Goal: Task Accomplishment & Management: Manage account settings

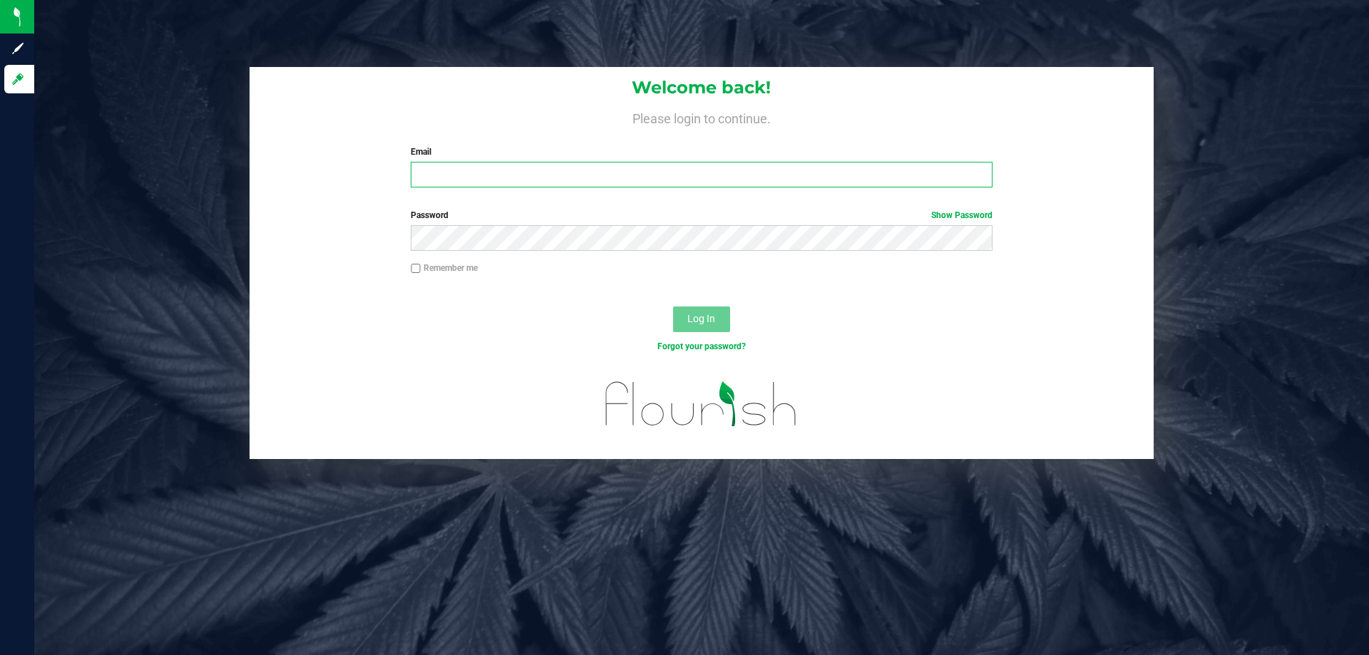
click at [639, 179] on input "Email" at bounding box center [701, 175] width 581 height 26
click at [438, 177] on input "ltuirsi@liveparallel.com" at bounding box center [701, 175] width 581 height 26
type input "ltursi@liveparallel.com"
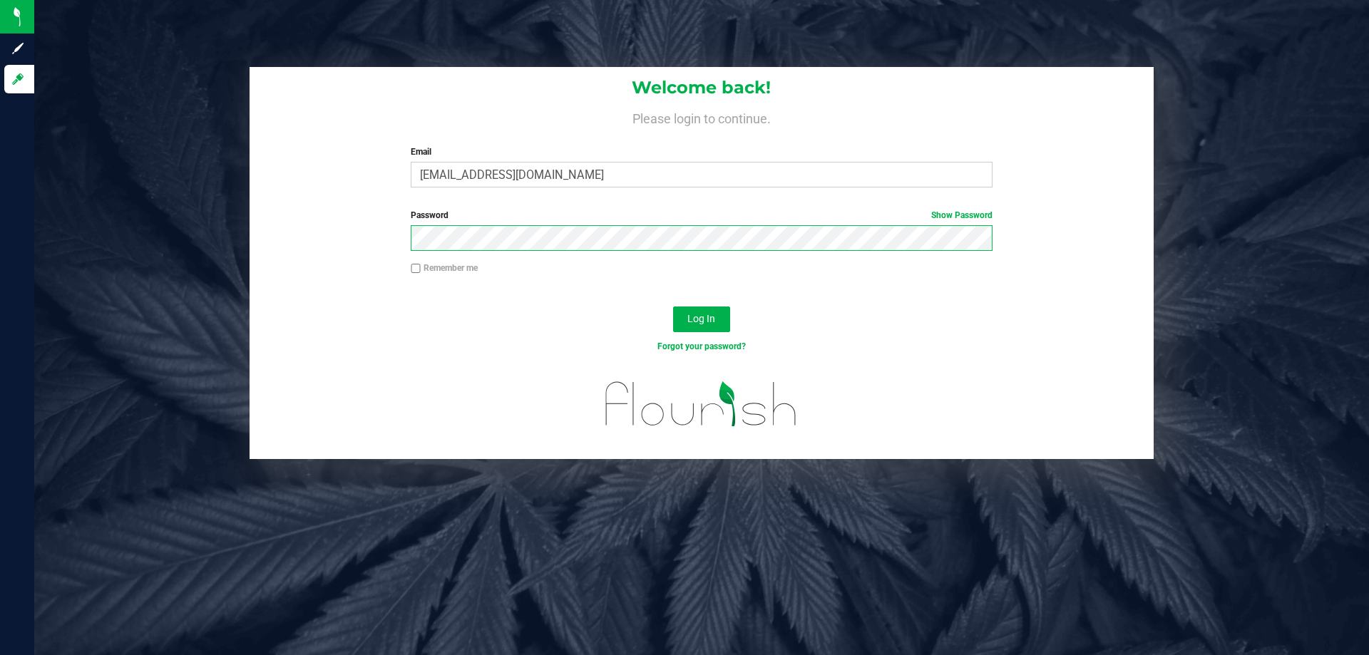
click at [673, 307] on button "Log In" at bounding box center [701, 320] width 57 height 26
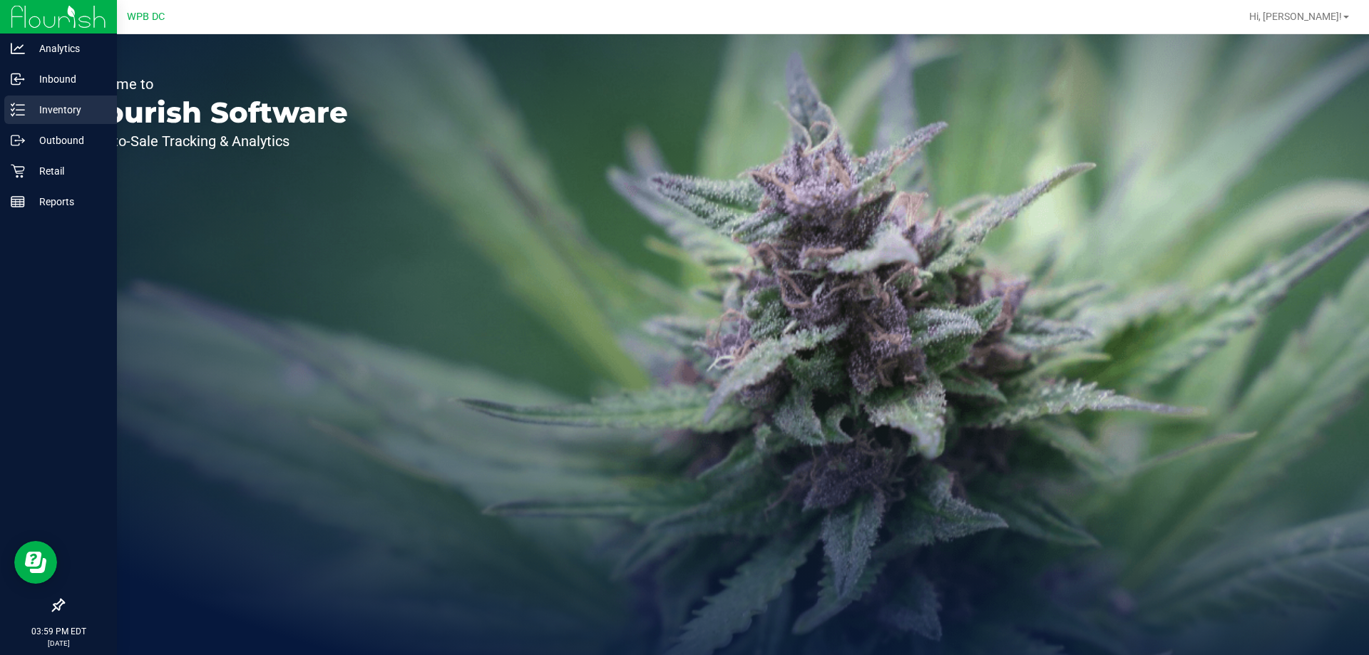
click at [43, 107] on p "Inventory" at bounding box center [68, 109] width 86 height 17
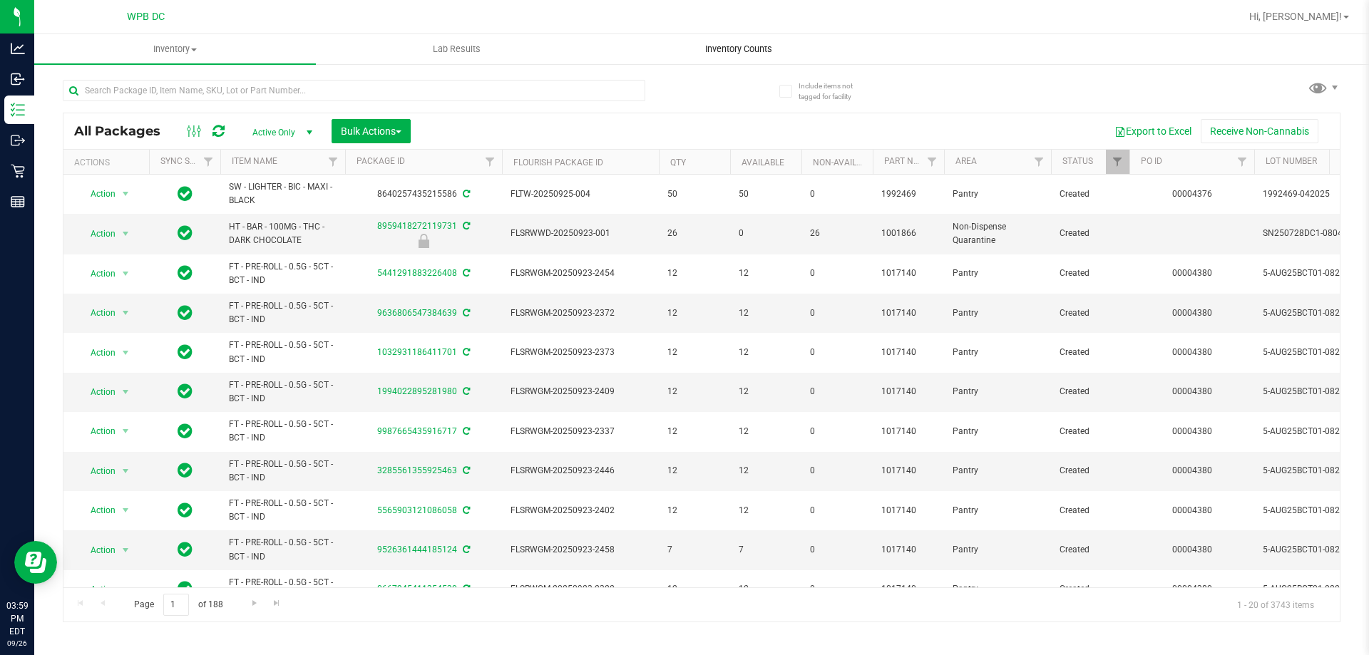
click at [761, 45] on span "Inventory Counts" at bounding box center [739, 49] width 106 height 13
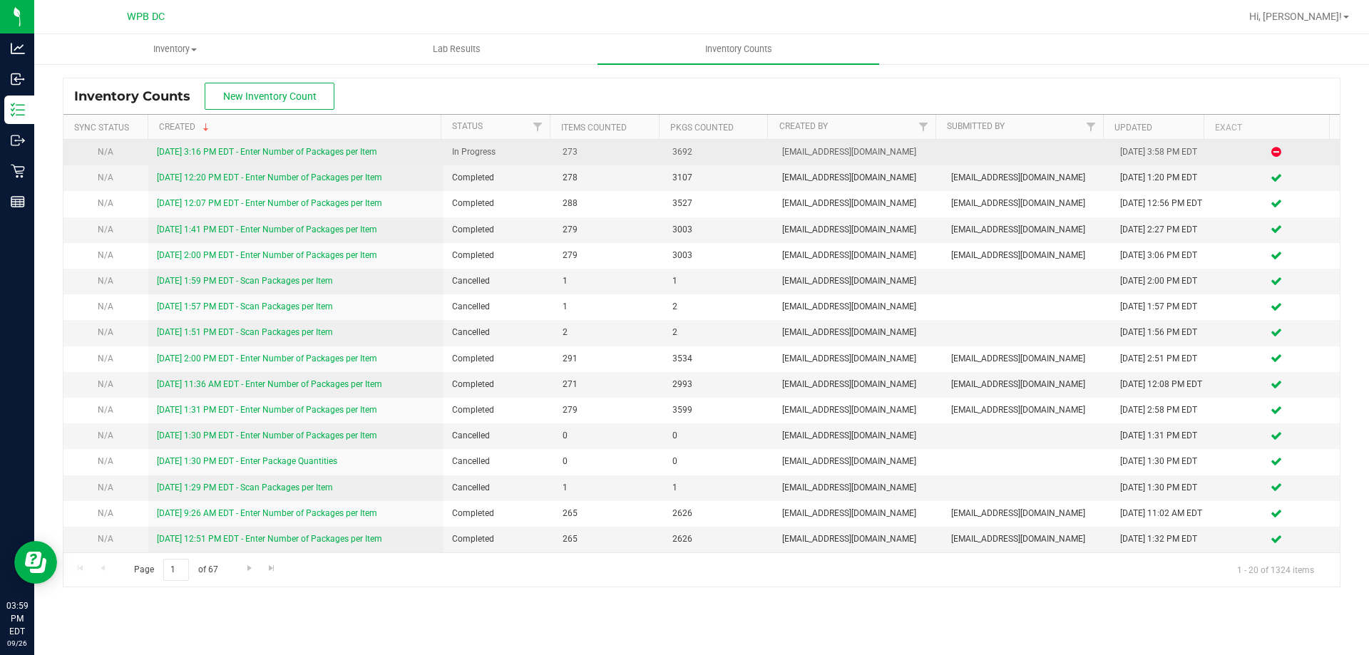
click at [195, 151] on link "9/26/25 3:16 PM EDT - Enter Number of Packages per Item" at bounding box center [267, 152] width 220 height 10
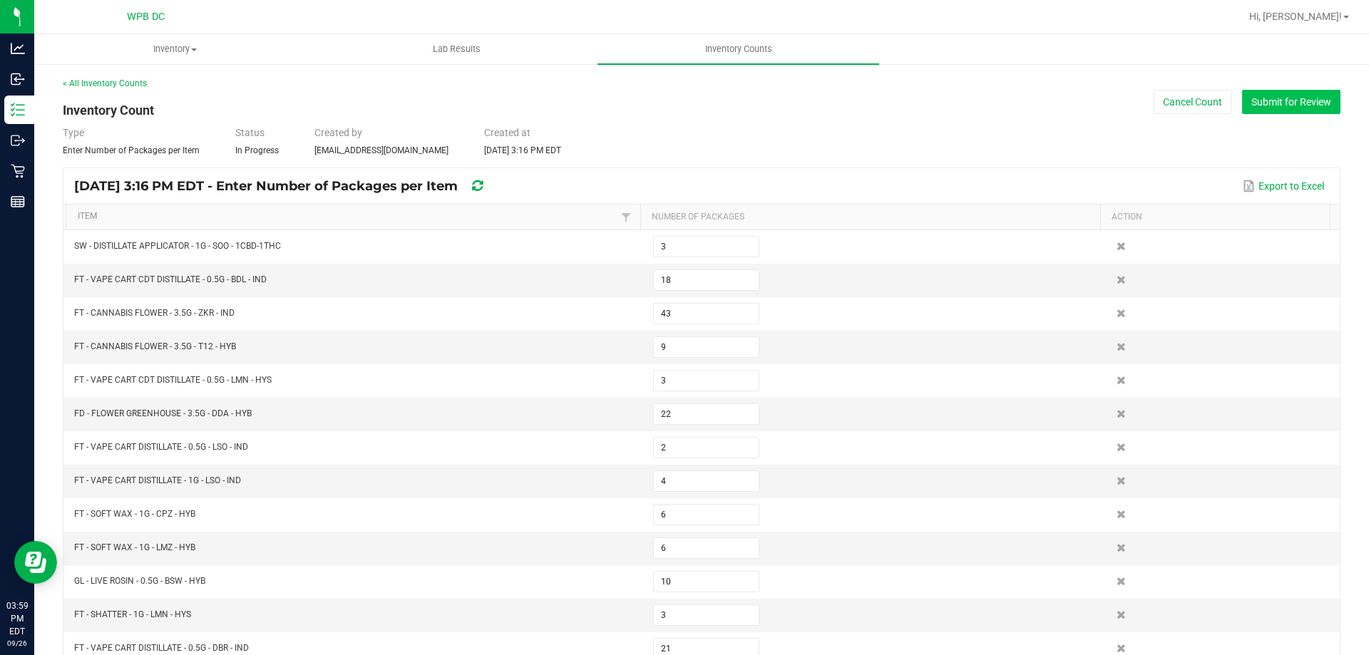
click at [1294, 105] on button "Submit for Review" at bounding box center [1291, 102] width 98 height 24
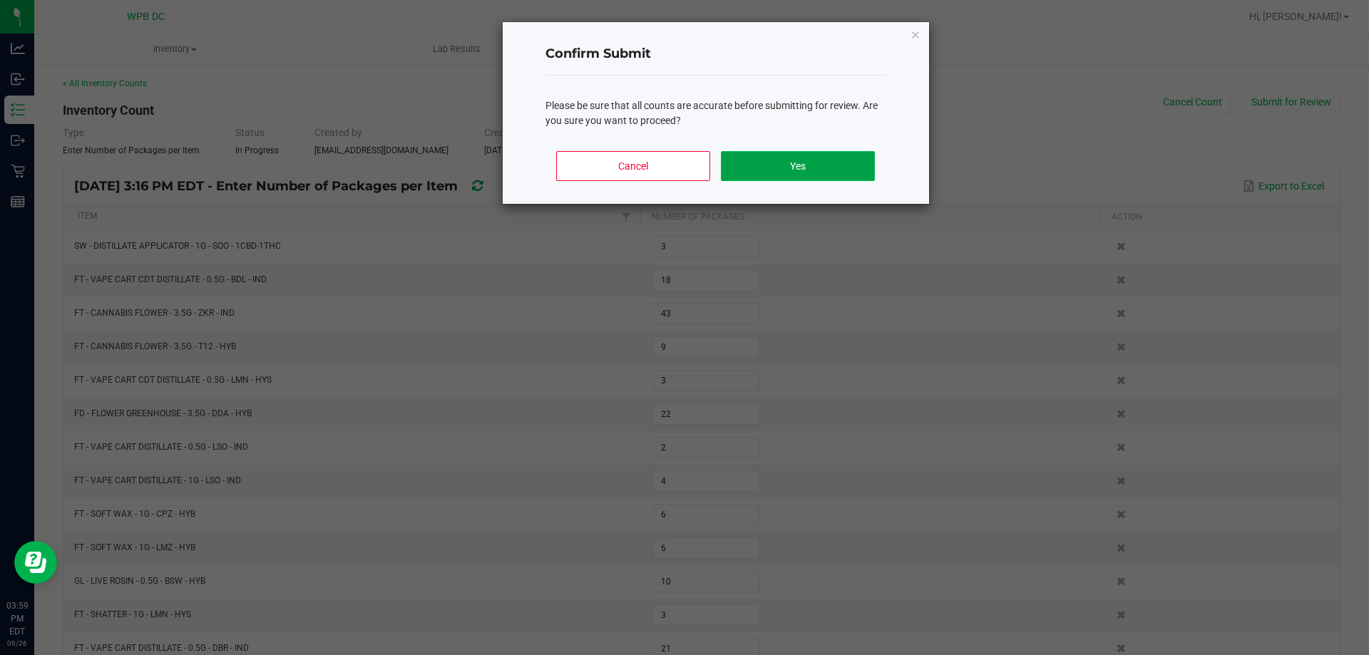
click at [868, 173] on button "Yes" at bounding box center [797, 166] width 153 height 30
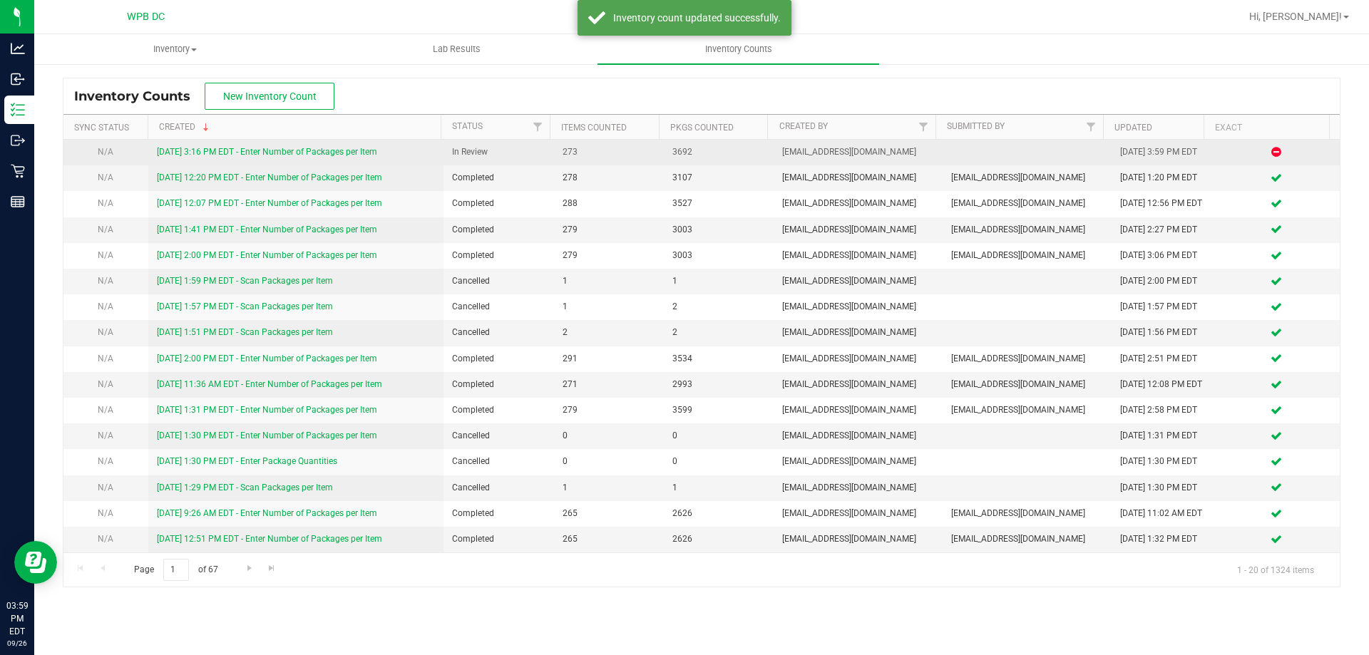
click at [299, 150] on link "9/26/25 3:16 PM EDT - Enter Number of Packages per Item" at bounding box center [267, 152] width 220 height 10
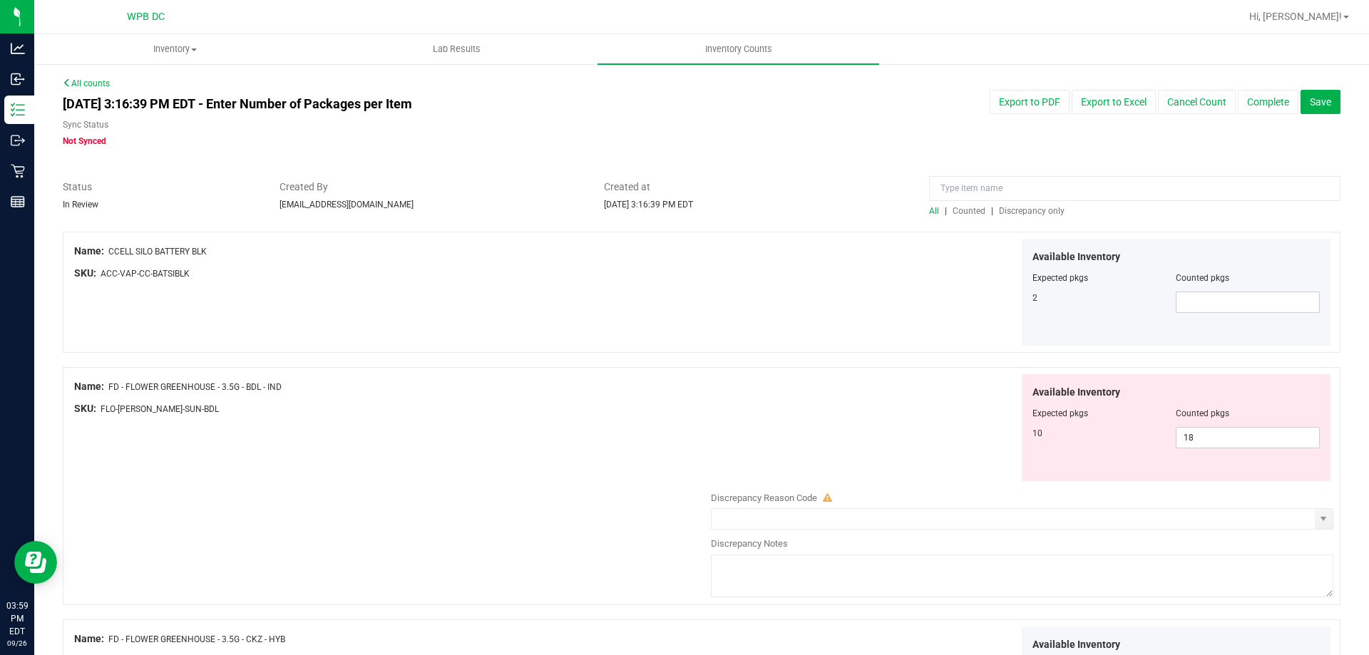
click at [1035, 212] on span "Discrepancy only" at bounding box center [1032, 211] width 66 height 10
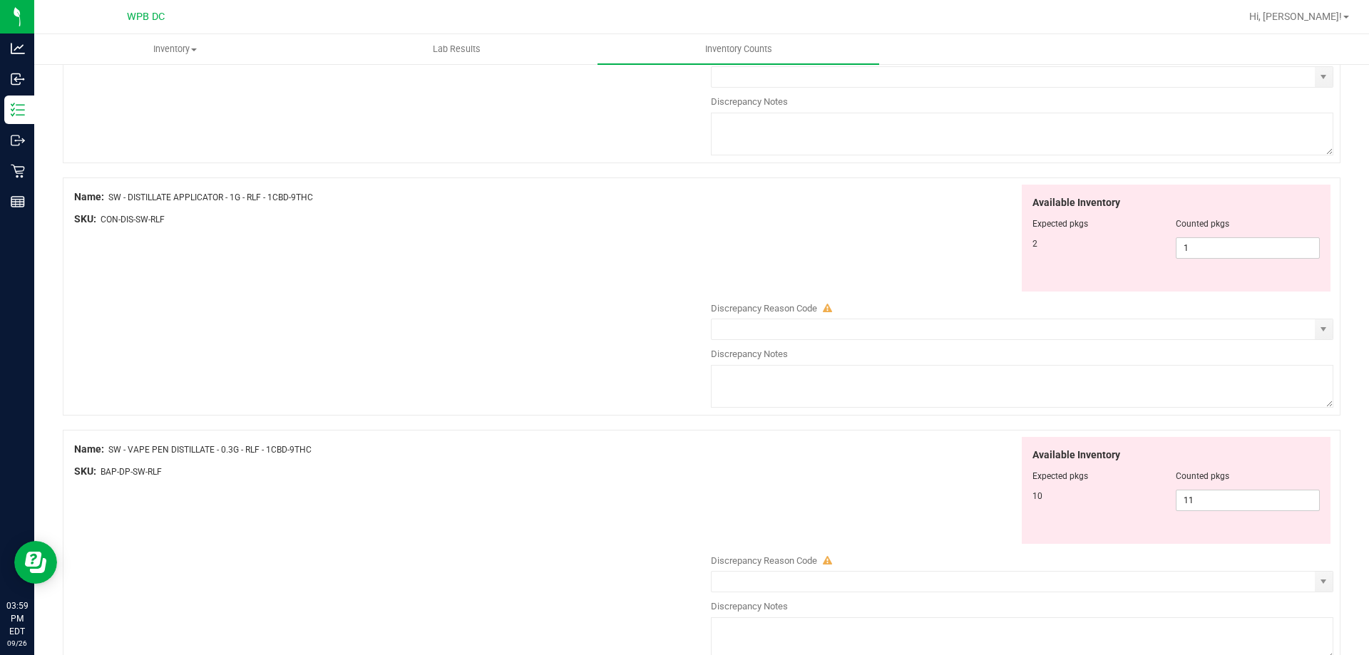
scroll to position [1644, 0]
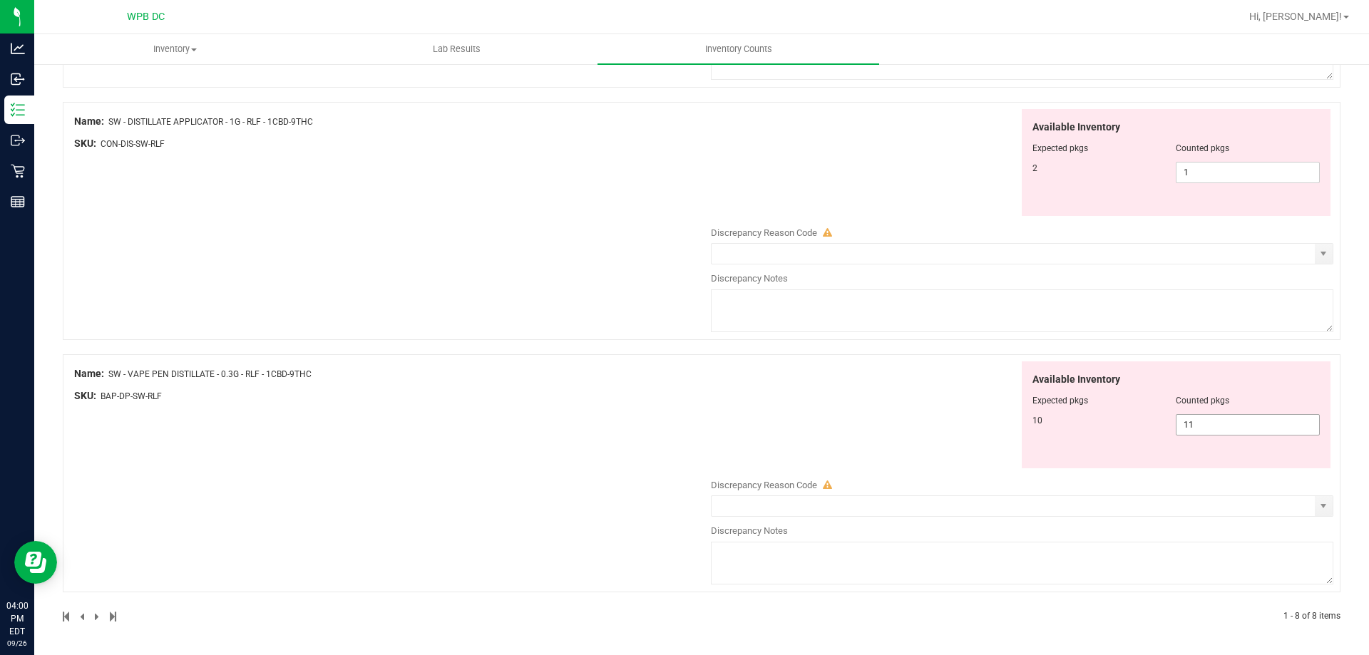
click at [1197, 424] on span "11 11" at bounding box center [1248, 424] width 144 height 21
type input "10"
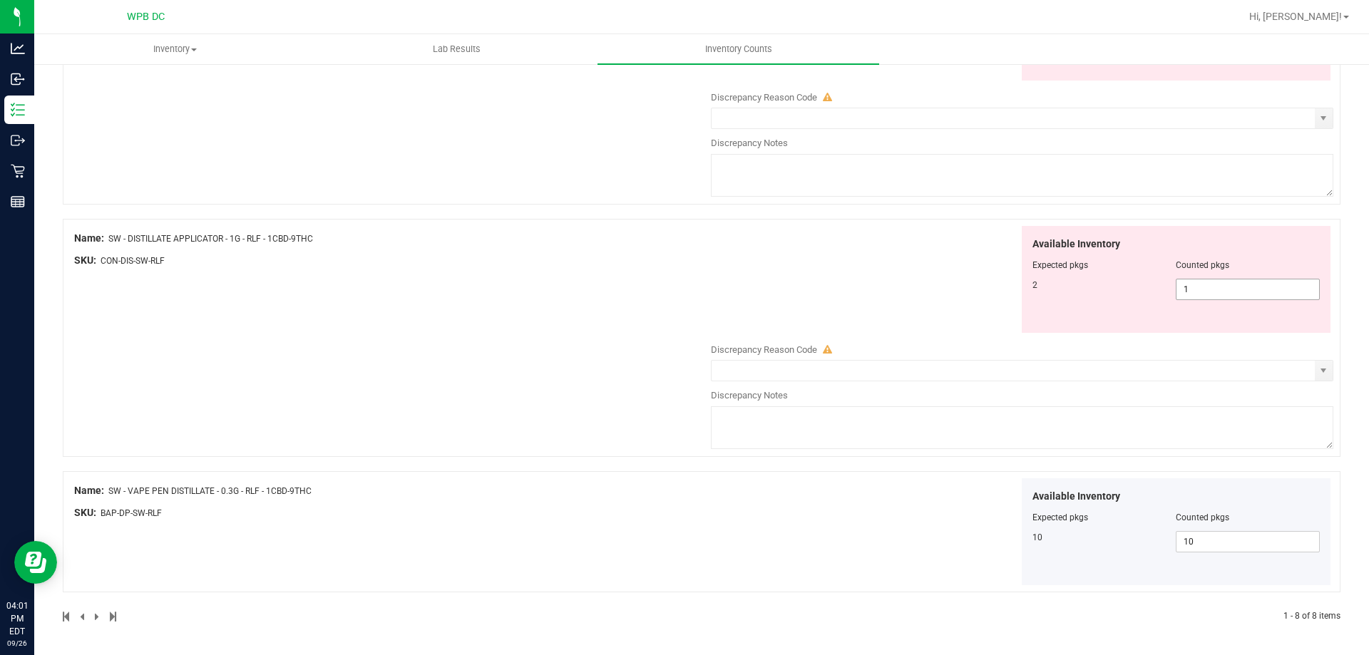
click at [1192, 282] on span "1 1" at bounding box center [1248, 289] width 144 height 21
click at [1192, 282] on input "1" at bounding box center [1247, 289] width 143 height 20
type input "2"
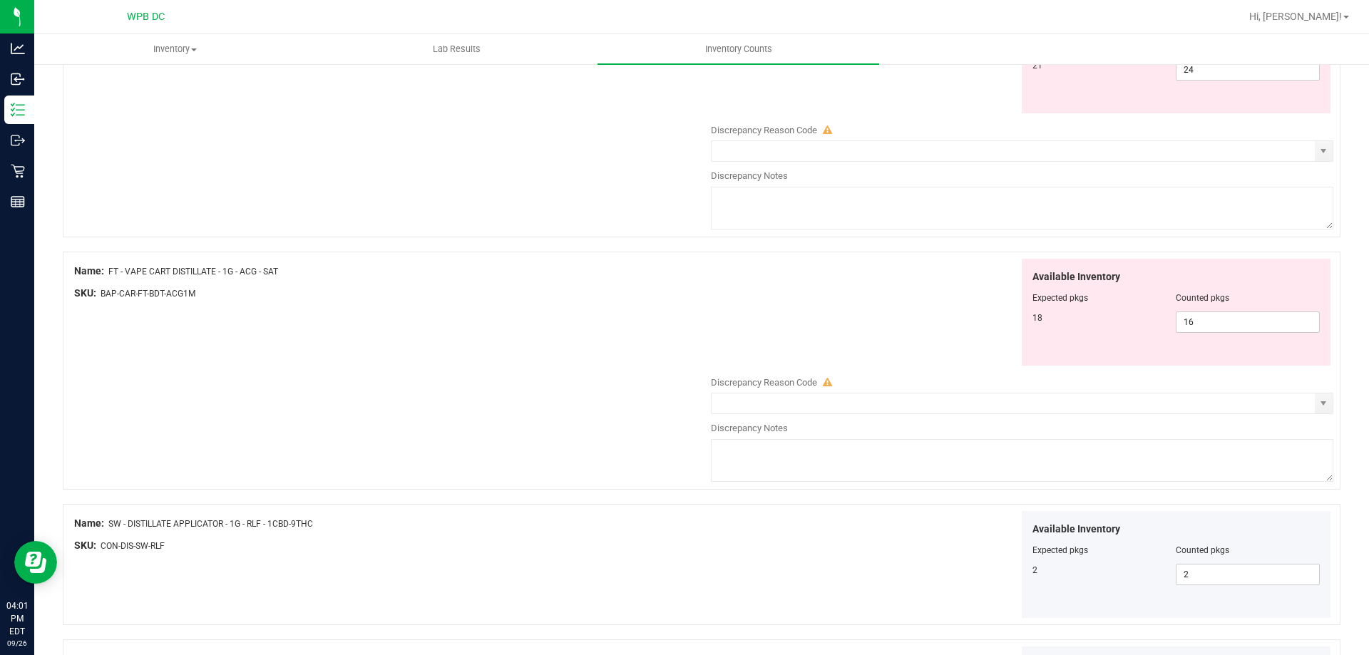
scroll to position [1268, 0]
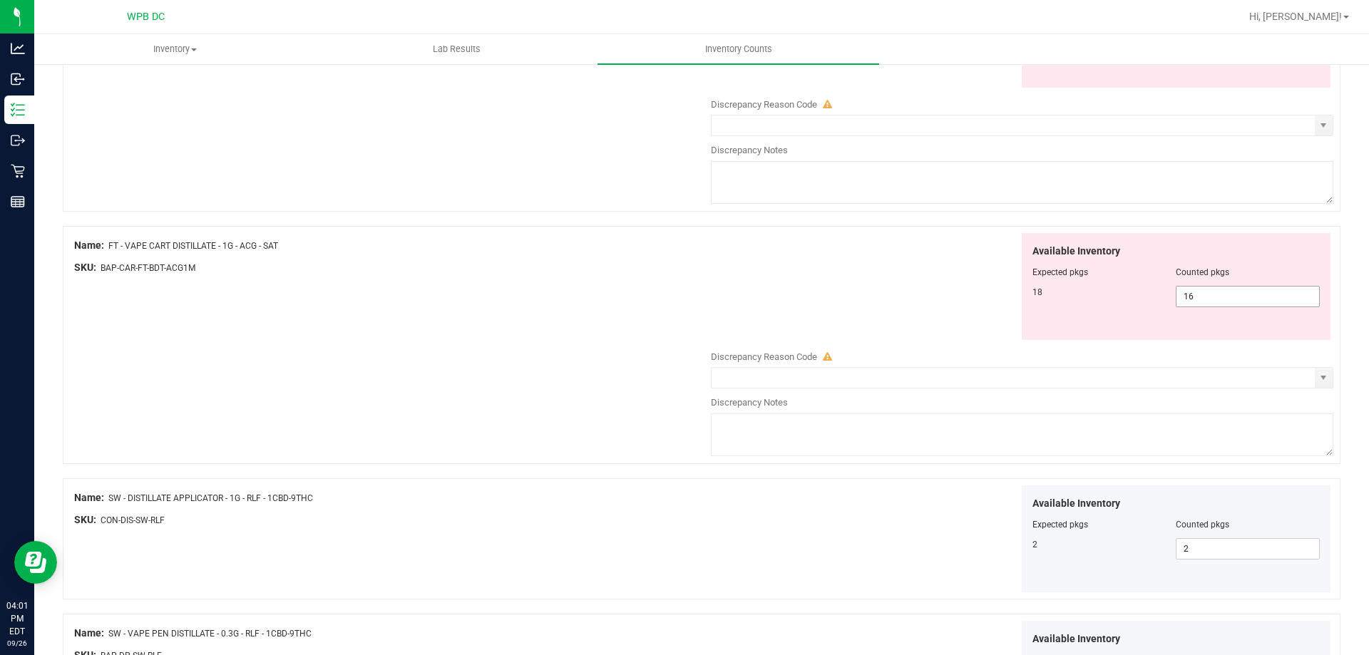
click at [1192, 297] on span "16 16" at bounding box center [1248, 296] width 144 height 21
type input "18"
click at [943, 282] on div "Available Inventory Expected pkgs Counted pkgs 18 18 18" at bounding box center [1018, 287] width 629 height 108
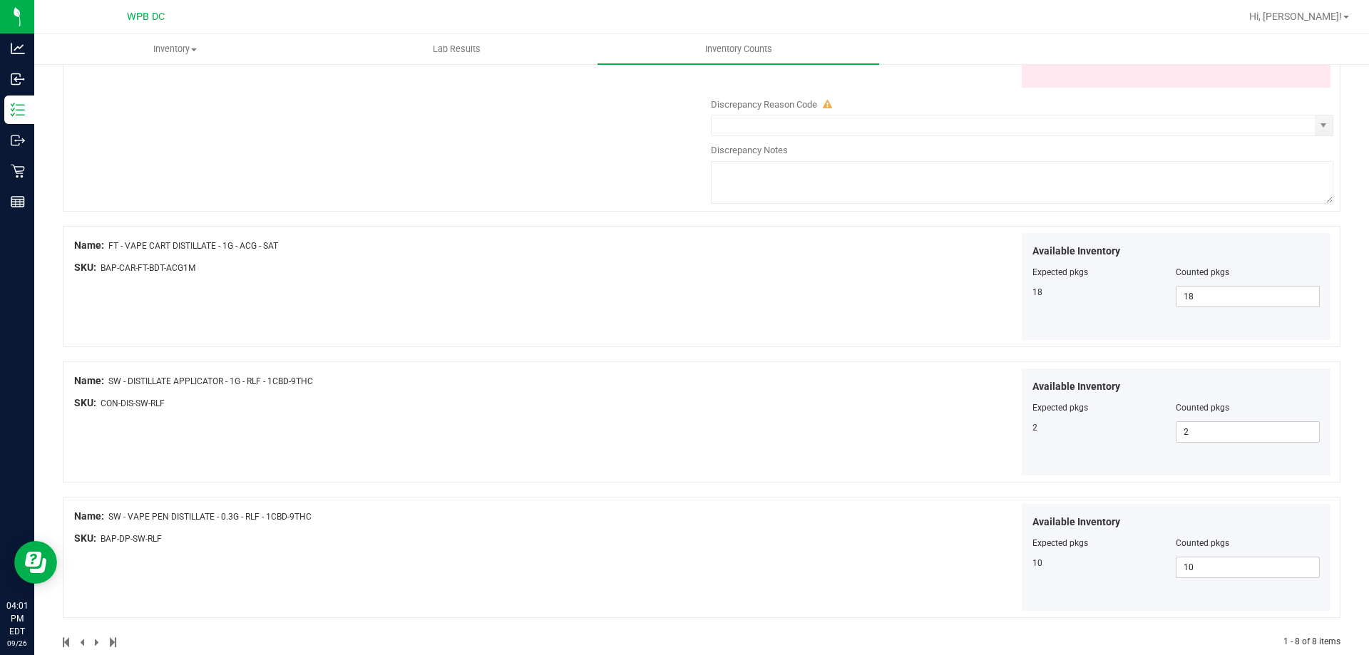
scroll to position [982, 0]
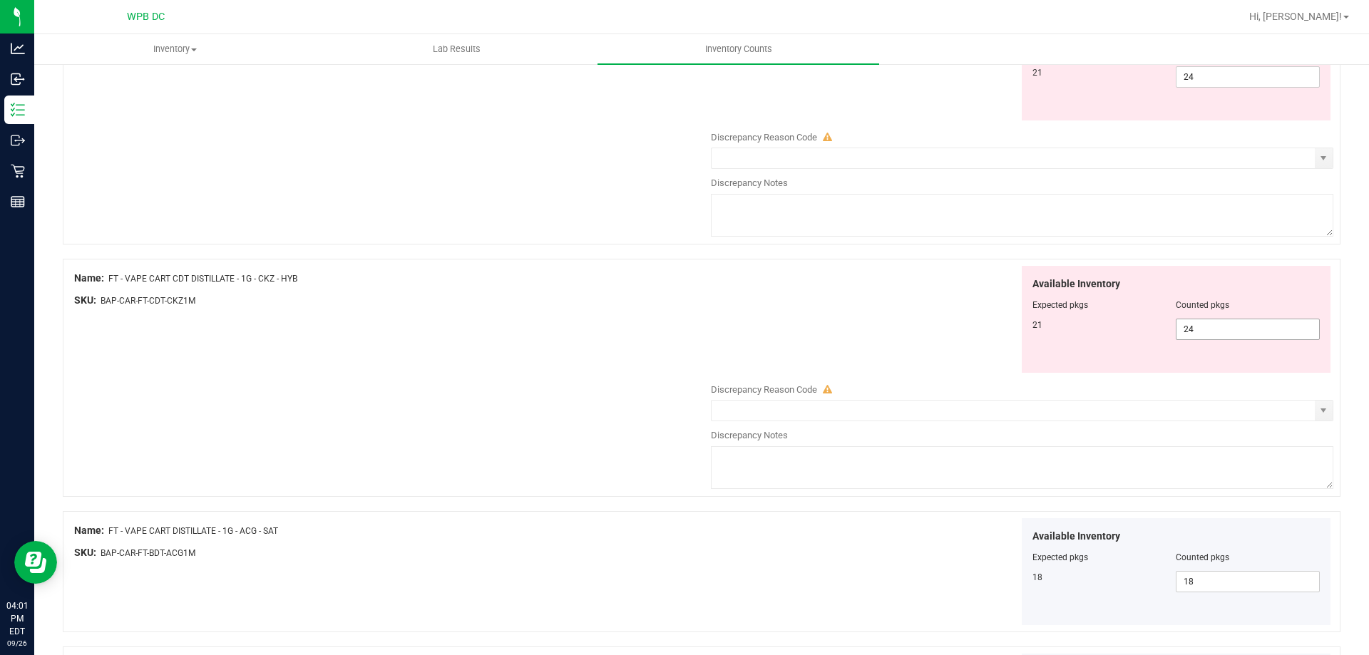
click at [1191, 327] on span "24 24" at bounding box center [1248, 329] width 144 height 21
type input "21"
click at [903, 306] on div "Available Inventory Expected pkgs Counted pkgs 21 21 21" at bounding box center [1018, 320] width 629 height 108
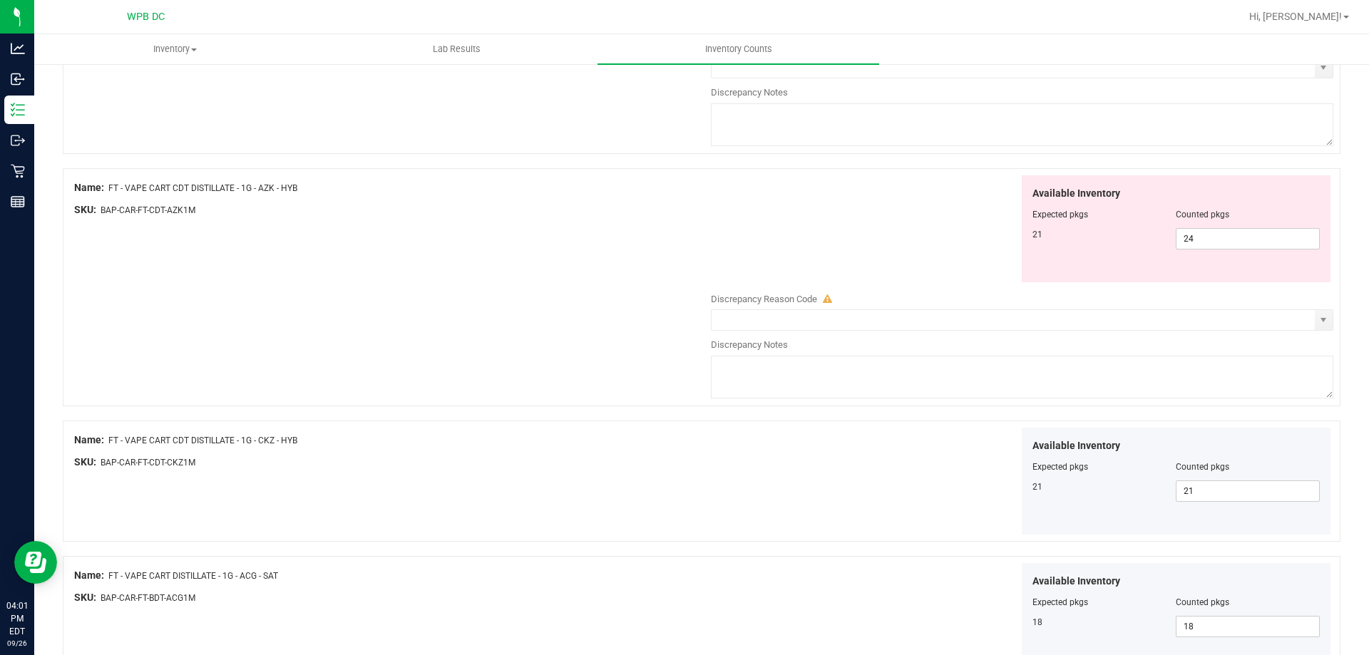
scroll to position [768, 0]
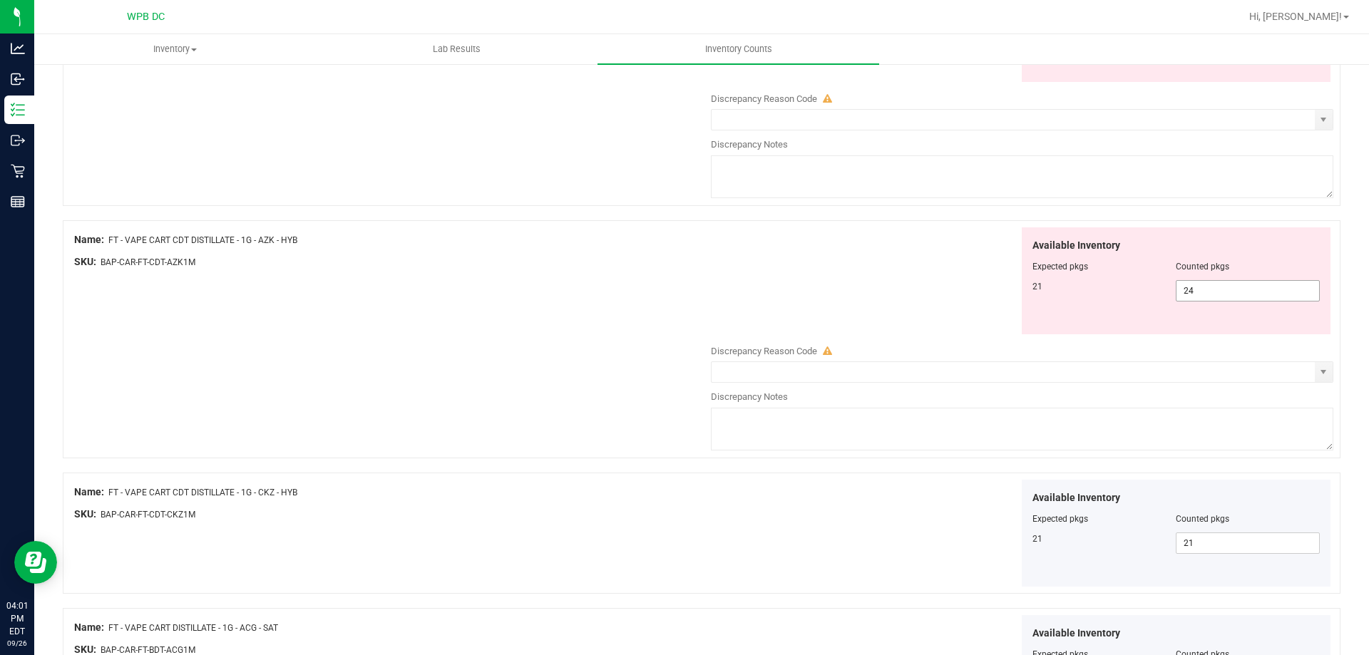
click at [1203, 295] on span "24 24" at bounding box center [1248, 290] width 144 height 21
type input "21"
click at [896, 272] on div "Available Inventory Expected pkgs Counted pkgs 21 21 21" at bounding box center [1018, 281] width 629 height 108
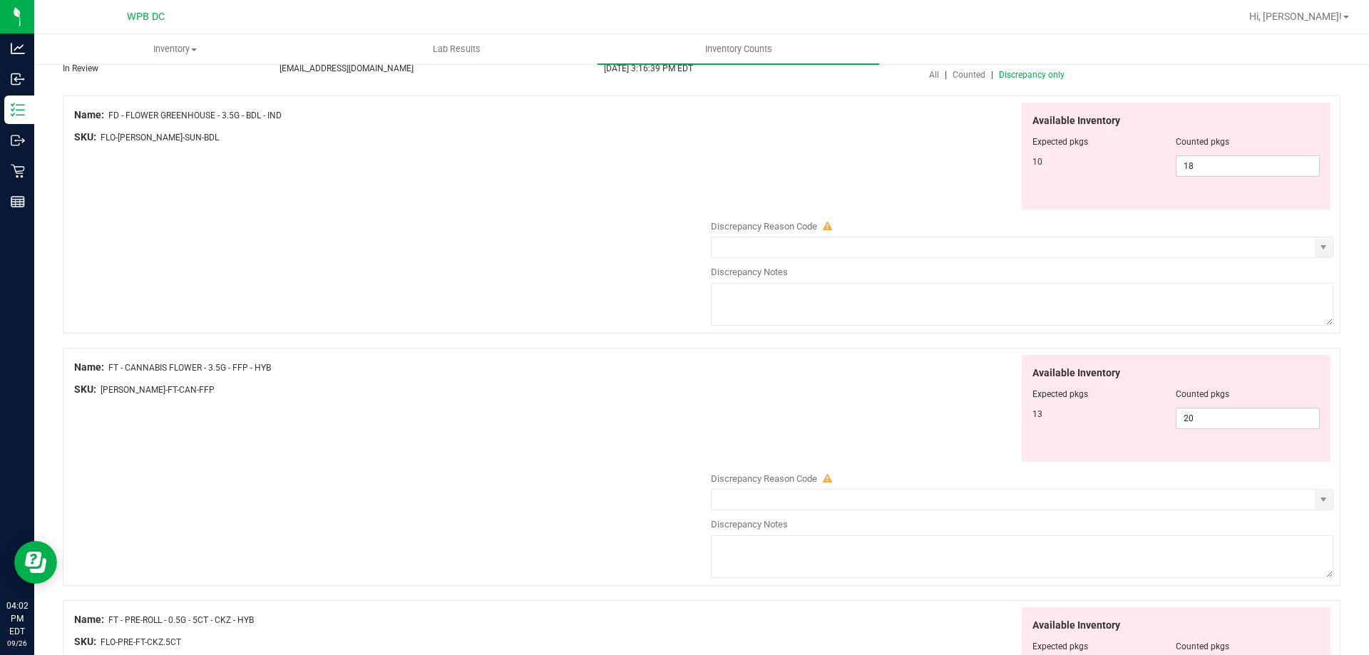
scroll to position [56, 0]
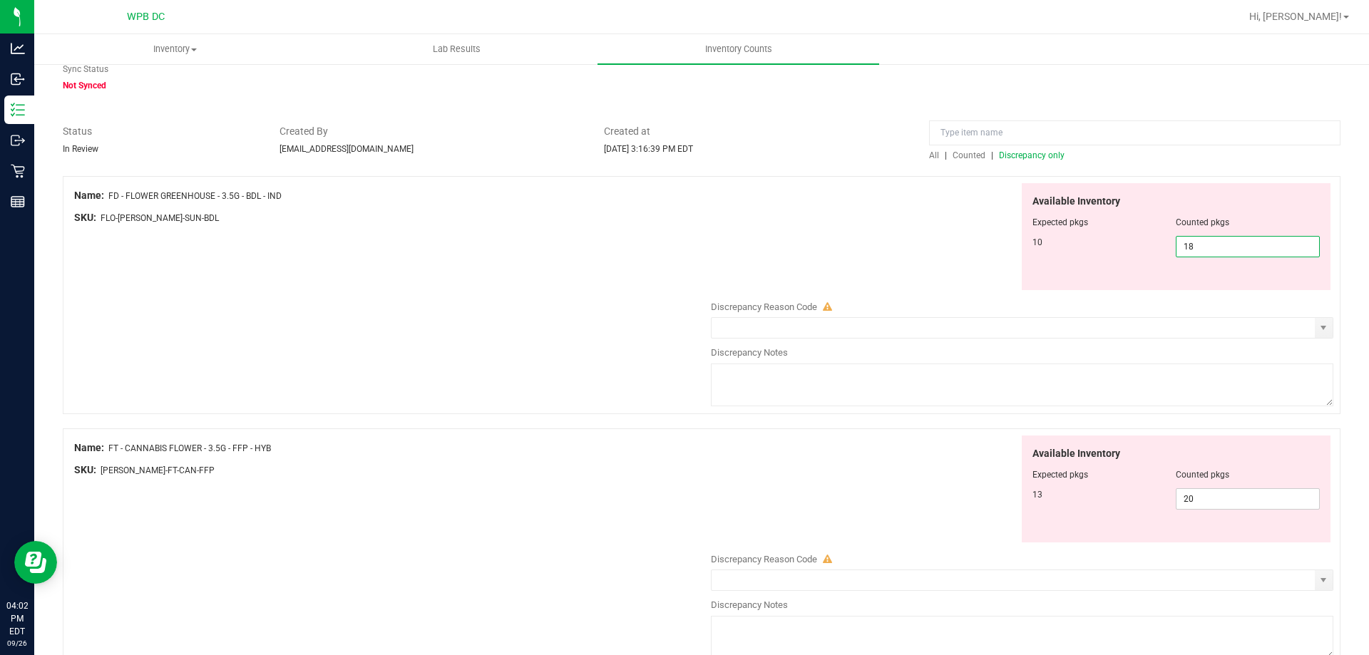
click at [1199, 247] on span "18 18" at bounding box center [1248, 246] width 144 height 21
click at [1199, 247] on input "18" at bounding box center [1247, 247] width 143 height 20
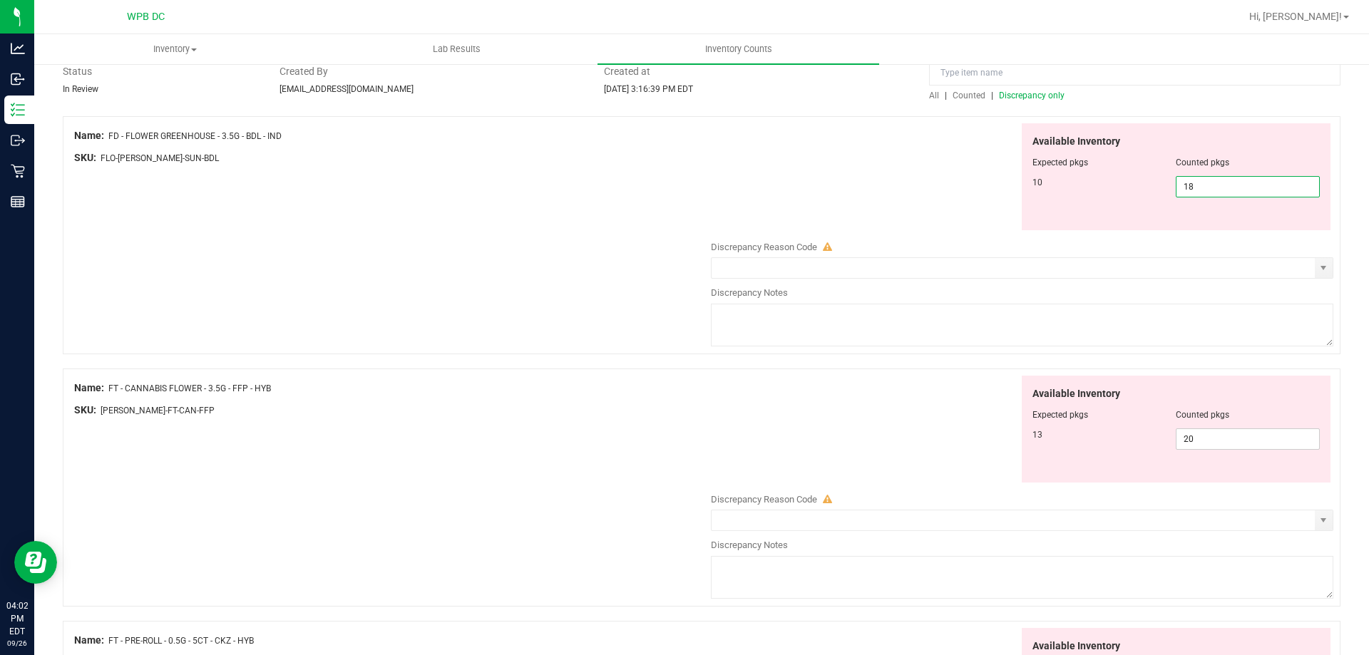
scroll to position [198, 0]
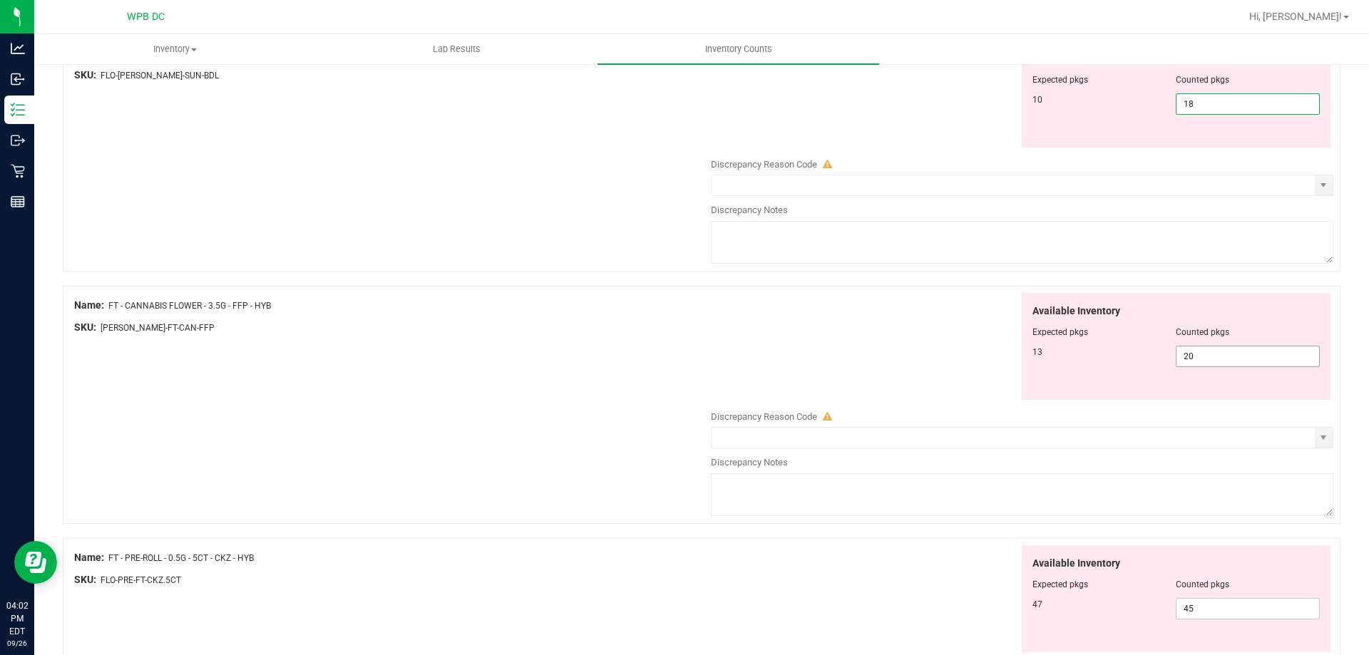
click at [1209, 353] on span "20 20" at bounding box center [1248, 356] width 144 height 21
click at [1209, 353] on input "20" at bounding box center [1247, 356] width 143 height 20
type input "13"
click at [835, 346] on div "Available Inventory Expected pkgs Counted pkgs 13 13 13" at bounding box center [1018, 347] width 629 height 108
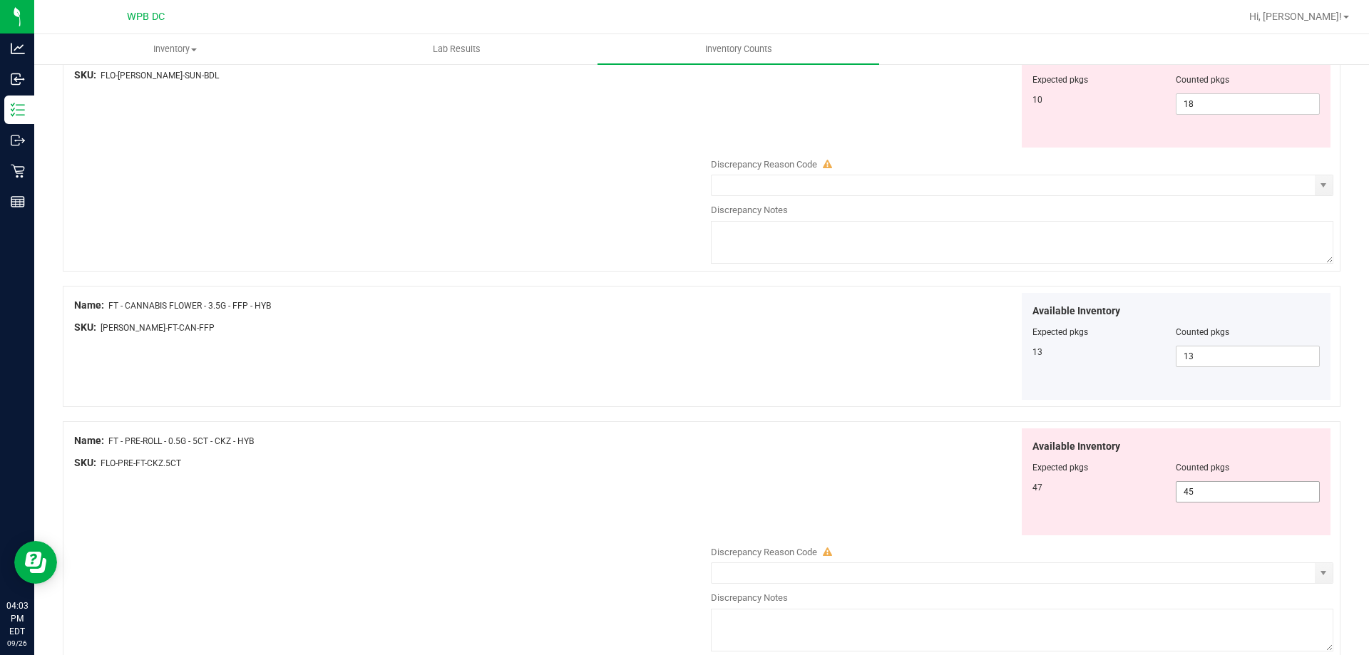
click at [1183, 496] on span "45 45" at bounding box center [1248, 491] width 144 height 21
click at [1183, 496] on input "45" at bounding box center [1247, 492] width 143 height 20
type input "47"
click at [949, 472] on div "Available Inventory Expected pkgs Counted pkgs 47 47 47" at bounding box center [1018, 482] width 629 height 108
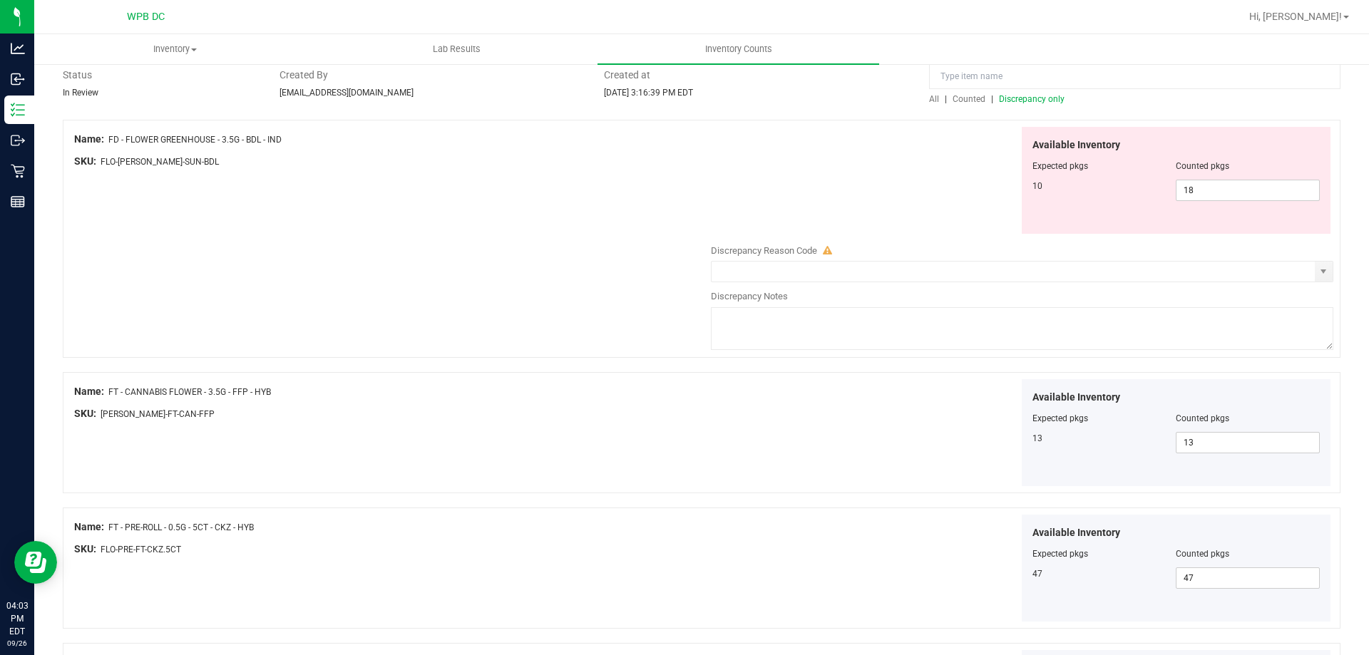
scroll to position [0, 0]
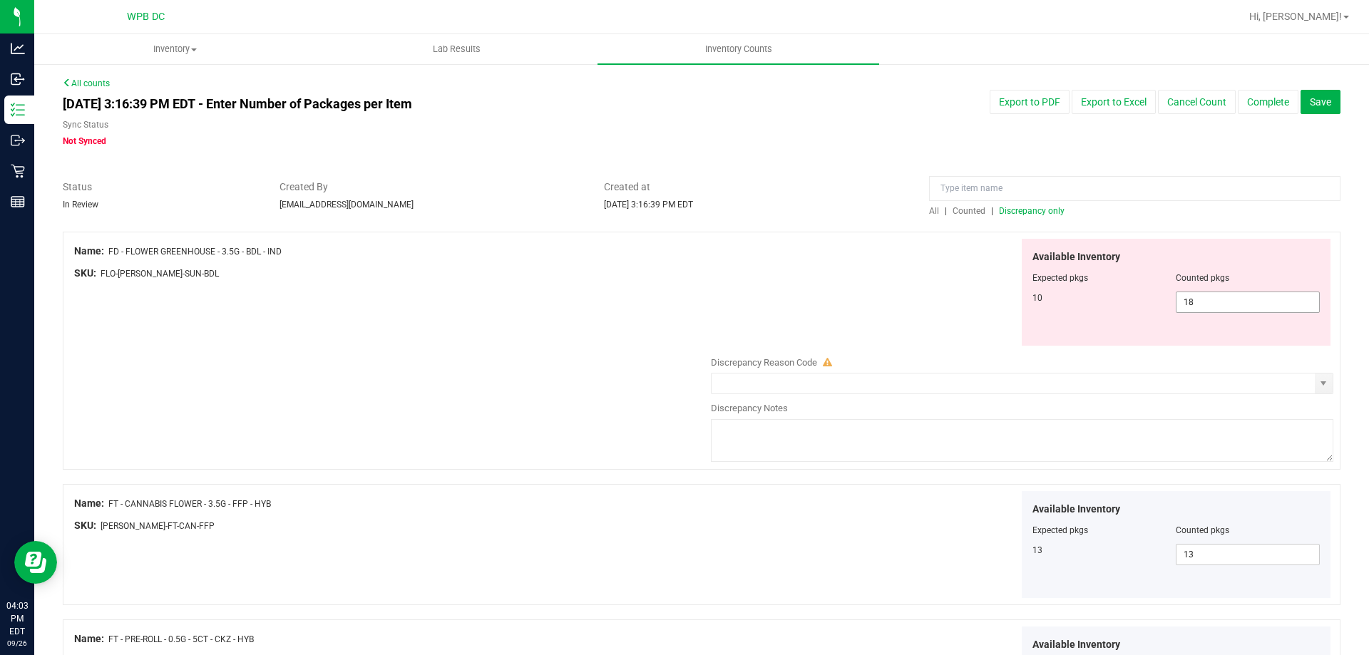
click at [1215, 304] on span "18 18" at bounding box center [1248, 302] width 144 height 21
type input "10"
click at [927, 262] on div "Available Inventory Expected pkgs Counted pkgs 10 10 10" at bounding box center [1018, 293] width 629 height 108
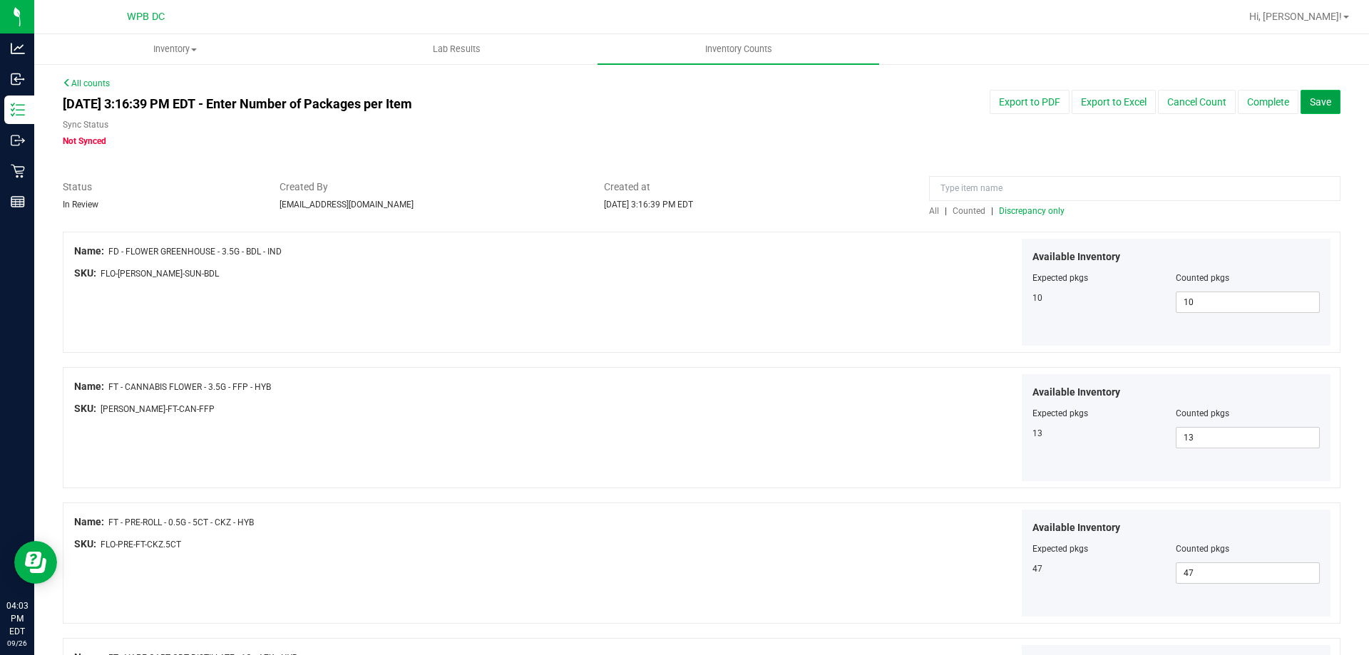
click at [1310, 96] on span "Save" at bounding box center [1320, 101] width 21 height 11
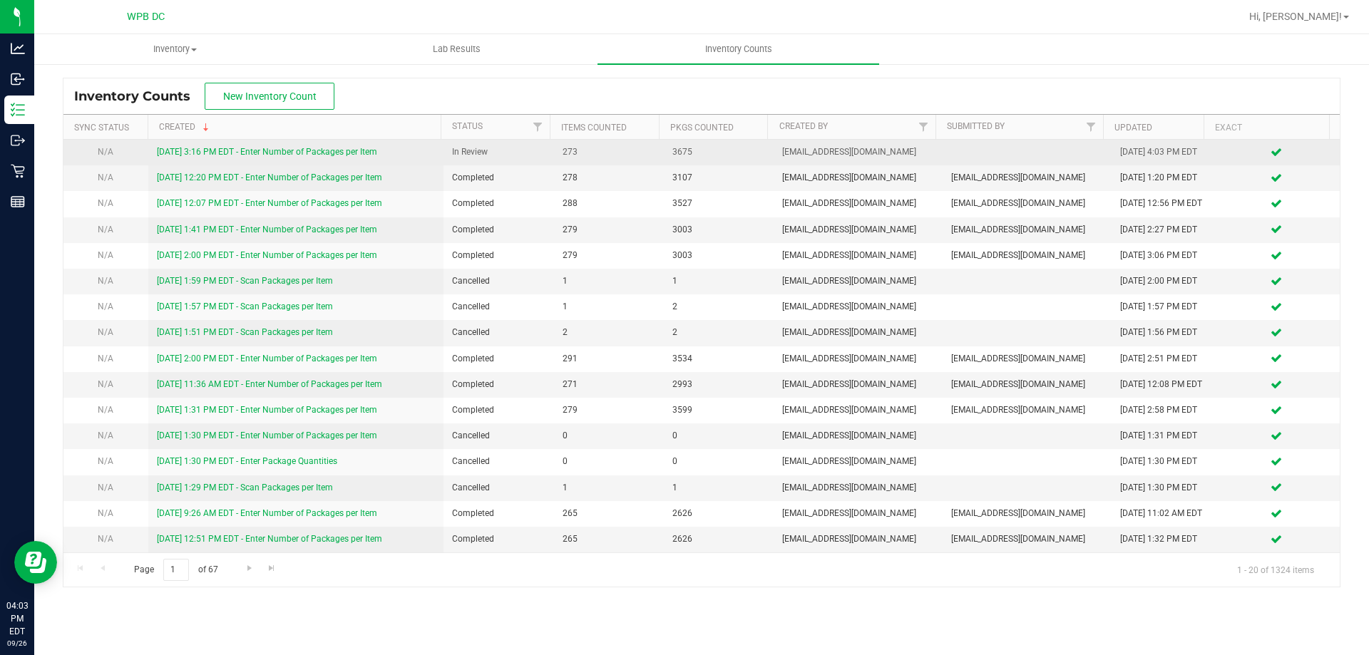
click at [329, 150] on link "9/26/25 3:16 PM EDT - Enter Number of Packages per Item" at bounding box center [267, 152] width 220 height 10
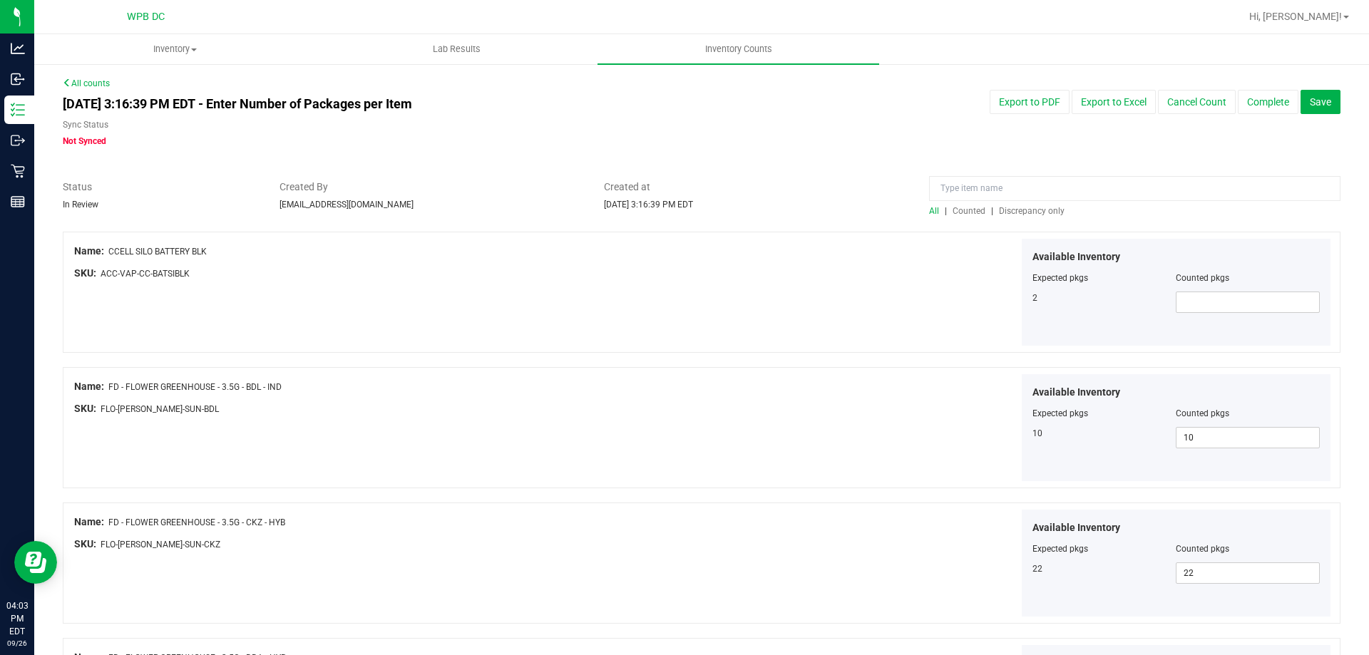
click at [1258, 290] on div at bounding box center [1176, 287] width 288 height 7
click at [1258, 294] on span at bounding box center [1248, 302] width 144 height 21
type input "2"
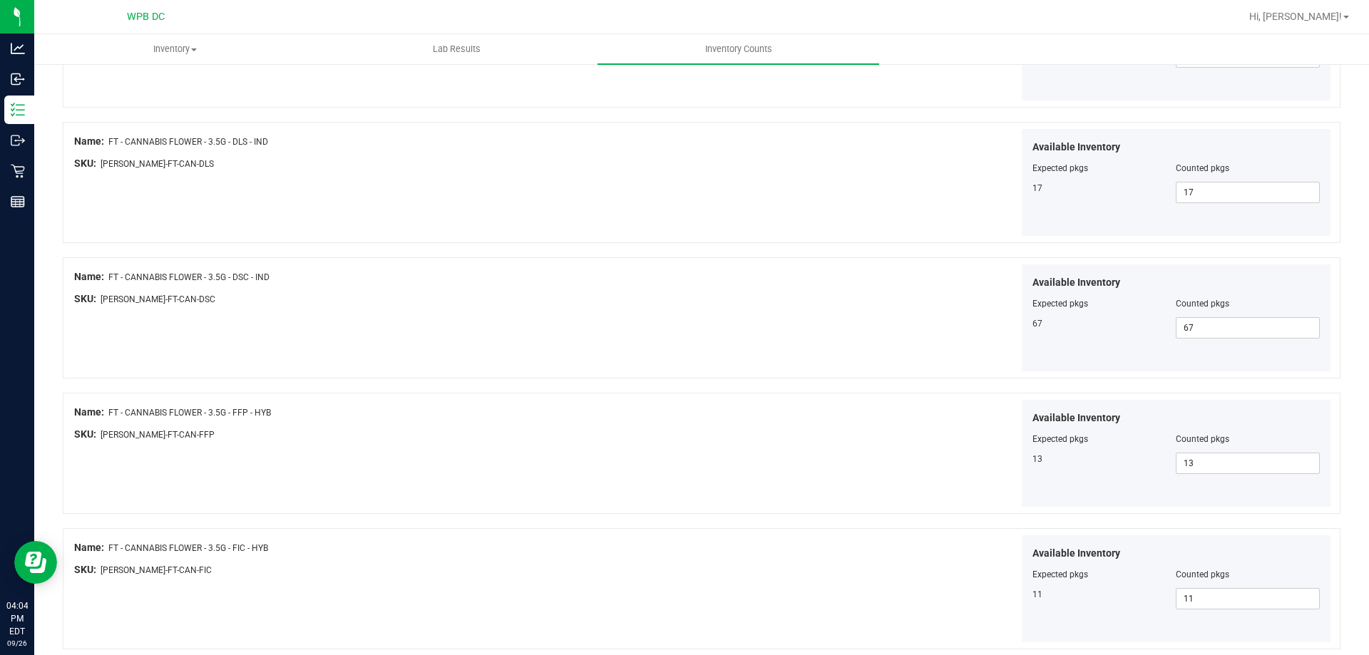
scroll to position [2334, 0]
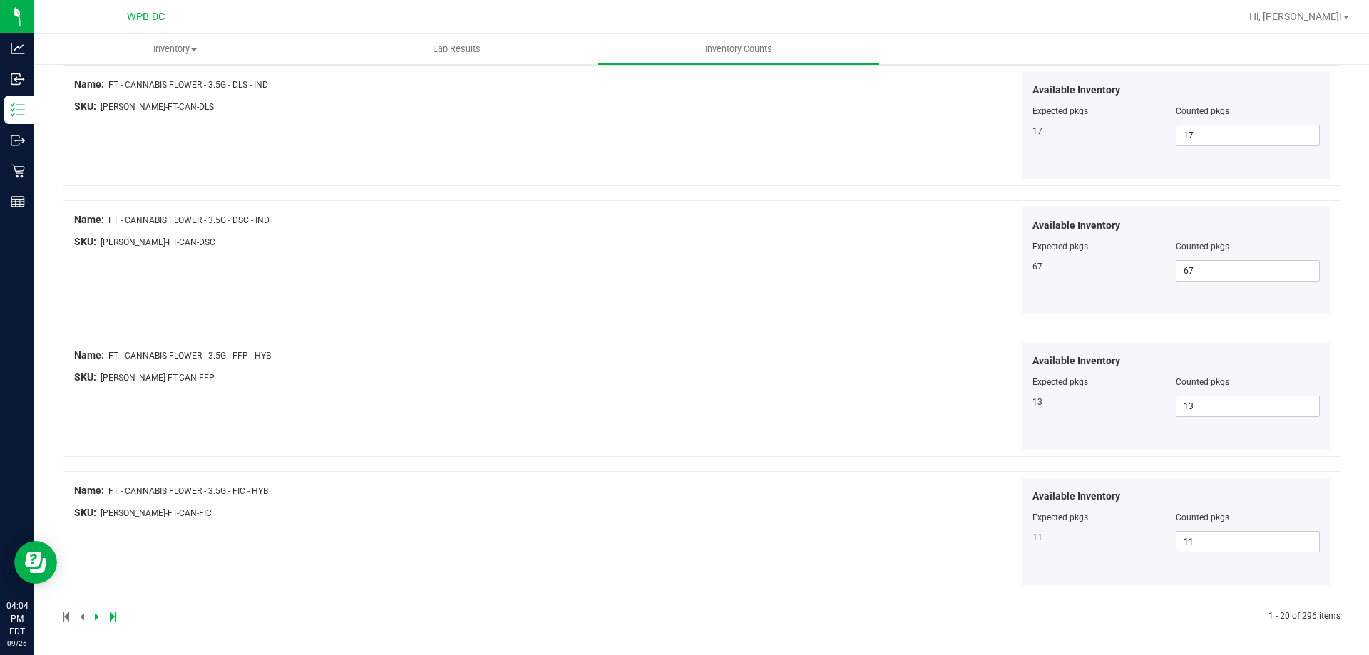
type input "2"
click at [95, 617] on icon at bounding box center [97, 616] width 4 height 9
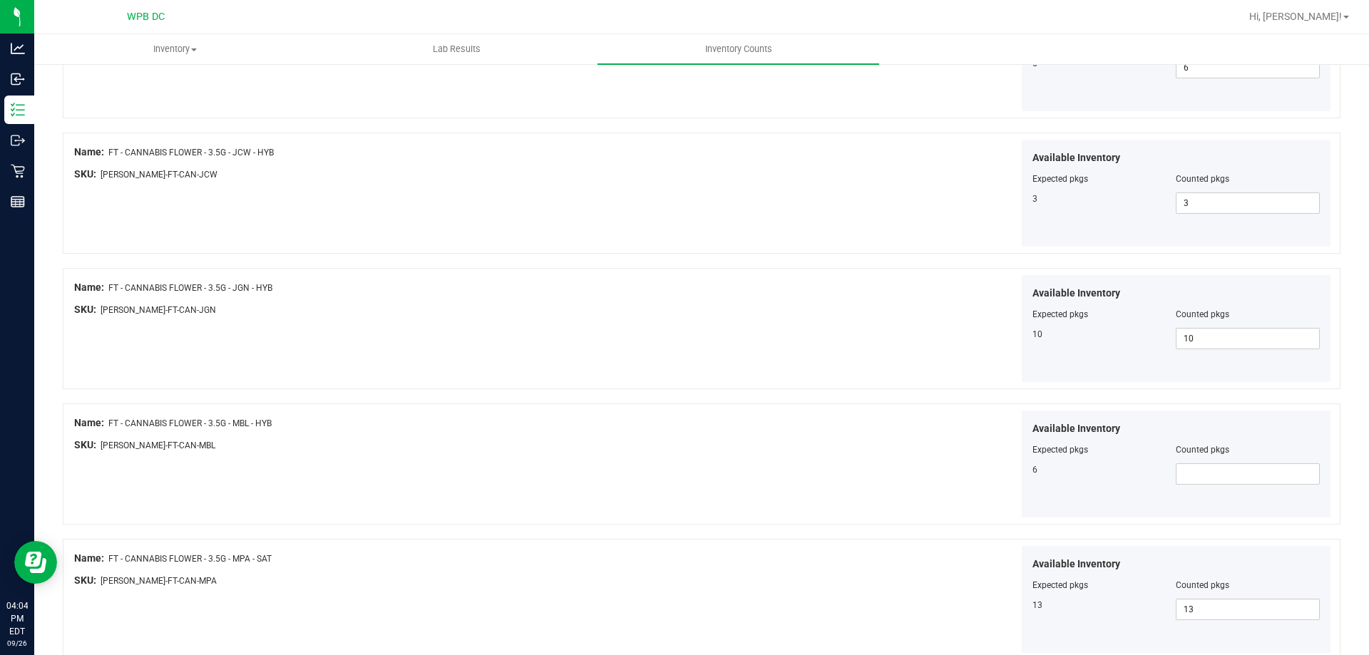
scroll to position [855, 0]
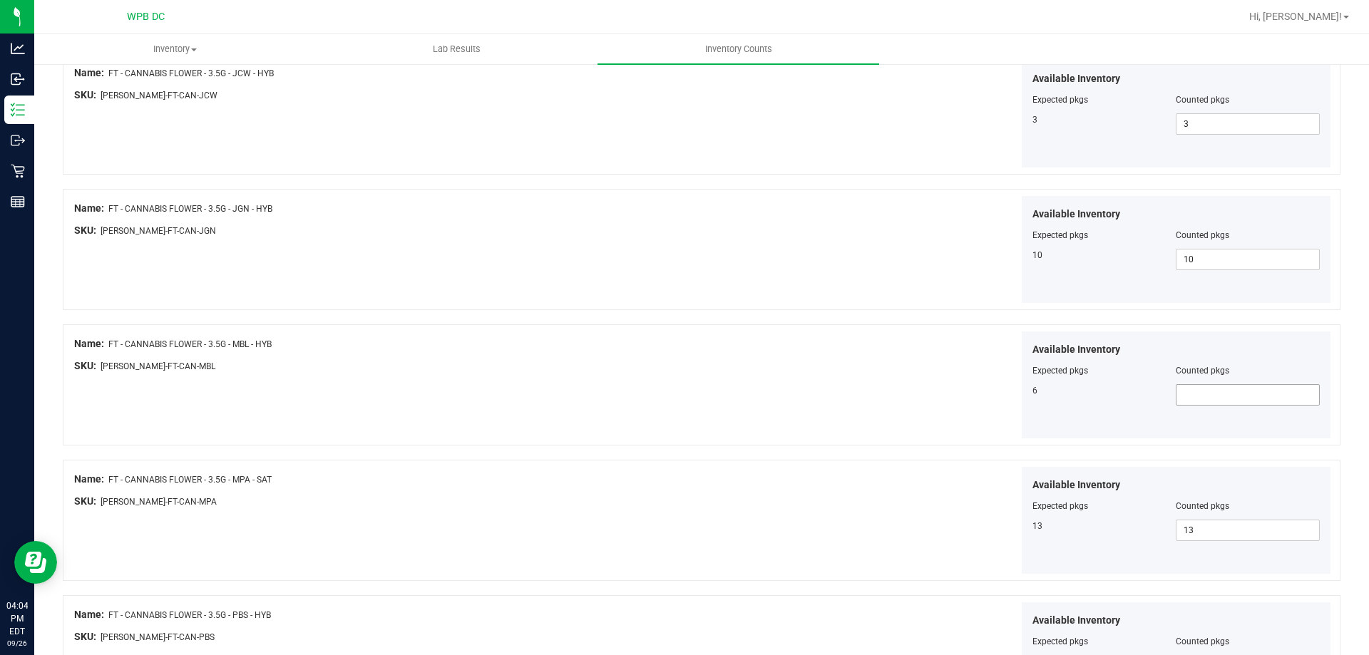
click at [1282, 393] on span at bounding box center [1248, 394] width 144 height 21
type input "6"
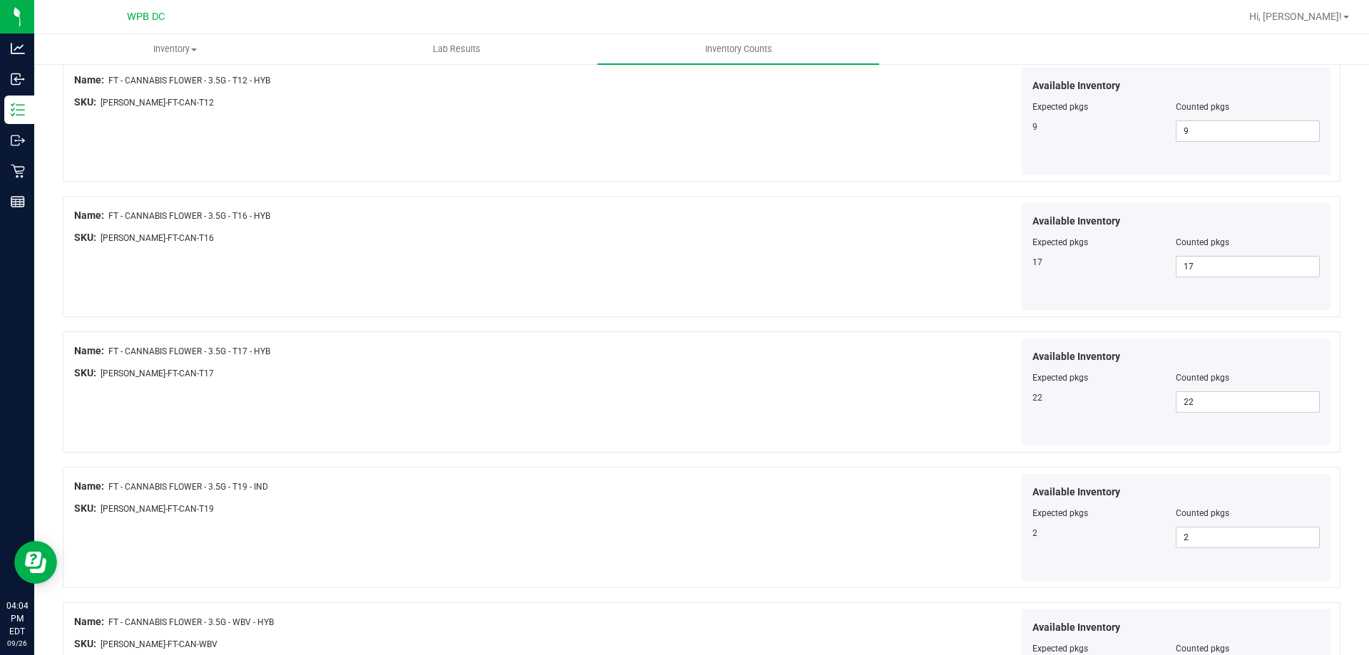
scroll to position [2334, 0]
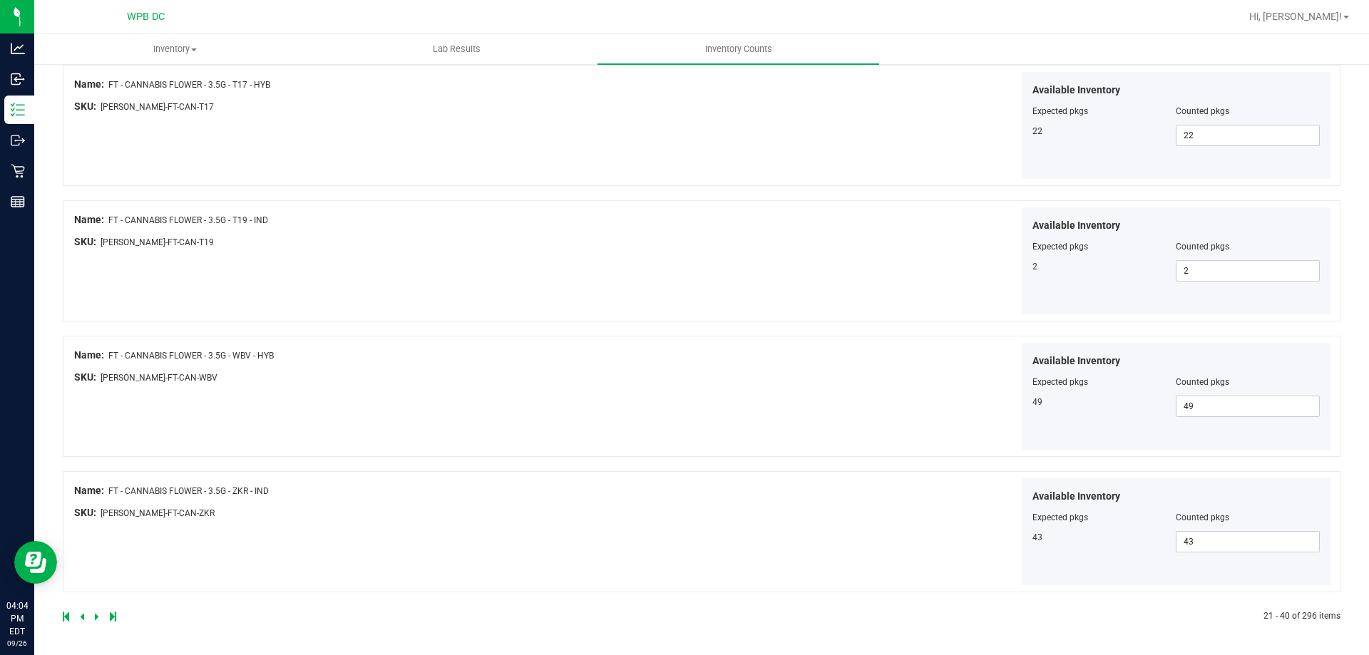
type input "6"
click at [96, 618] on icon at bounding box center [97, 616] width 4 height 9
click at [98, 615] on icon at bounding box center [97, 616] width 4 height 9
click at [96, 619] on icon at bounding box center [97, 616] width 4 height 9
click at [95, 617] on icon at bounding box center [97, 616] width 4 height 9
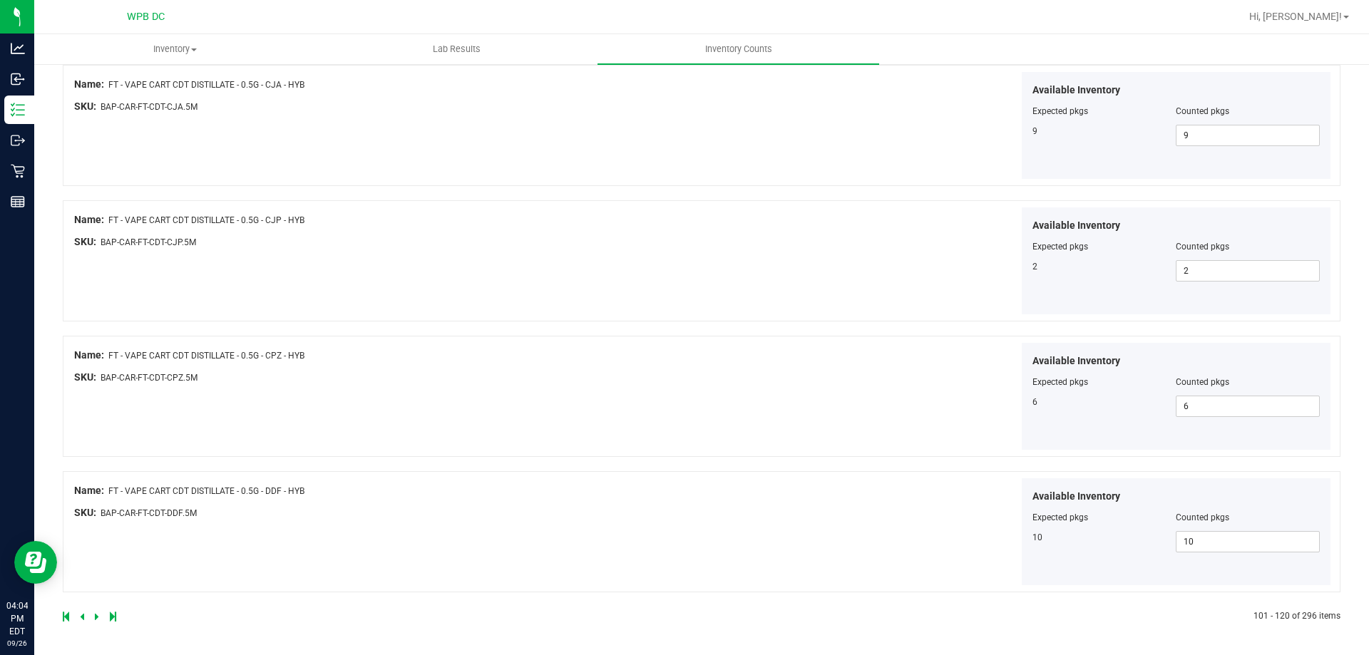
click at [96, 619] on icon at bounding box center [97, 616] width 4 height 9
click at [95, 618] on icon at bounding box center [97, 616] width 4 height 9
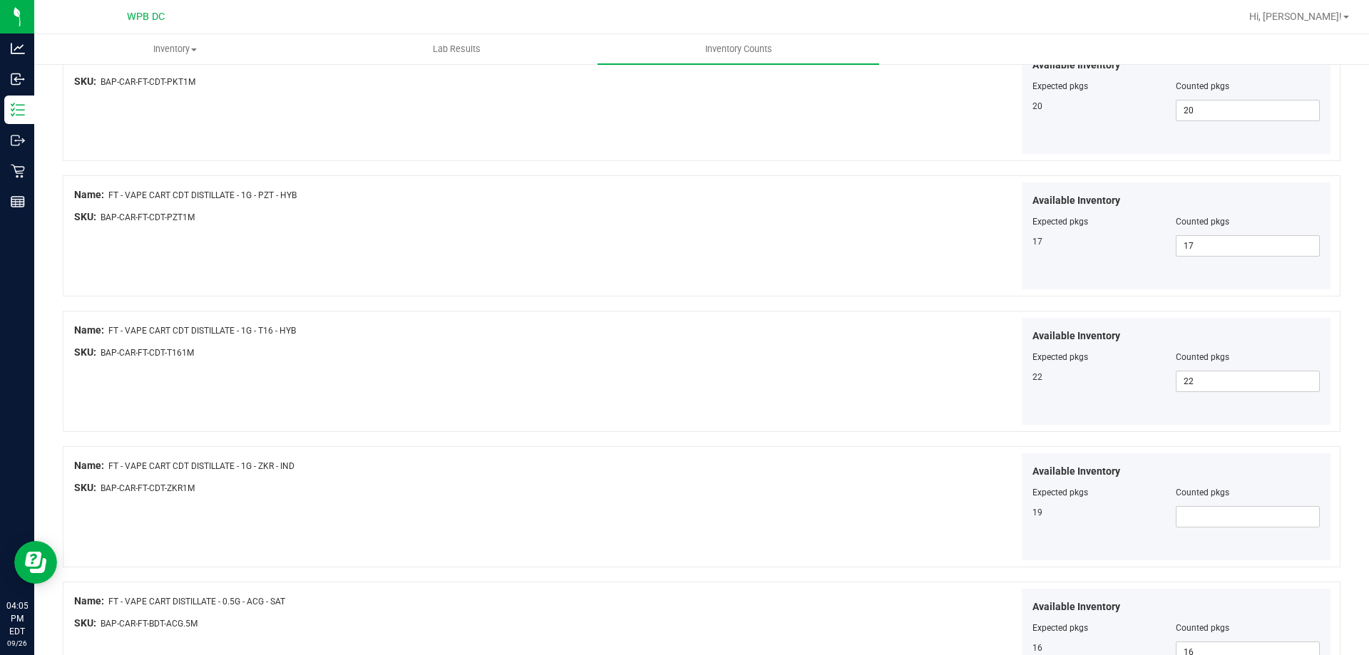
scroll to position [570, 0]
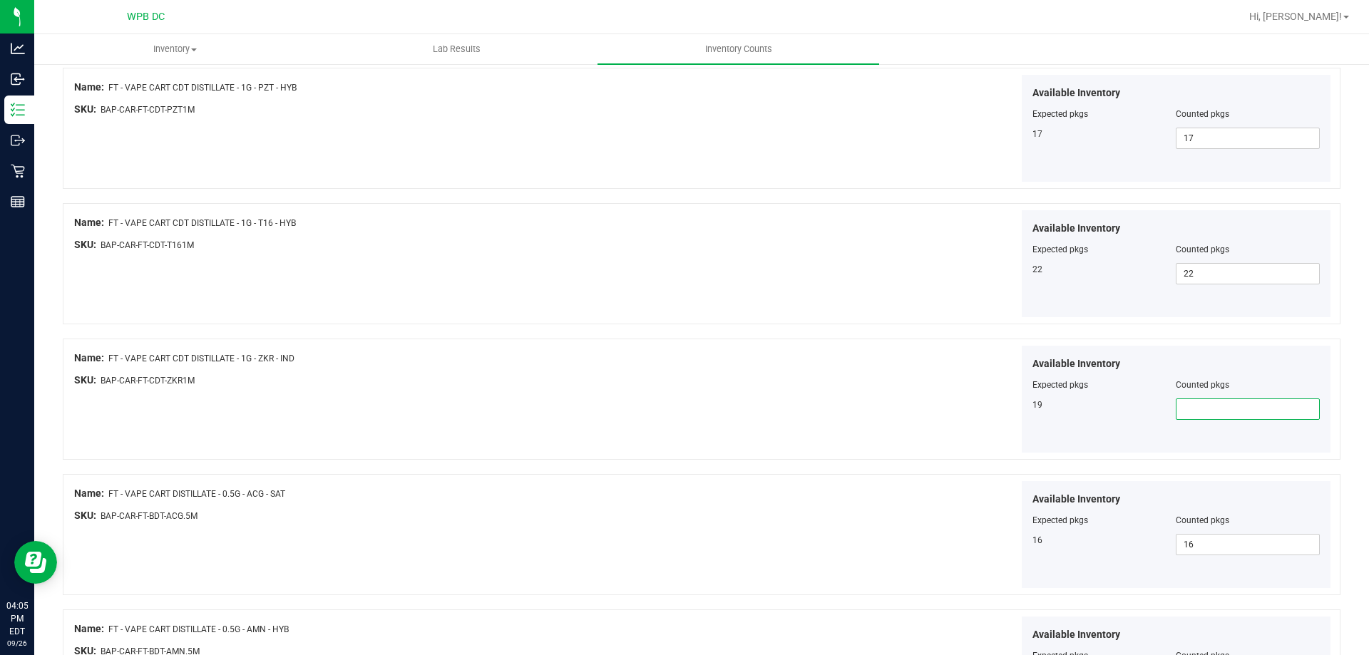
click at [1219, 409] on span at bounding box center [1248, 409] width 144 height 21
type input "19"
click at [961, 413] on div "Available Inventory Expected pkgs Counted pkgs 19 19 19" at bounding box center [1018, 400] width 629 height 108
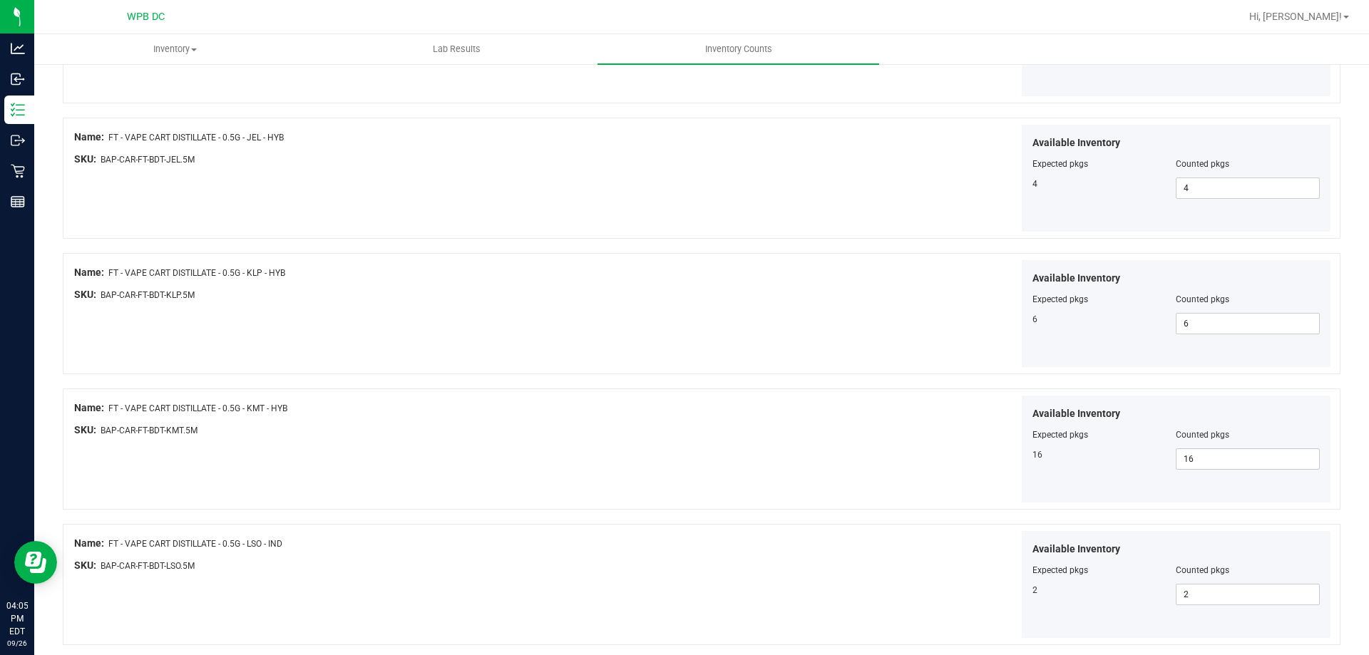
scroll to position [2334, 0]
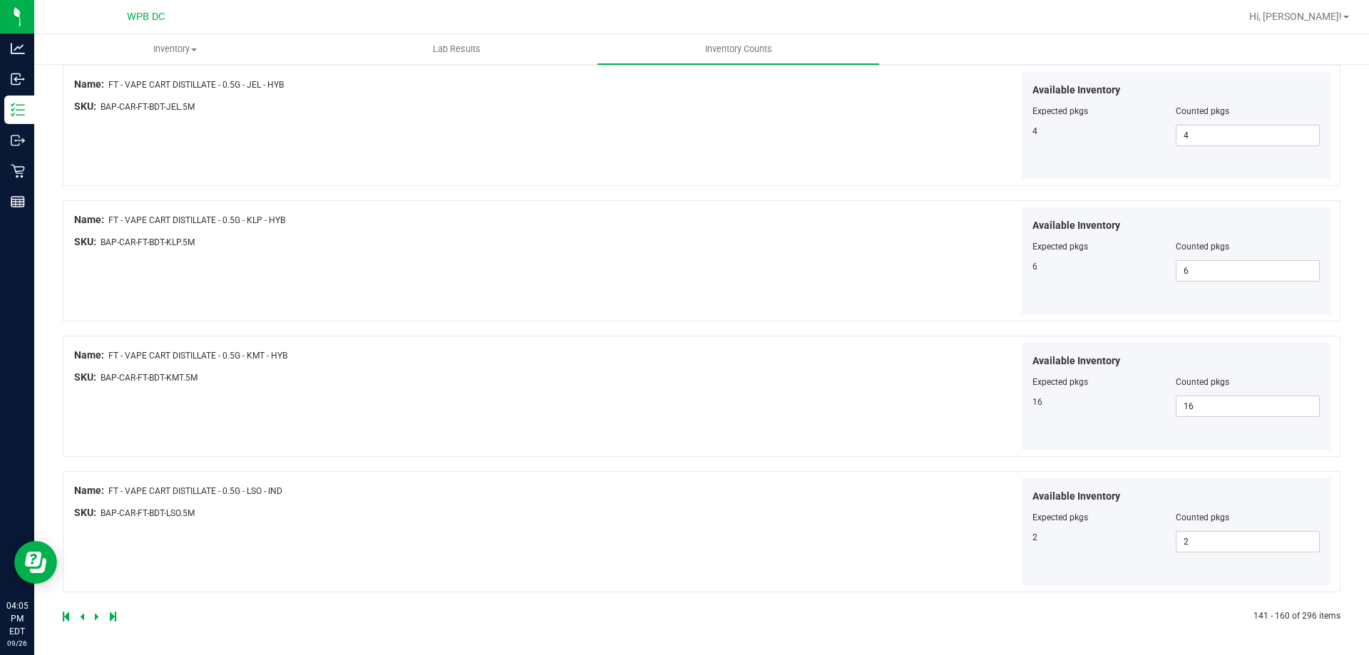
click at [95, 619] on icon at bounding box center [97, 616] width 4 height 9
click at [96, 621] on icon at bounding box center [97, 616] width 4 height 9
click at [95, 617] on icon at bounding box center [97, 616] width 4 height 9
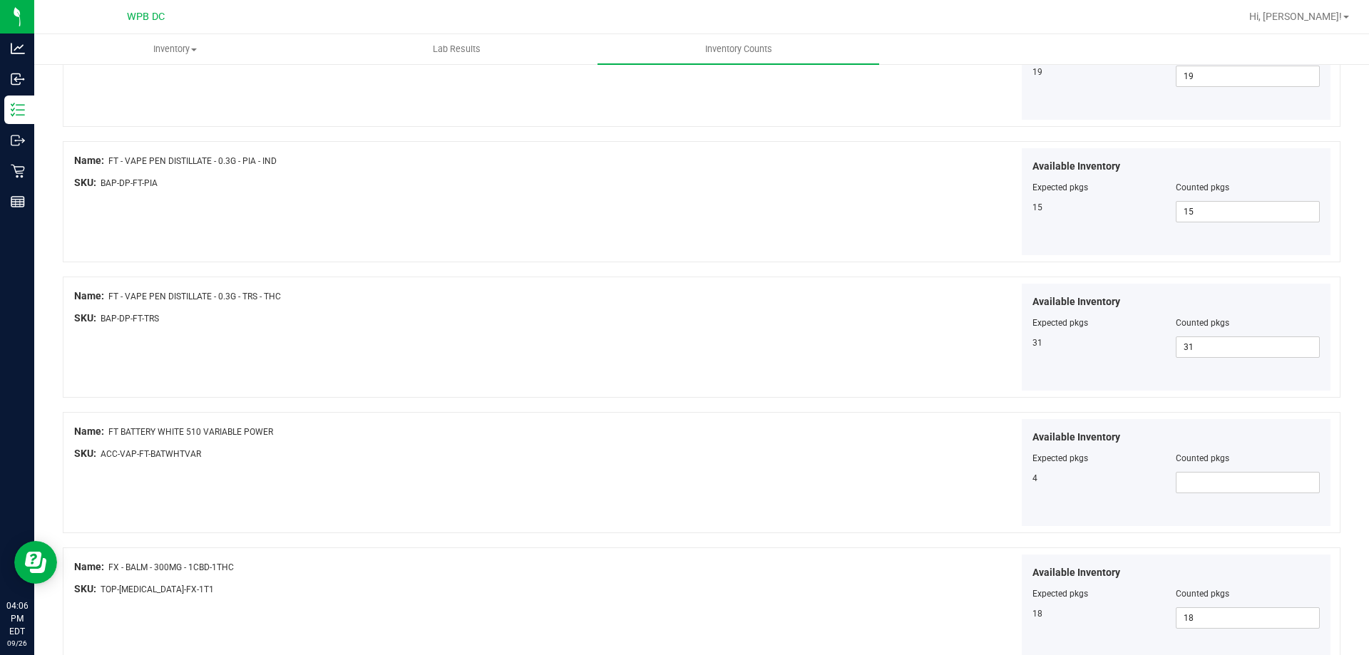
scroll to position [499, 0]
click at [1228, 475] on span at bounding box center [1248, 480] width 144 height 21
type input "4"
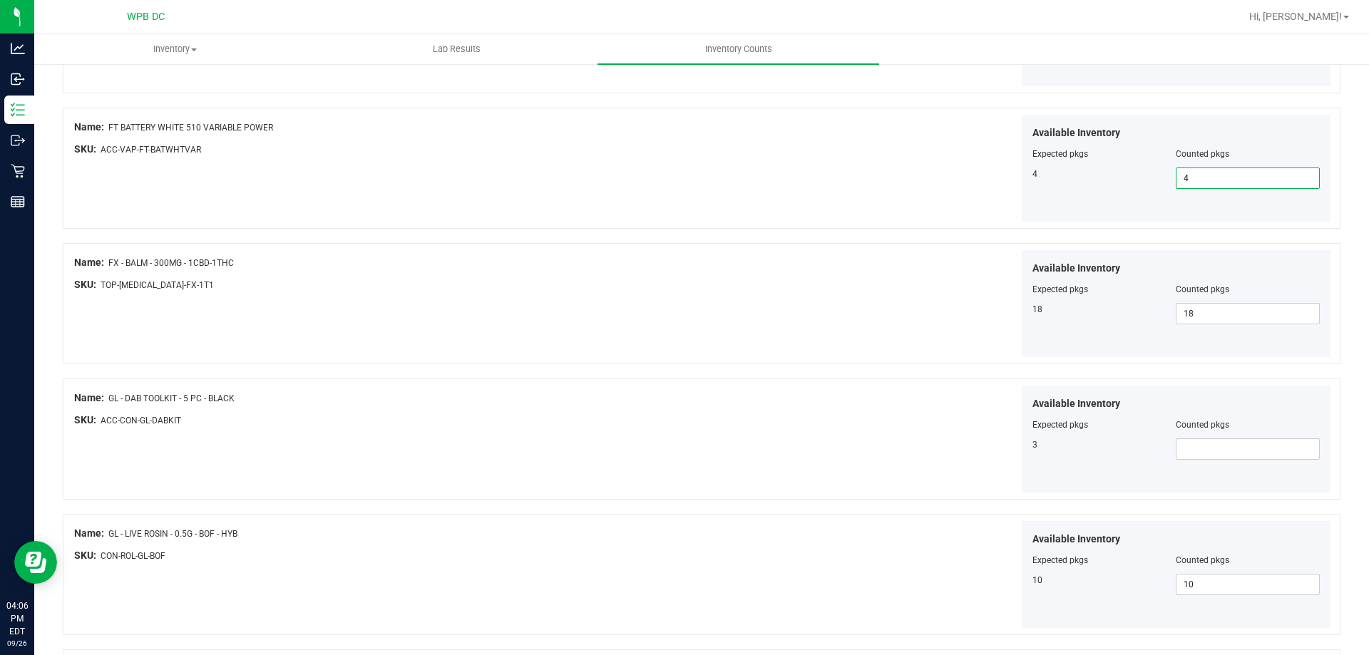
scroll to position [855, 0]
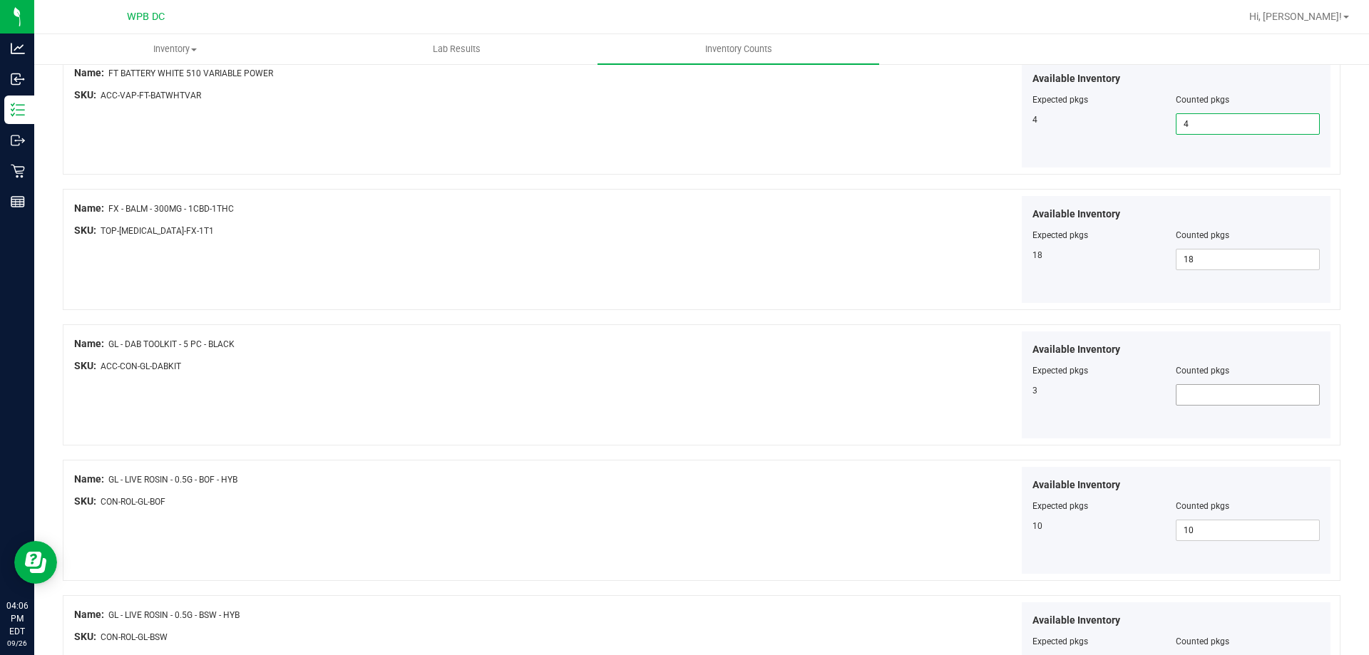
type input "4"
click at [1212, 399] on span at bounding box center [1248, 394] width 144 height 21
type input "3"
click at [909, 322] on div at bounding box center [702, 317] width 1278 height 14
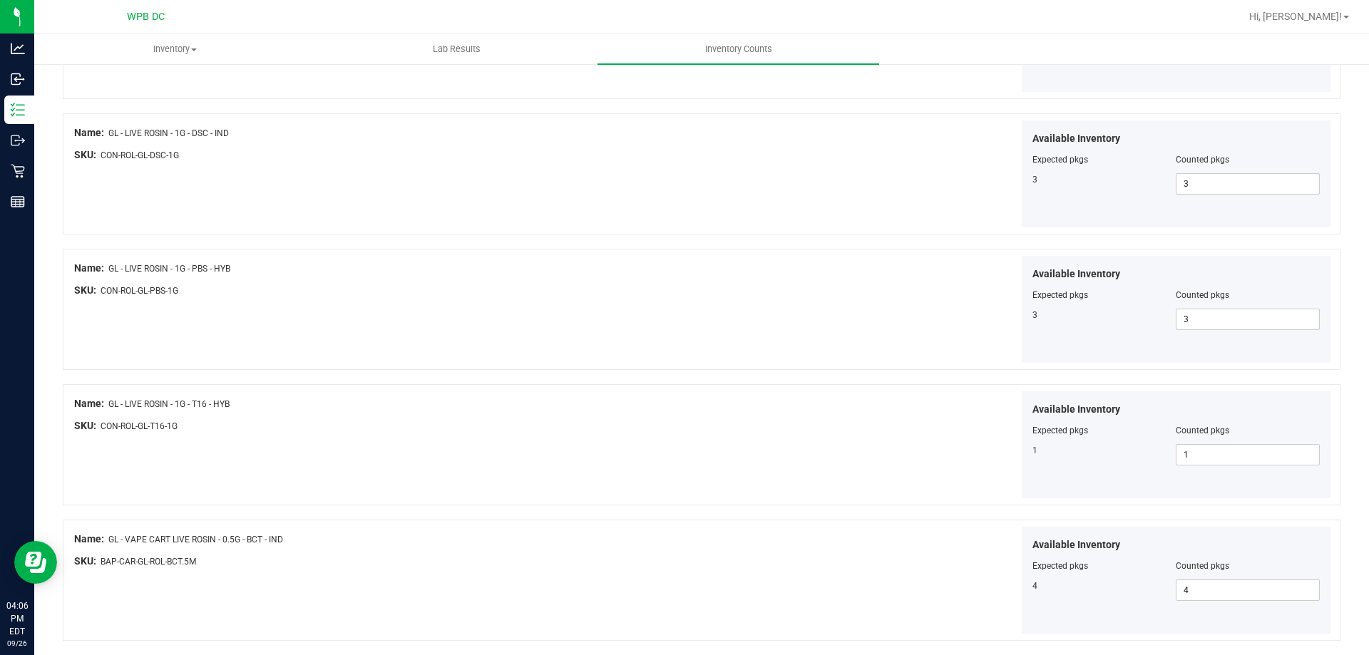
scroll to position [2334, 0]
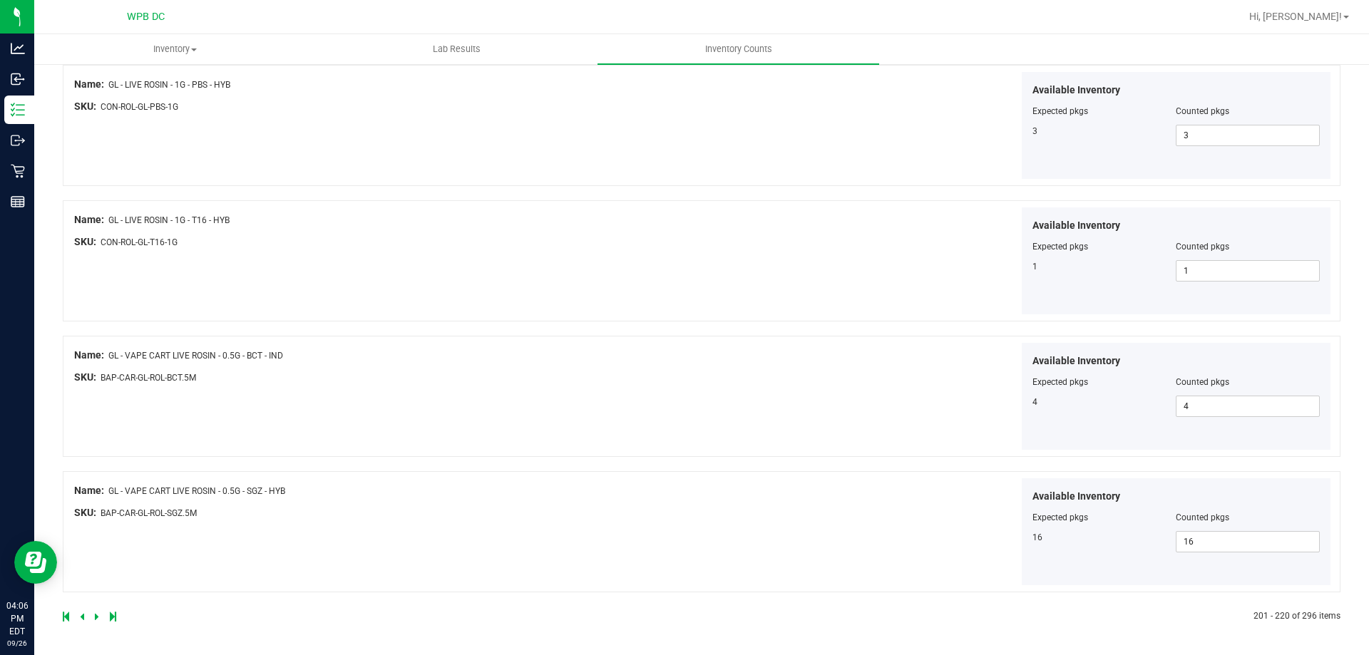
click at [96, 615] on icon at bounding box center [97, 616] width 4 height 9
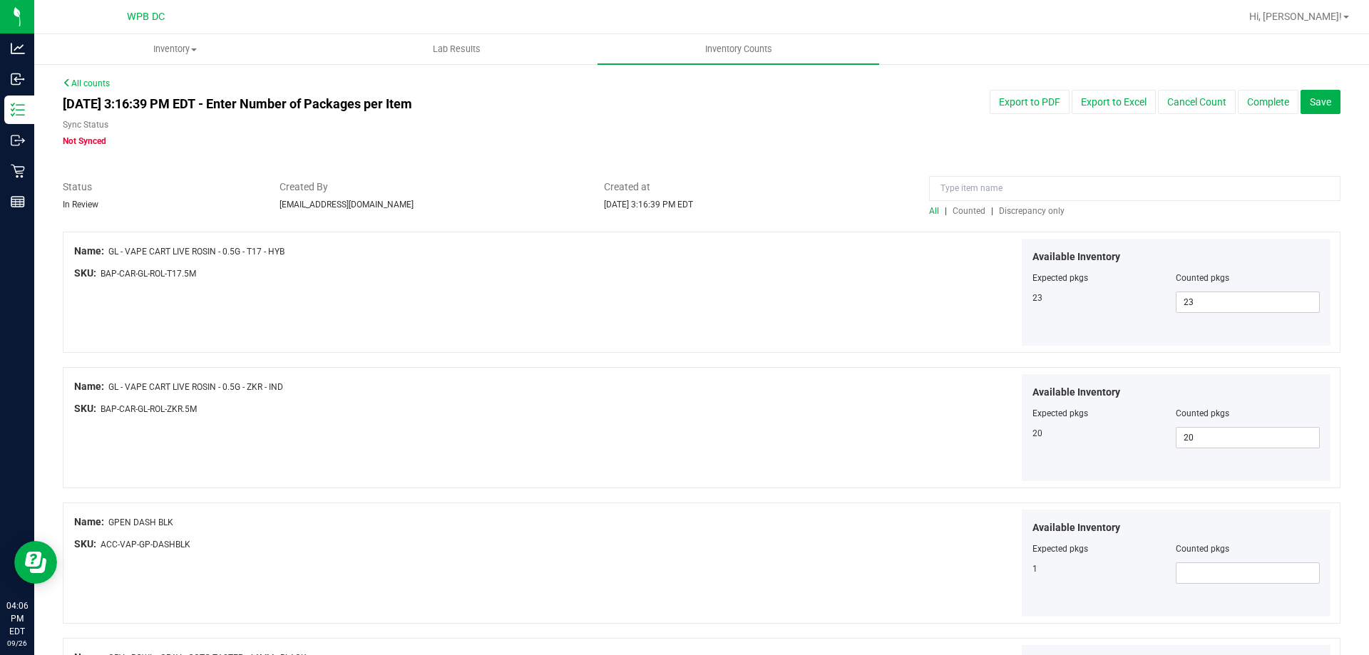
scroll to position [71, 0]
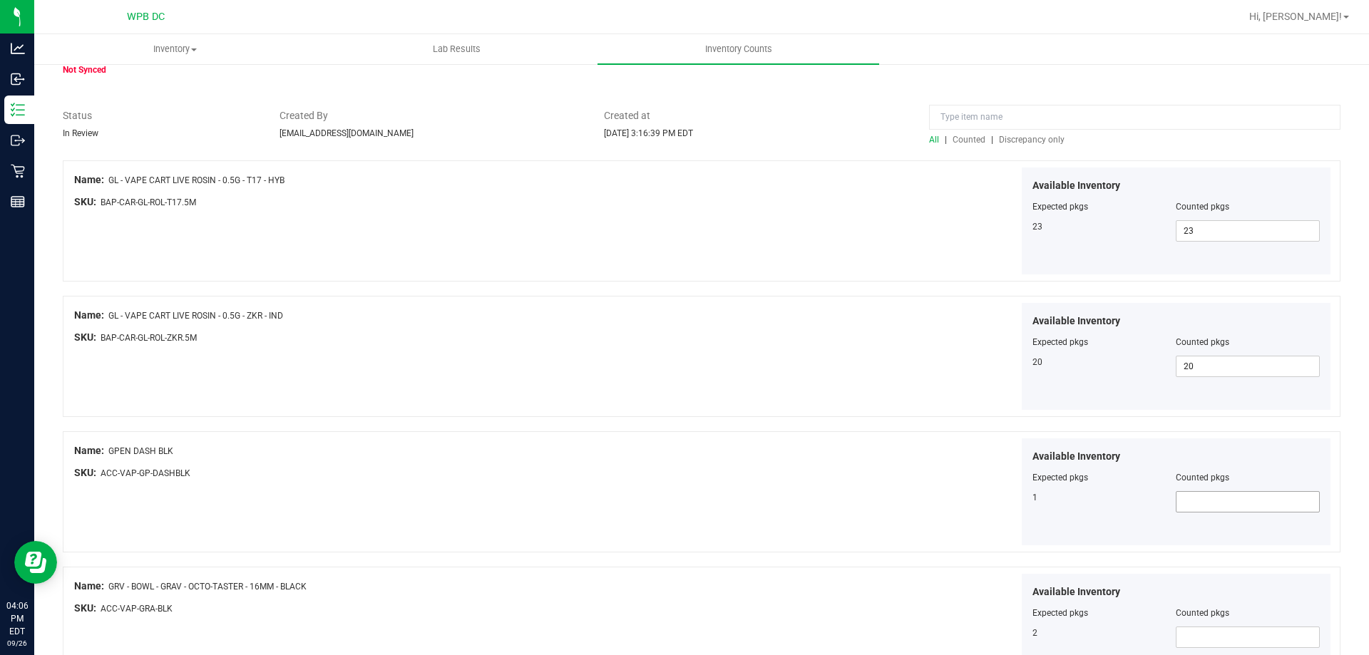
click at [1274, 501] on span at bounding box center [1248, 501] width 144 height 21
type input "1"
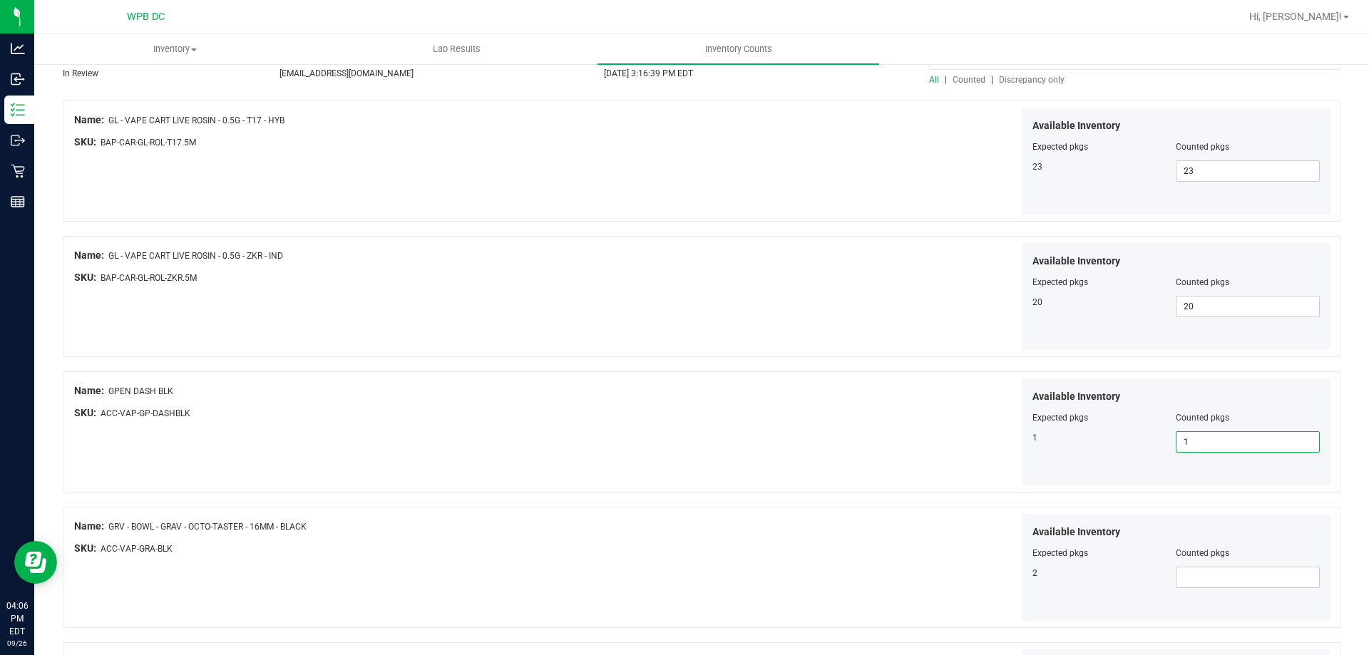
scroll to position [214, 0]
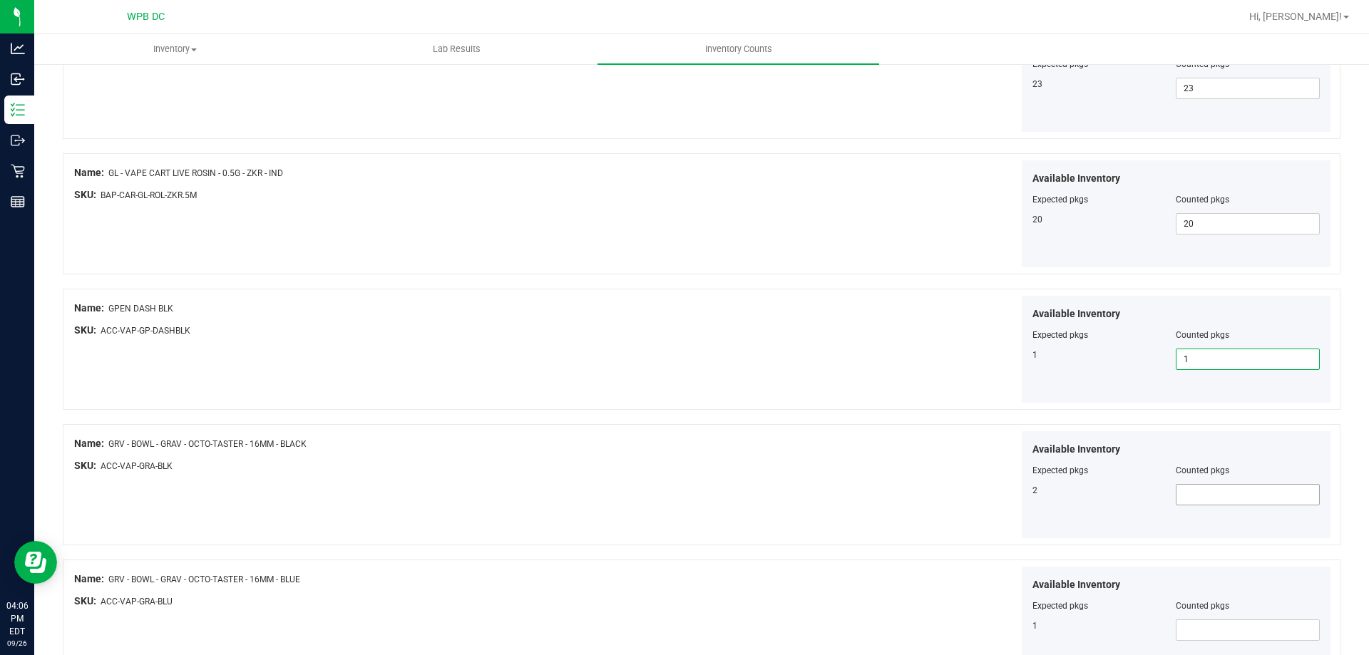
type input "1"
click at [1208, 466] on span "Counted pkgs" at bounding box center [1202, 471] width 53 height 10
click at [1217, 494] on span at bounding box center [1248, 494] width 144 height 21
type input "2"
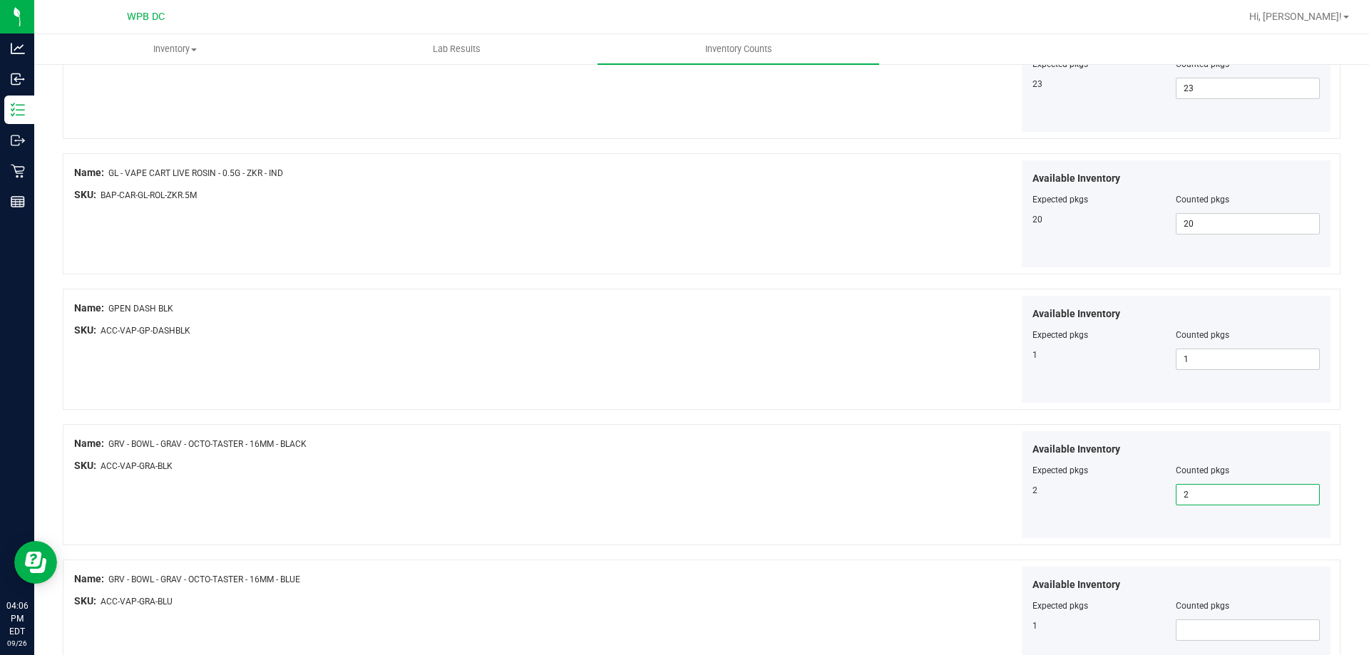
click at [862, 463] on div "Available Inventory Expected pkgs Counted pkgs 2 2 2" at bounding box center [1018, 485] width 629 height 108
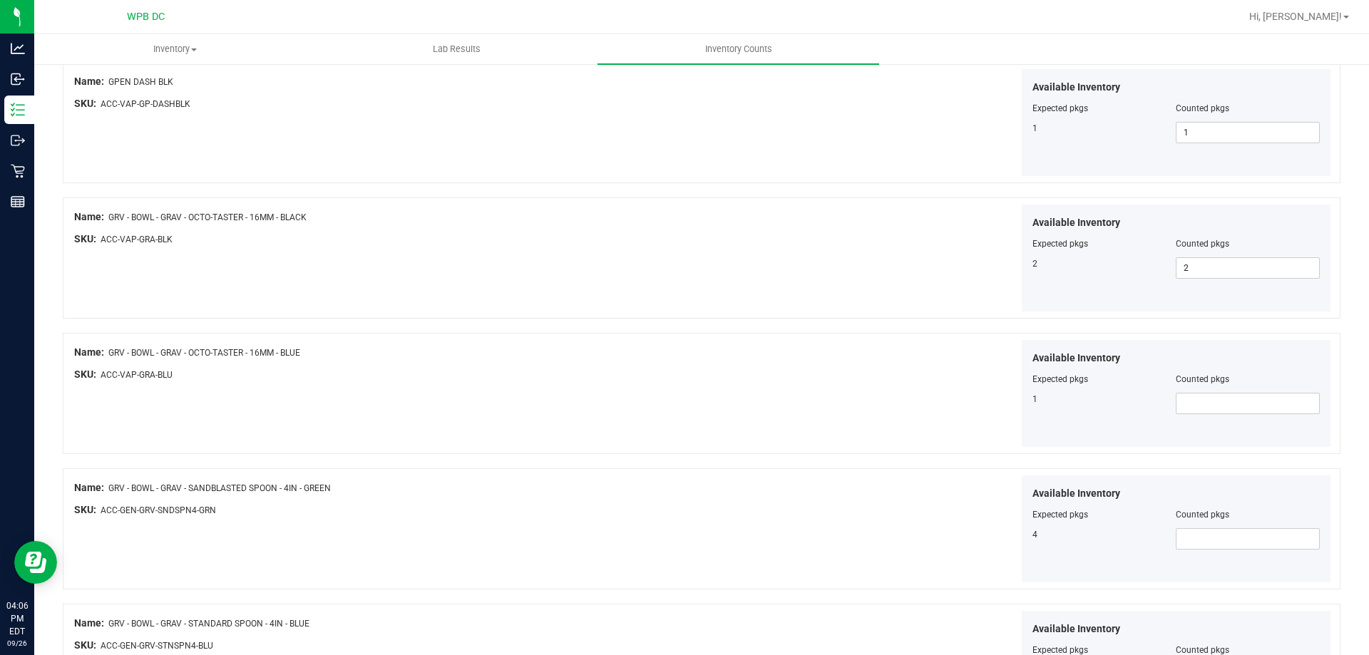
scroll to position [499, 0]
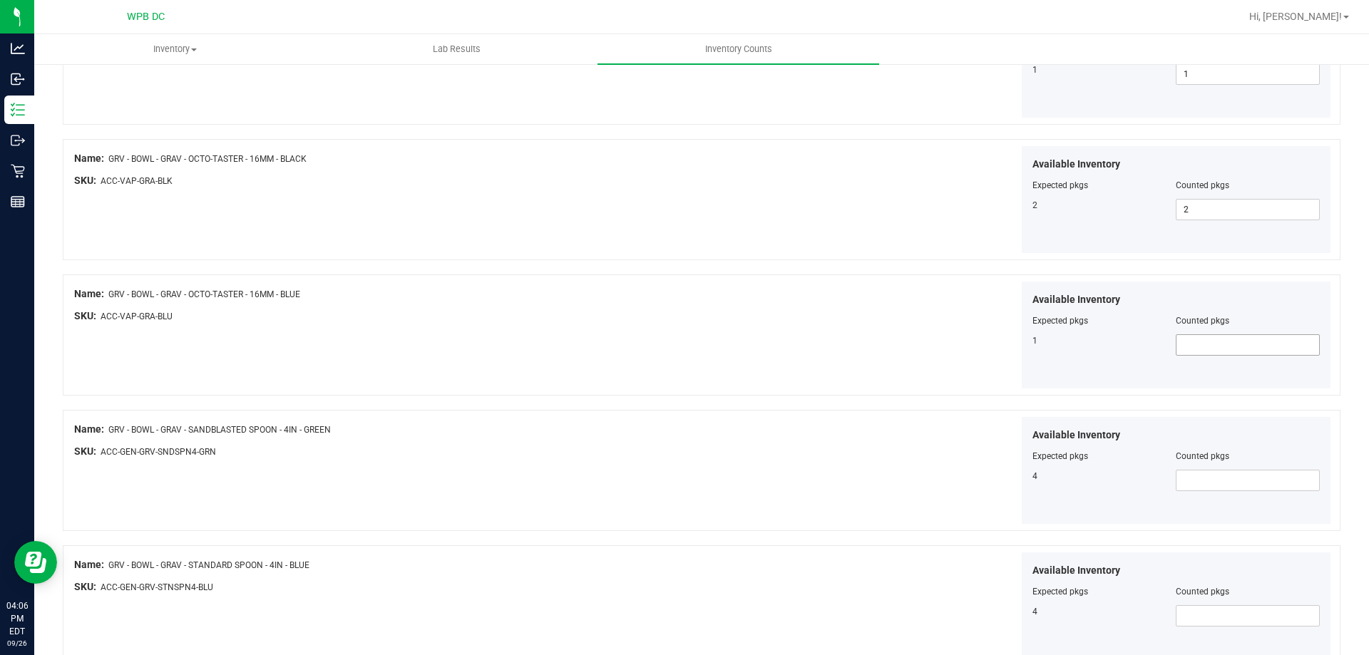
click at [1294, 344] on span at bounding box center [1248, 344] width 144 height 21
type input "1"
click at [1224, 478] on span at bounding box center [1248, 480] width 144 height 21
type input "4"
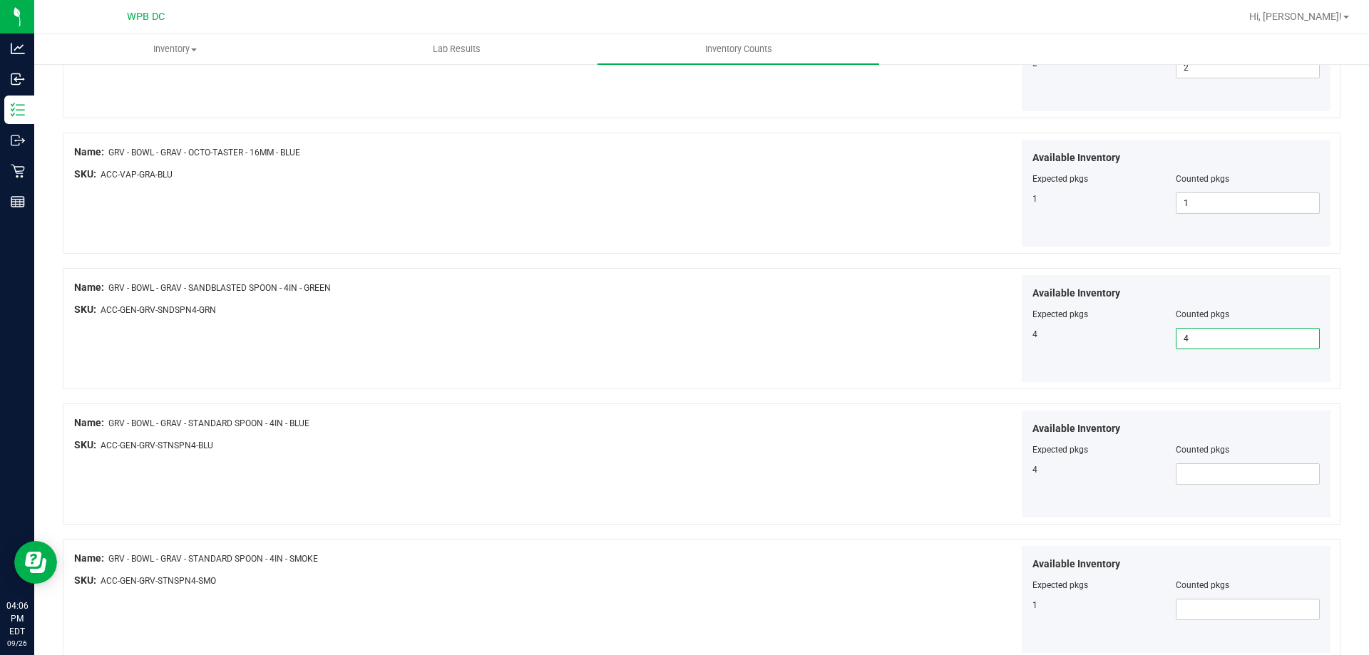
scroll to position [642, 0]
type input "4"
click at [1223, 461] on div at bounding box center [1176, 459] width 288 height 7
click at [1223, 475] on span at bounding box center [1248, 473] width 144 height 21
type input "4"
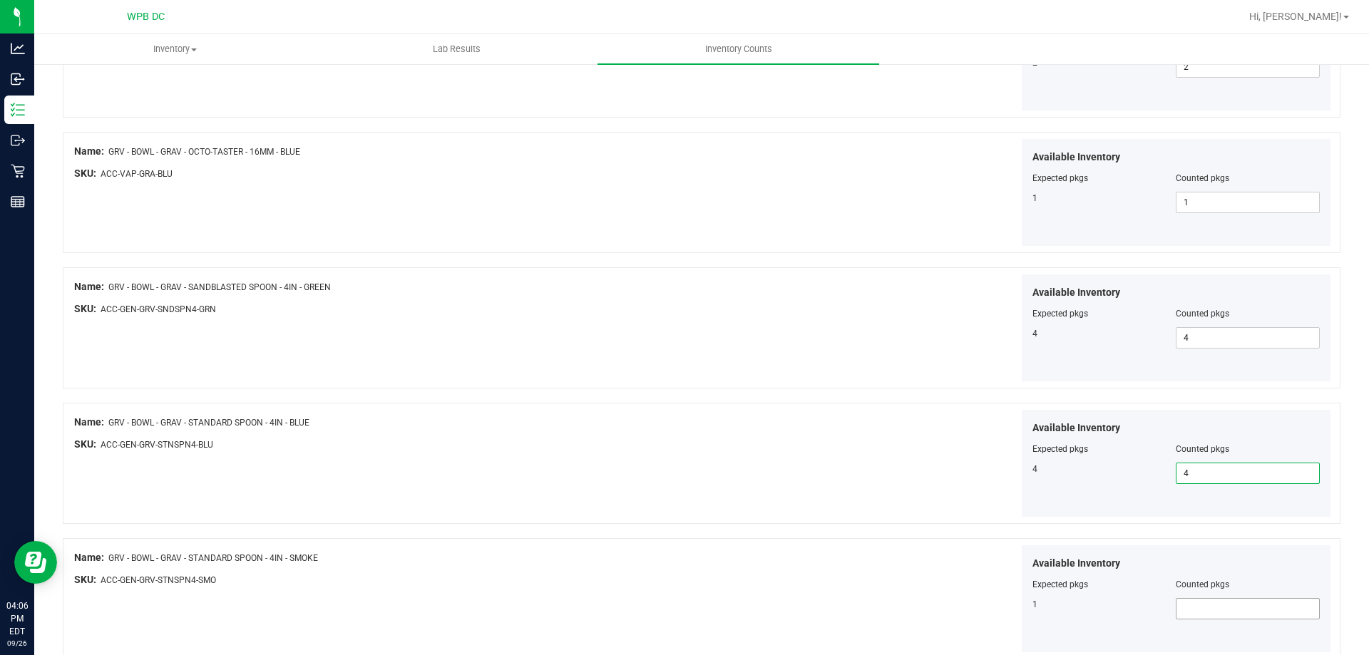
type input "4"
click at [1206, 611] on span at bounding box center [1248, 608] width 144 height 21
type input "1"
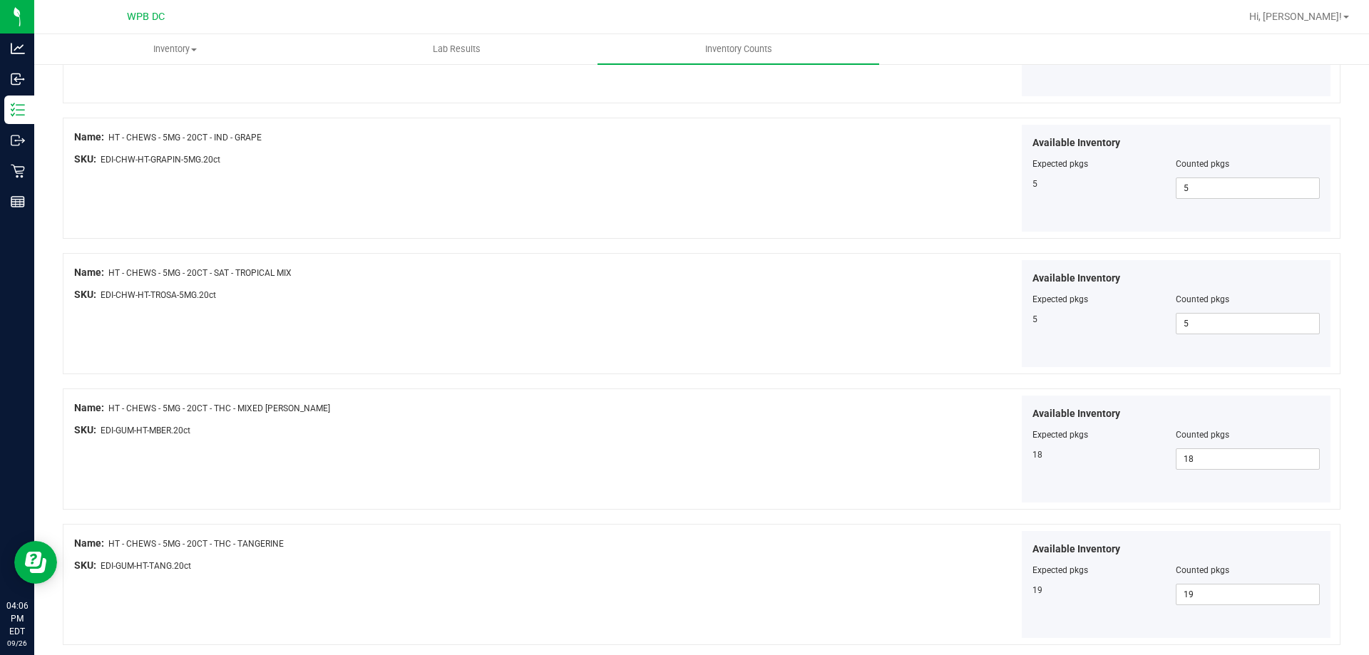
scroll to position [2334, 0]
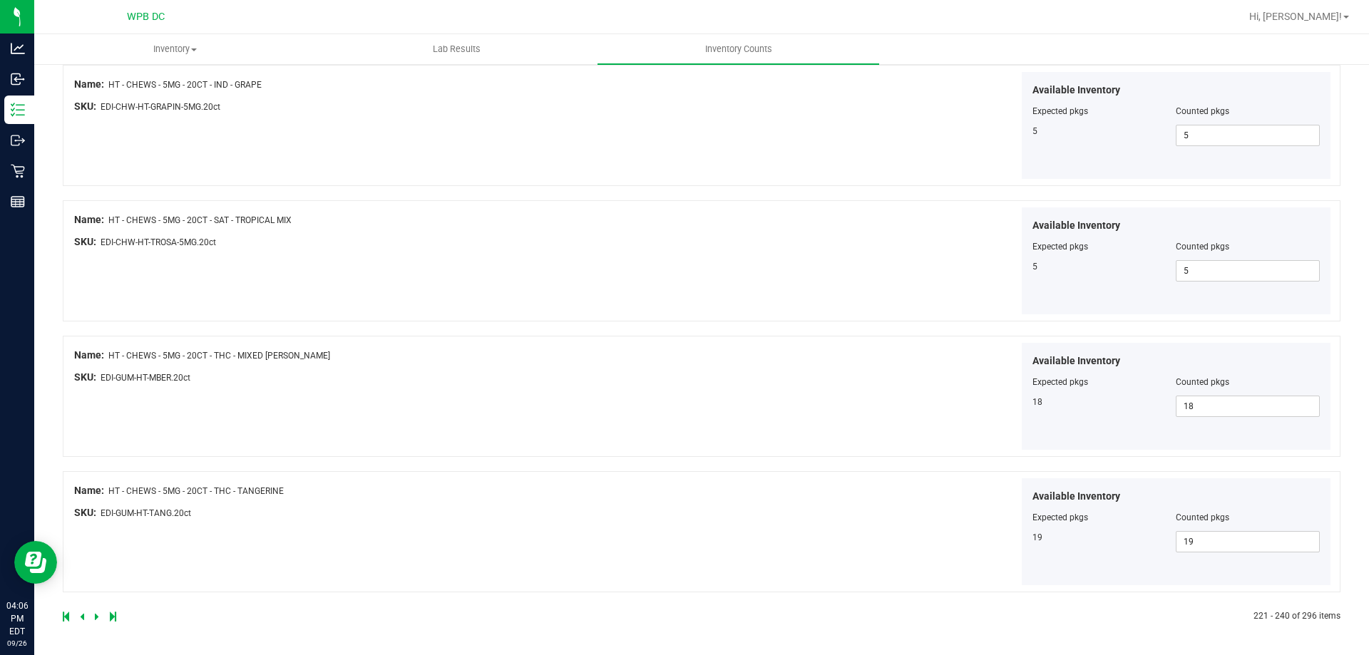
type input "1"
click at [96, 617] on icon at bounding box center [97, 616] width 4 height 9
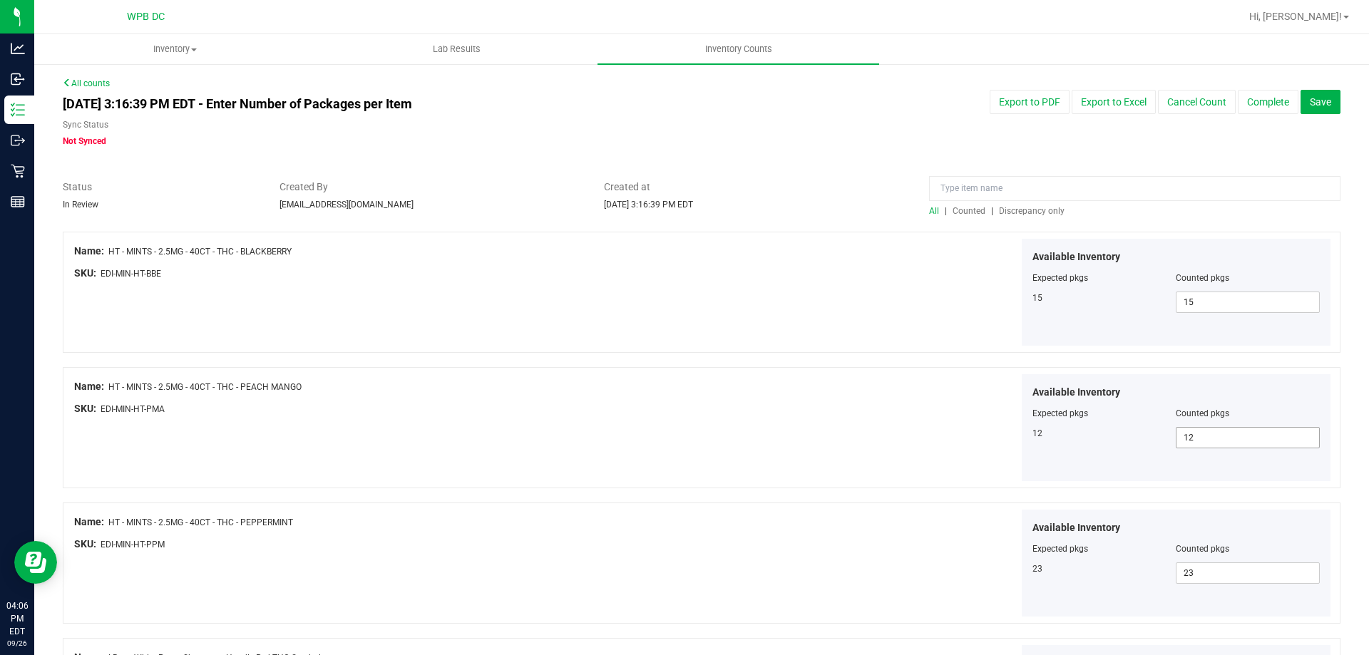
scroll to position [285, 0]
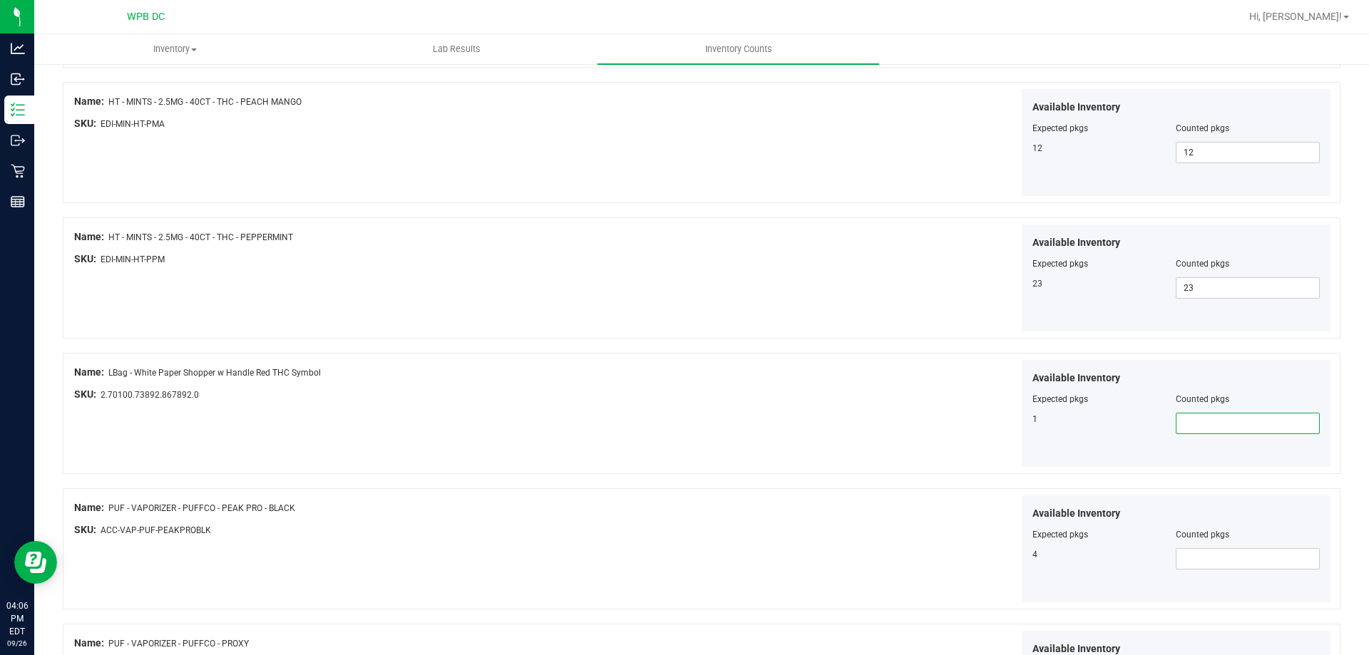
click at [1176, 427] on span at bounding box center [1248, 423] width 144 height 21
type input "1"
click at [1251, 562] on span at bounding box center [1248, 558] width 144 height 21
type input "4"
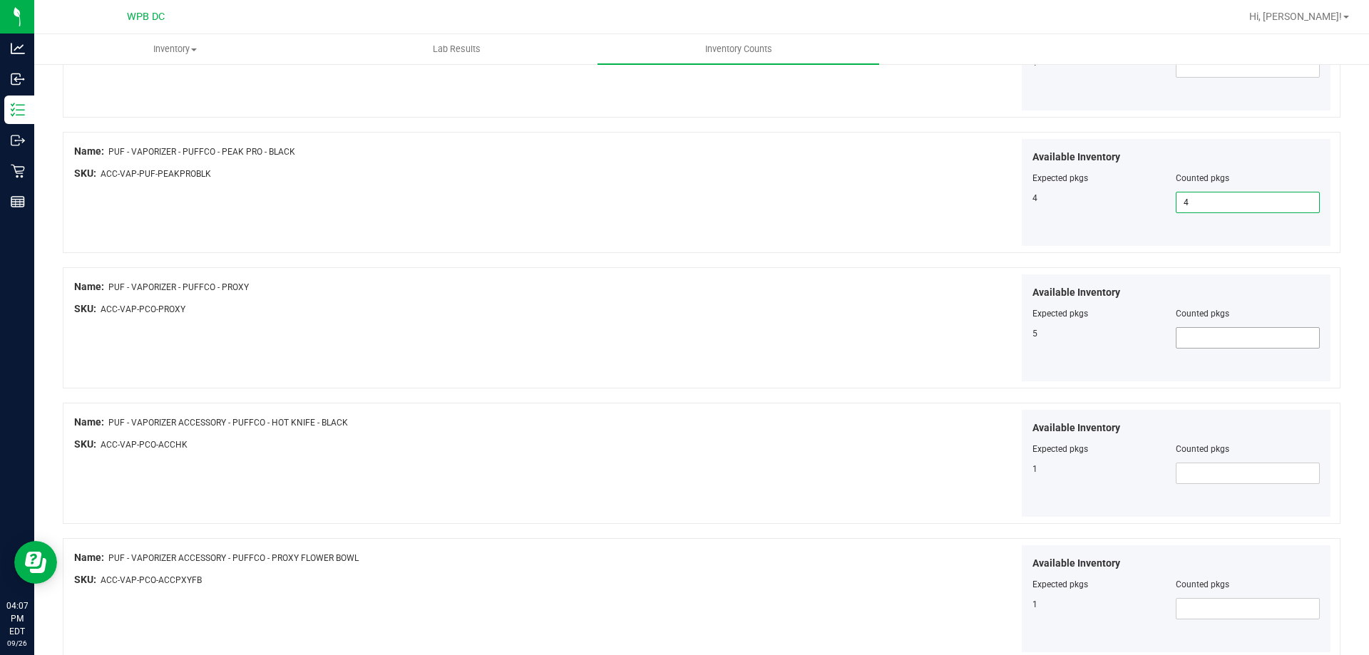
type input "4"
click at [1191, 335] on span at bounding box center [1248, 337] width 144 height 21
type input "5"
click at [1190, 472] on span at bounding box center [1248, 473] width 144 height 21
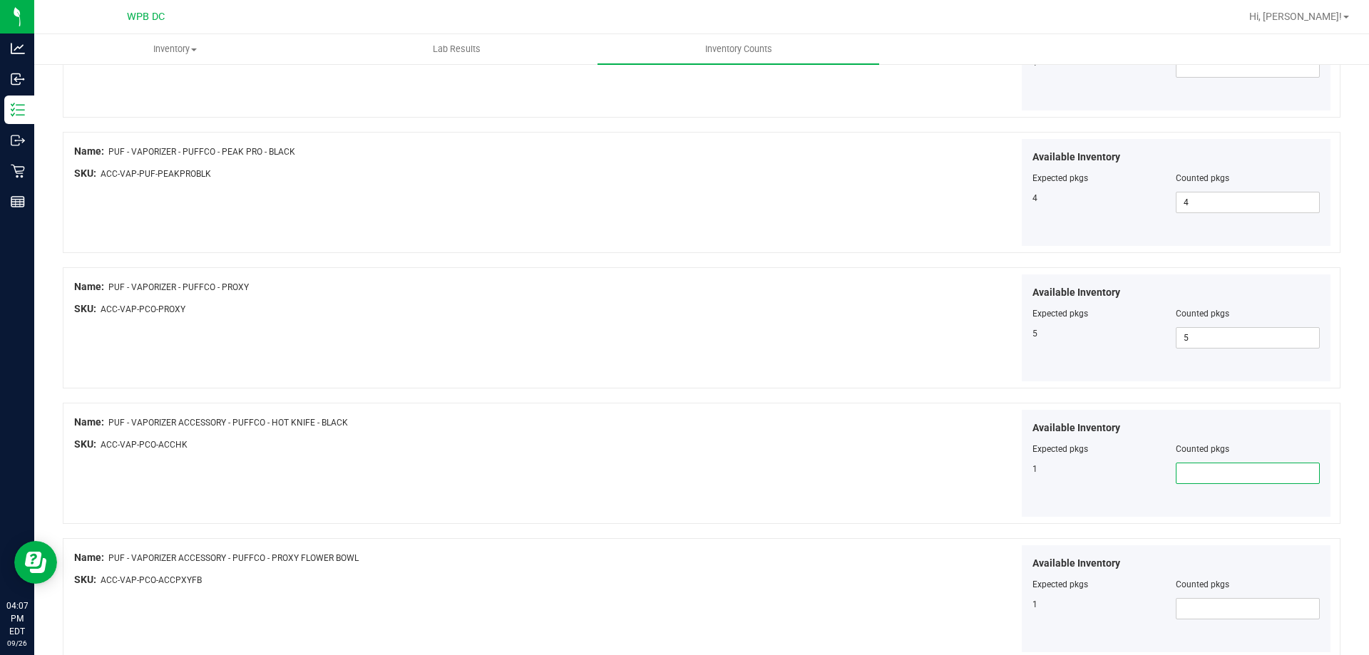
type input "1"
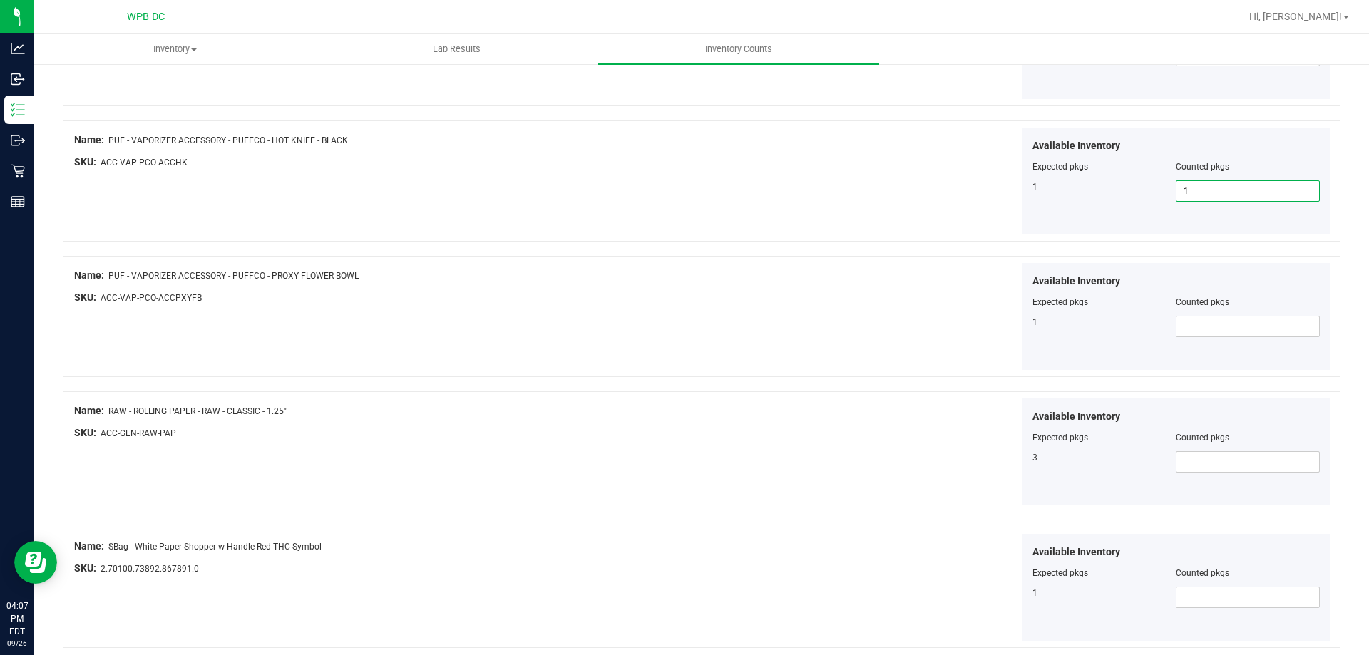
scroll to position [927, 0]
type input "1"
click at [1187, 322] on span at bounding box center [1248, 323] width 144 height 21
type input "1"
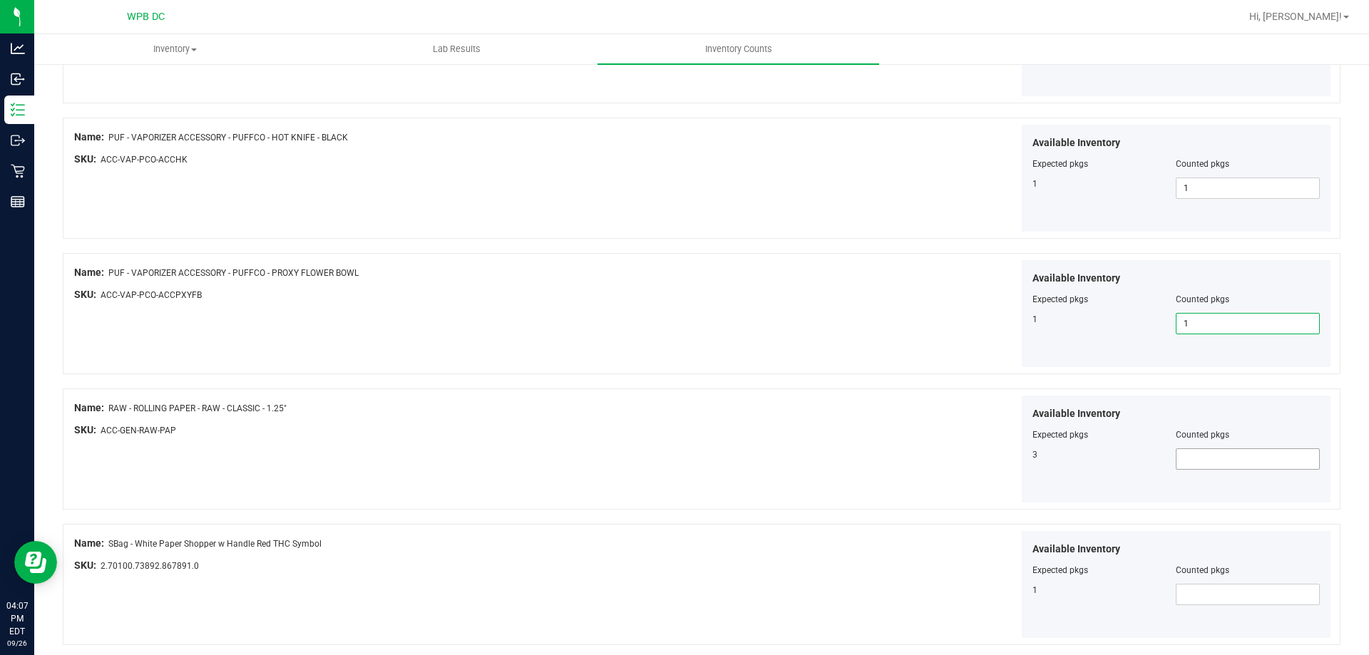
click at [1200, 469] on span at bounding box center [1248, 458] width 144 height 21
click at [1204, 465] on span at bounding box center [1248, 458] width 144 height 21
type input "3"
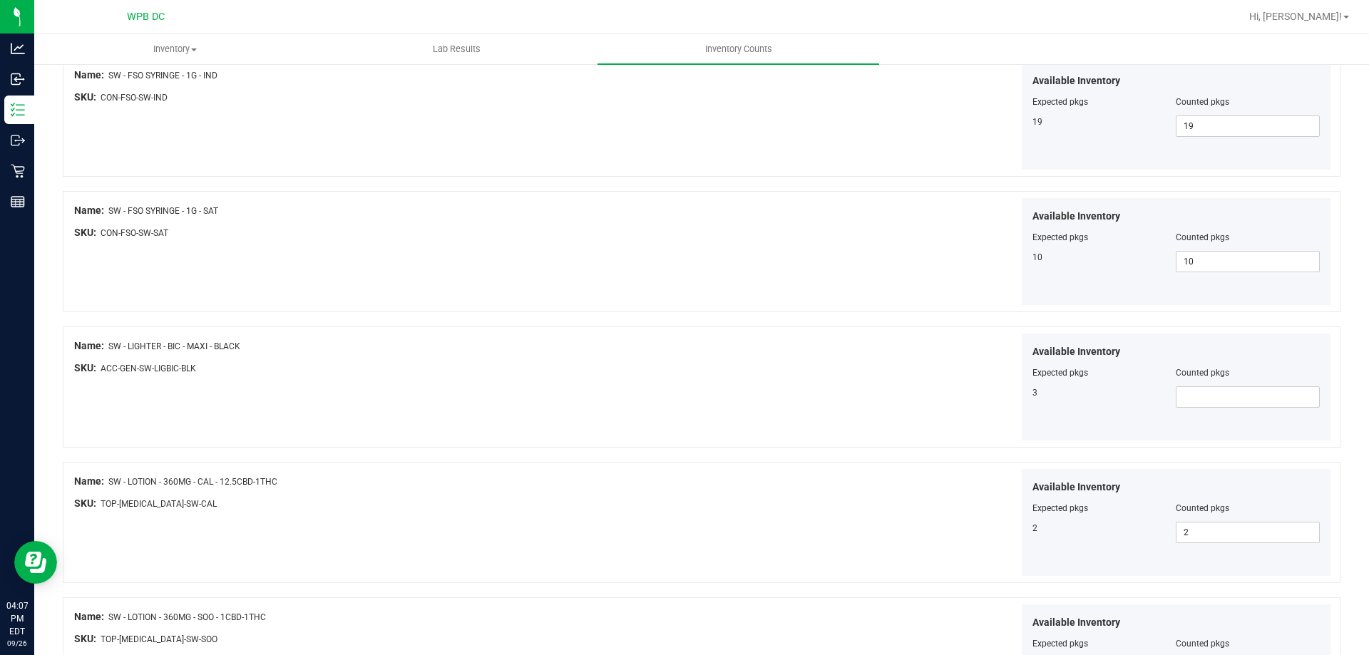
scroll to position [2281, 0]
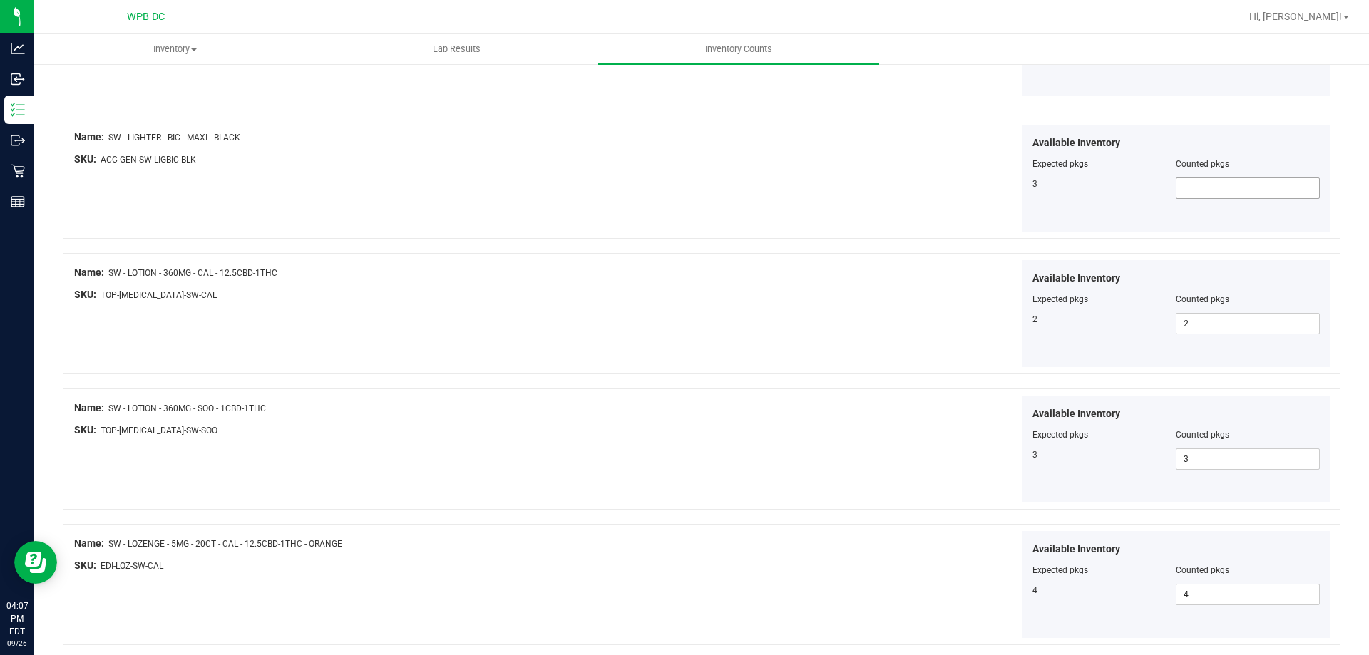
type input "3"
click at [1196, 183] on span at bounding box center [1248, 188] width 144 height 21
type input "3"
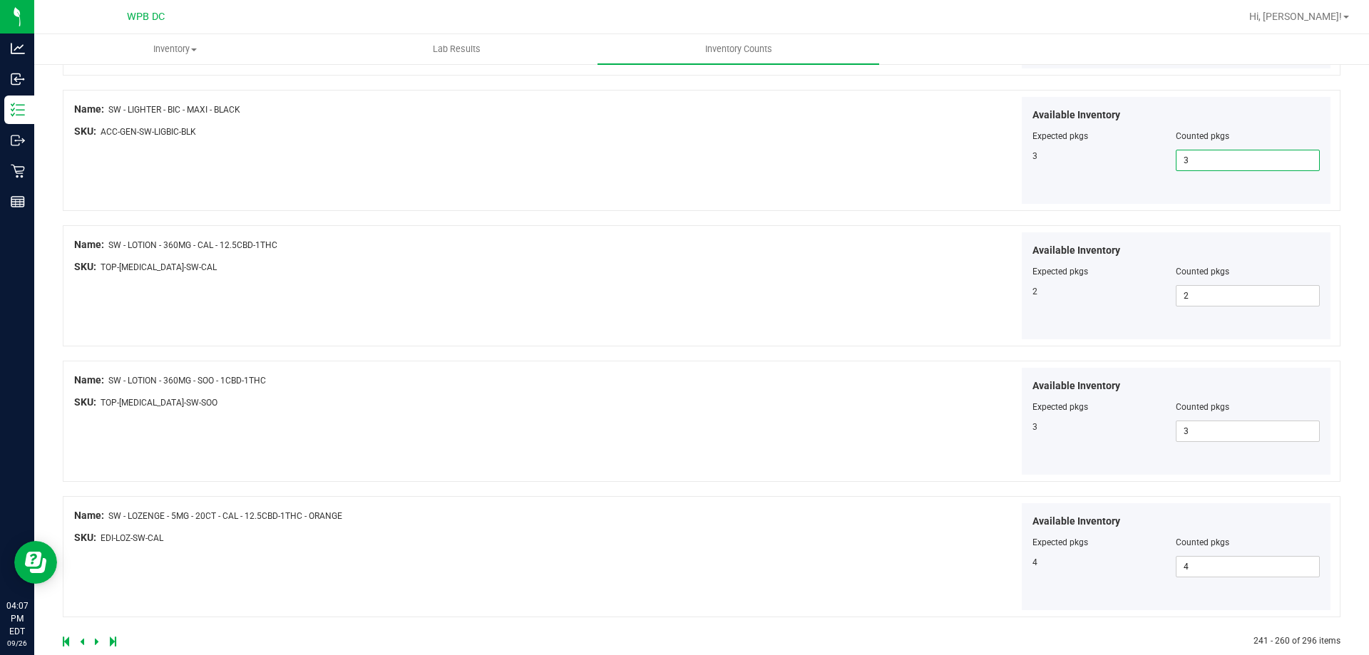
scroll to position [2334, 0]
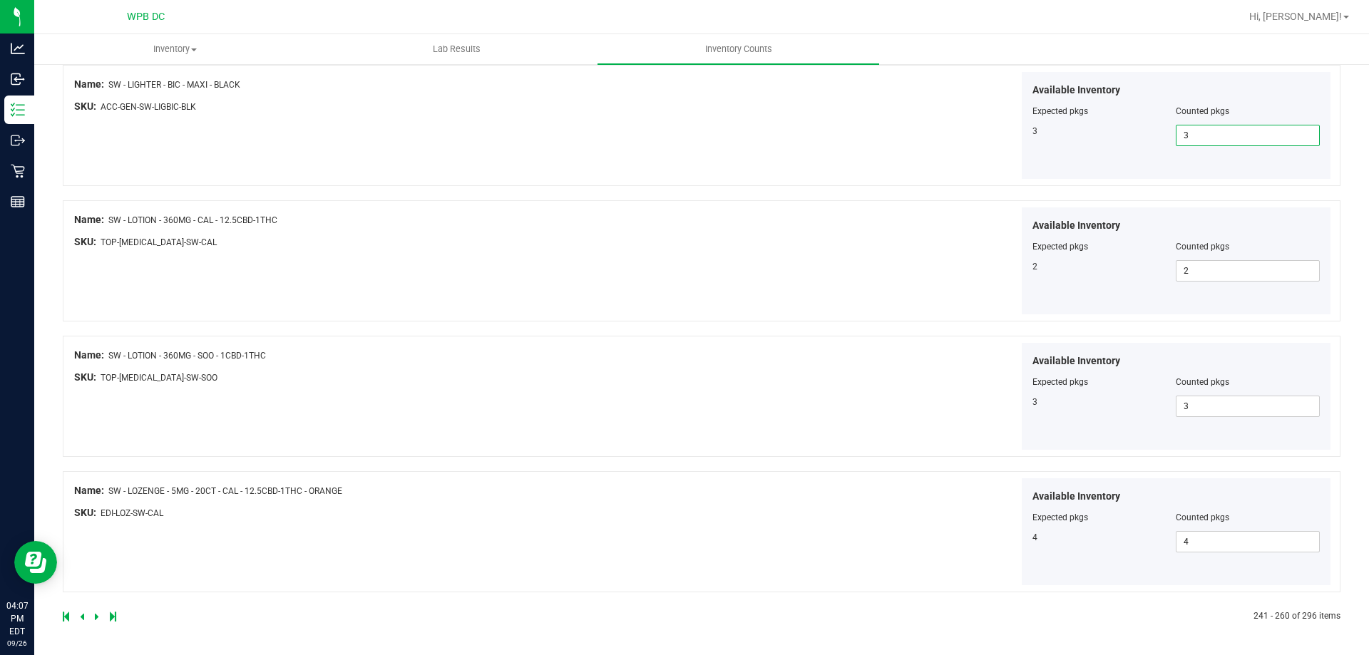
type input "3"
click at [95, 618] on icon at bounding box center [97, 616] width 4 height 9
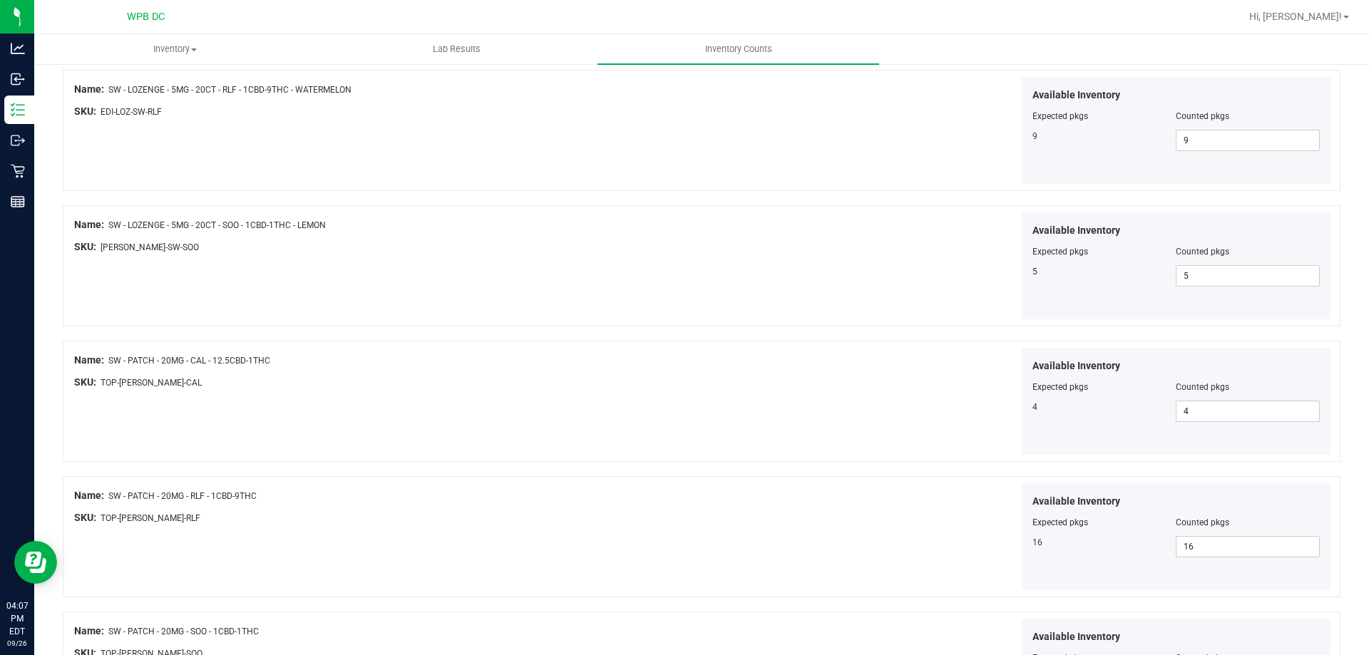
scroll to position [428, 0]
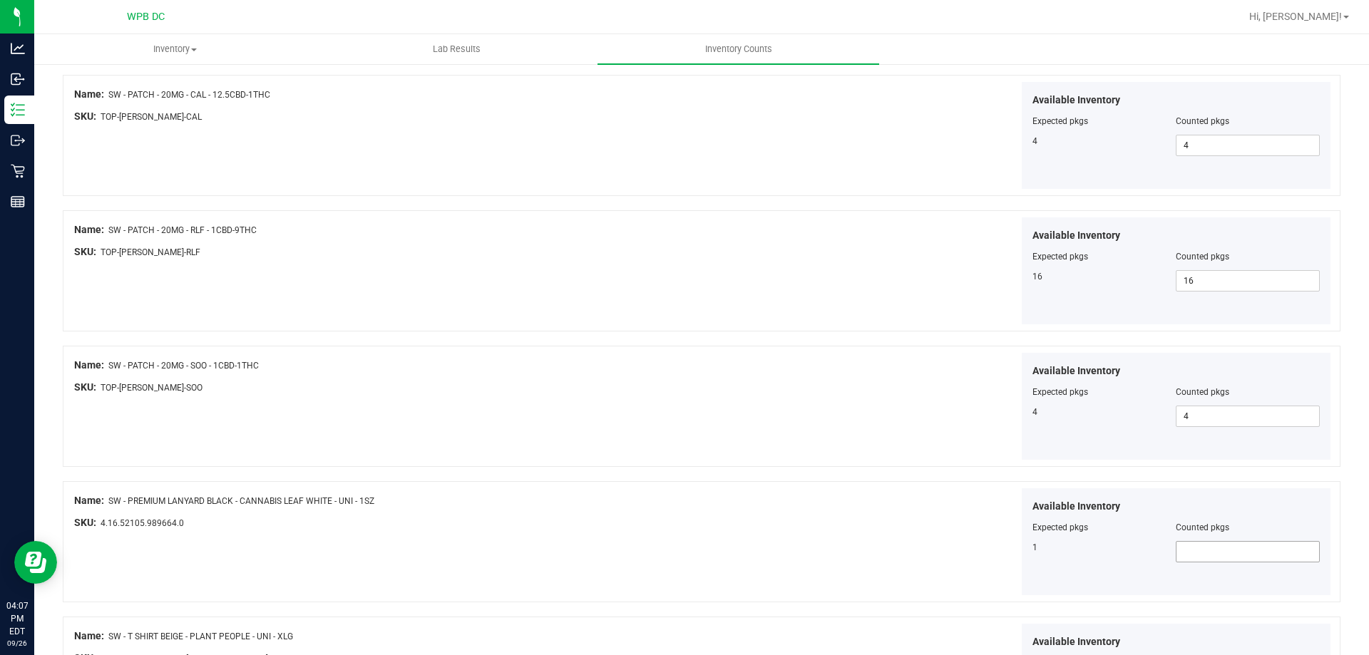
click at [1206, 560] on span at bounding box center [1248, 551] width 144 height 21
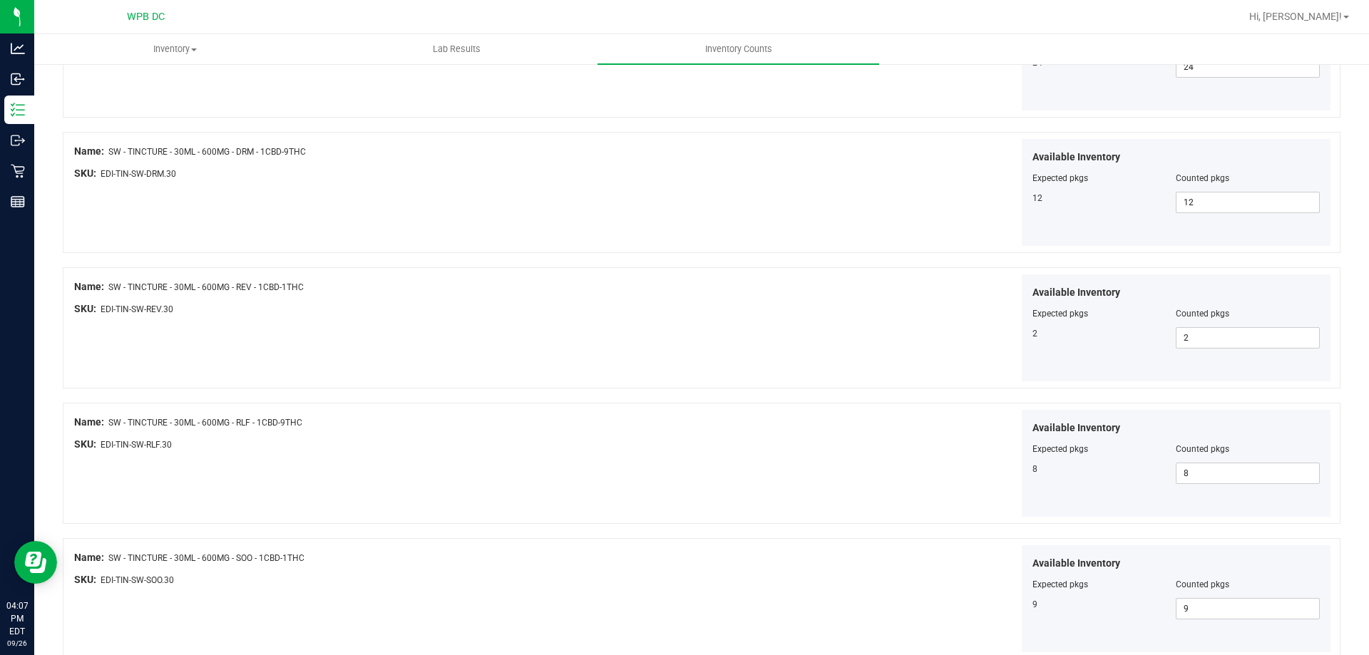
scroll to position [2334, 0]
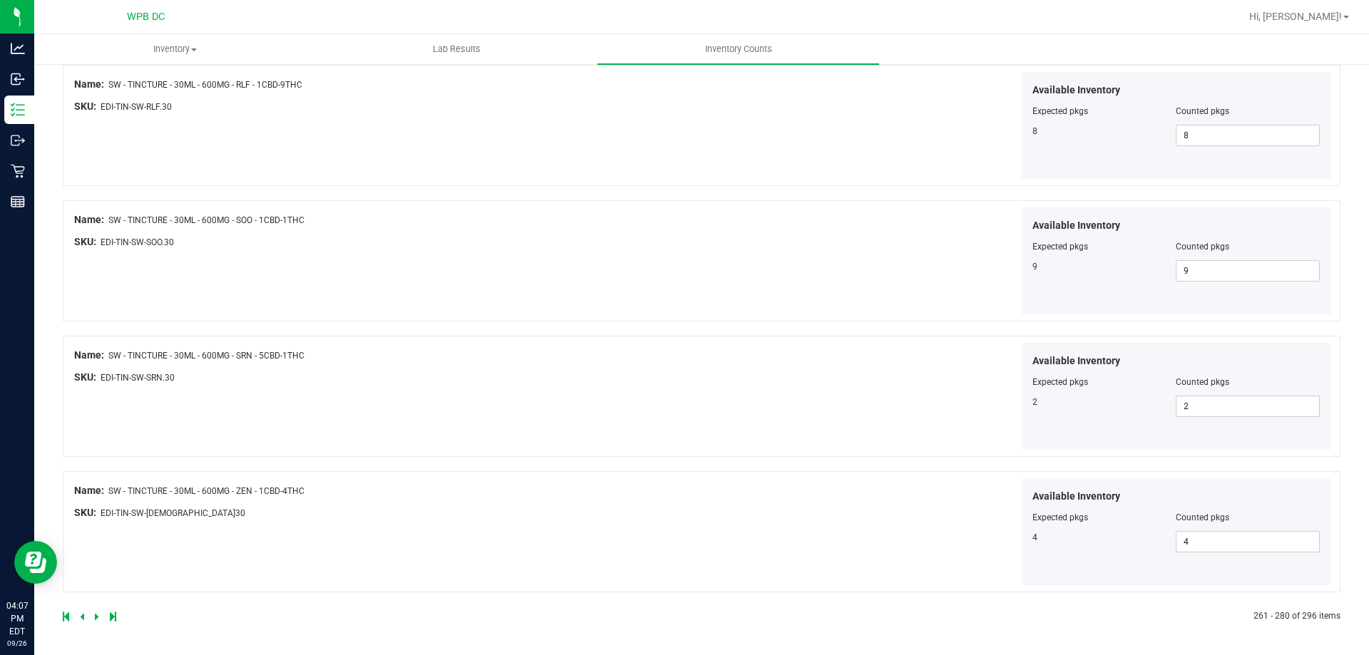
click at [96, 616] on icon at bounding box center [97, 616] width 4 height 9
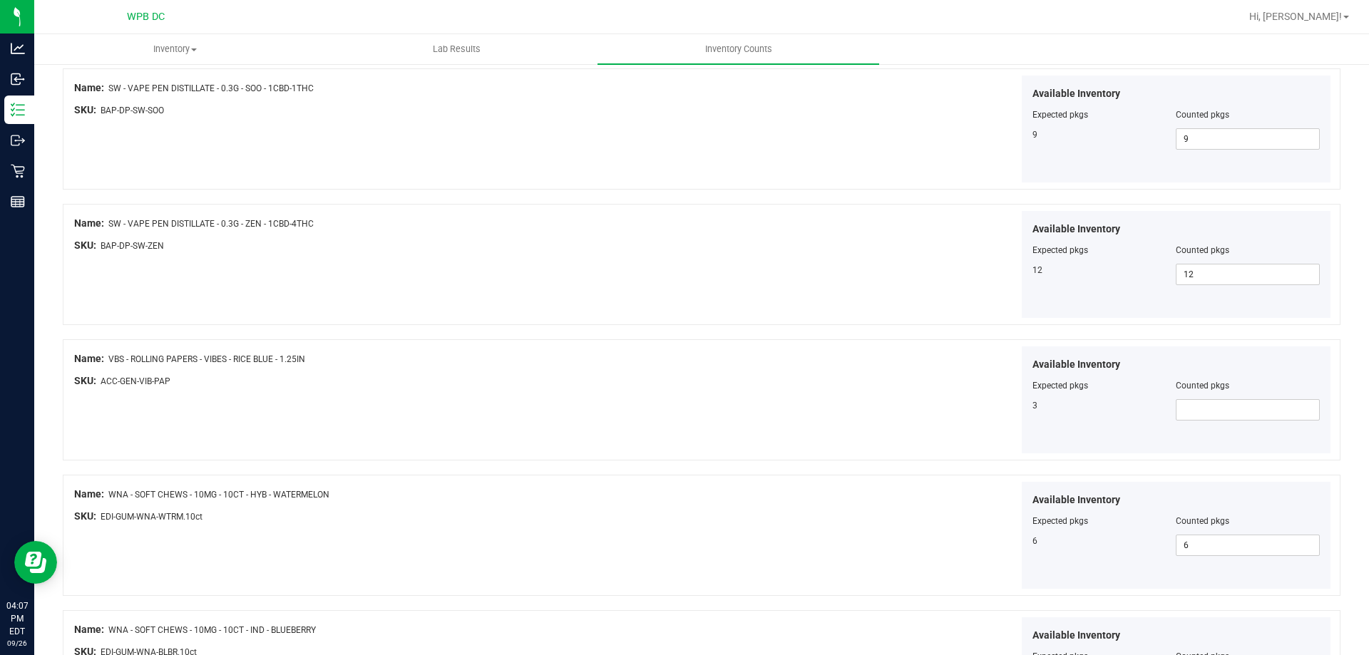
scroll to position [570, 0]
click at [1258, 406] on span at bounding box center [1248, 409] width 144 height 21
type input "3"
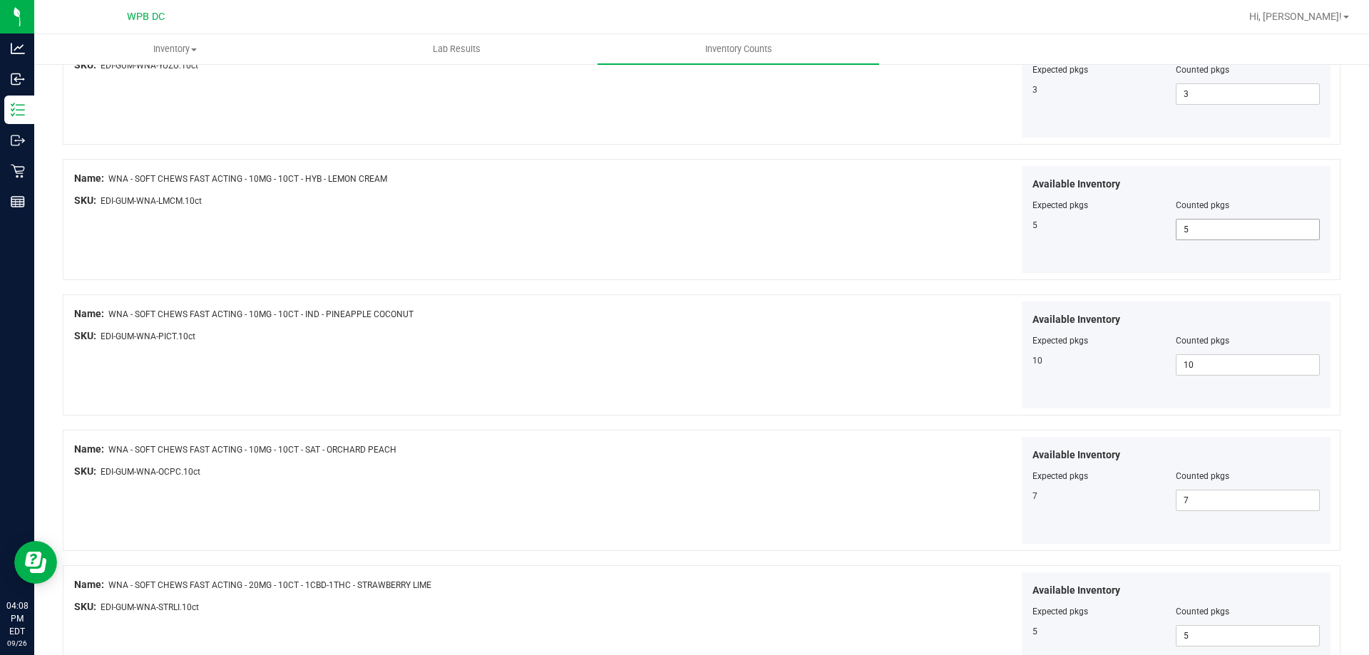
scroll to position [1782, 0]
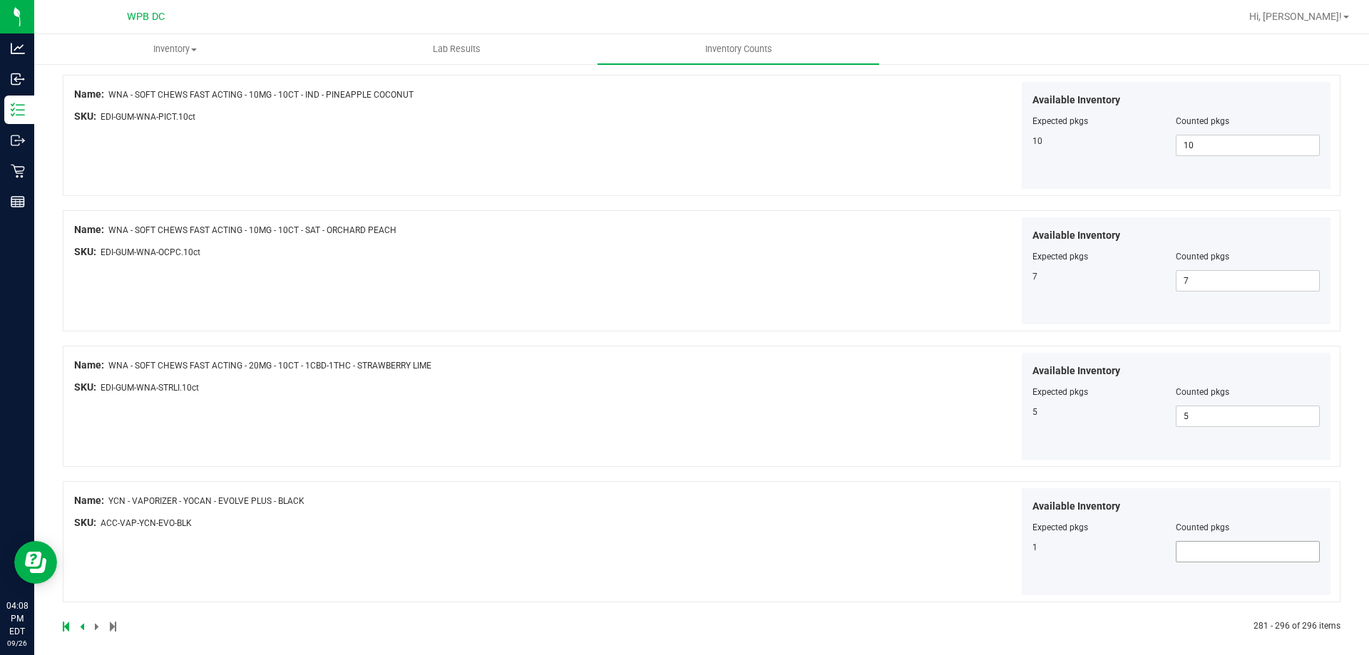
type input "3"
click at [1191, 543] on span at bounding box center [1248, 551] width 144 height 21
click at [1191, 556] on input "text" at bounding box center [1247, 552] width 143 height 20
type input "1"
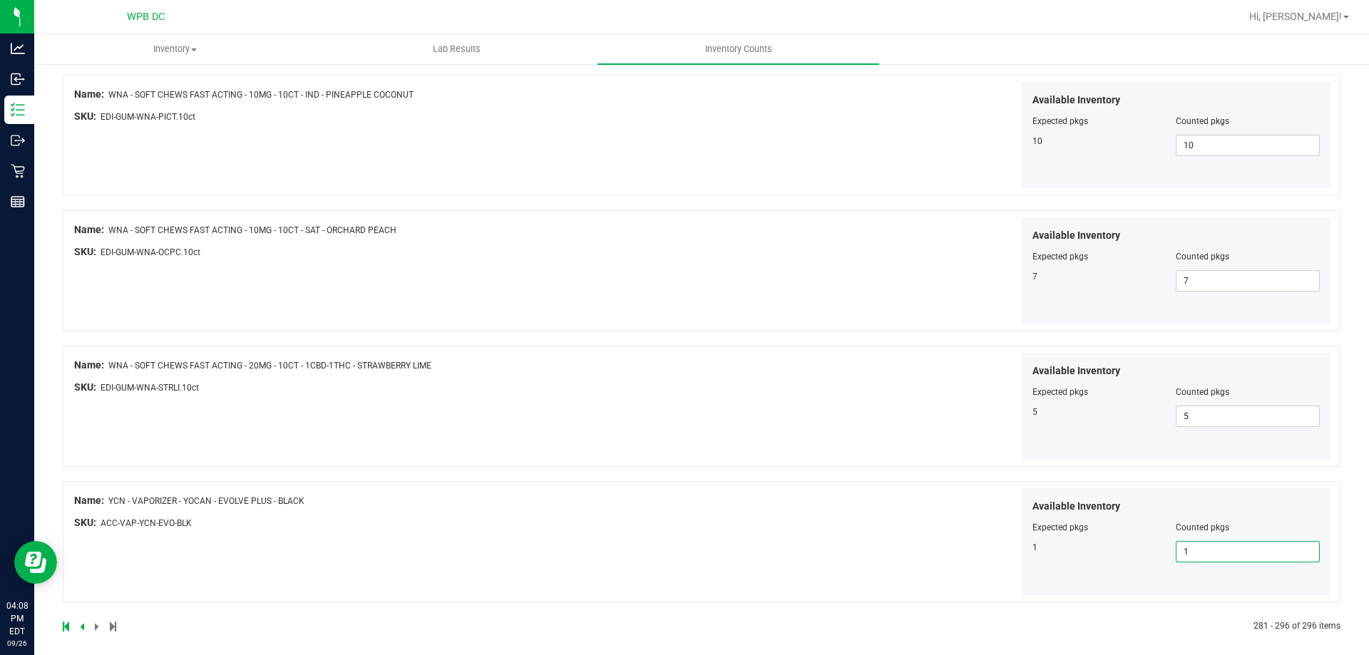
drag, startPoint x: 635, startPoint y: 552, endPoint x: 567, endPoint y: 560, distance: 68.2
click at [635, 551] on div "Name: YCN - VAPORIZER - YOCAN - EVOLVE PLUS - BLACK SKU: ACC-VAP-YCN-EVO-BLK Av…" at bounding box center [702, 541] width 1278 height 121
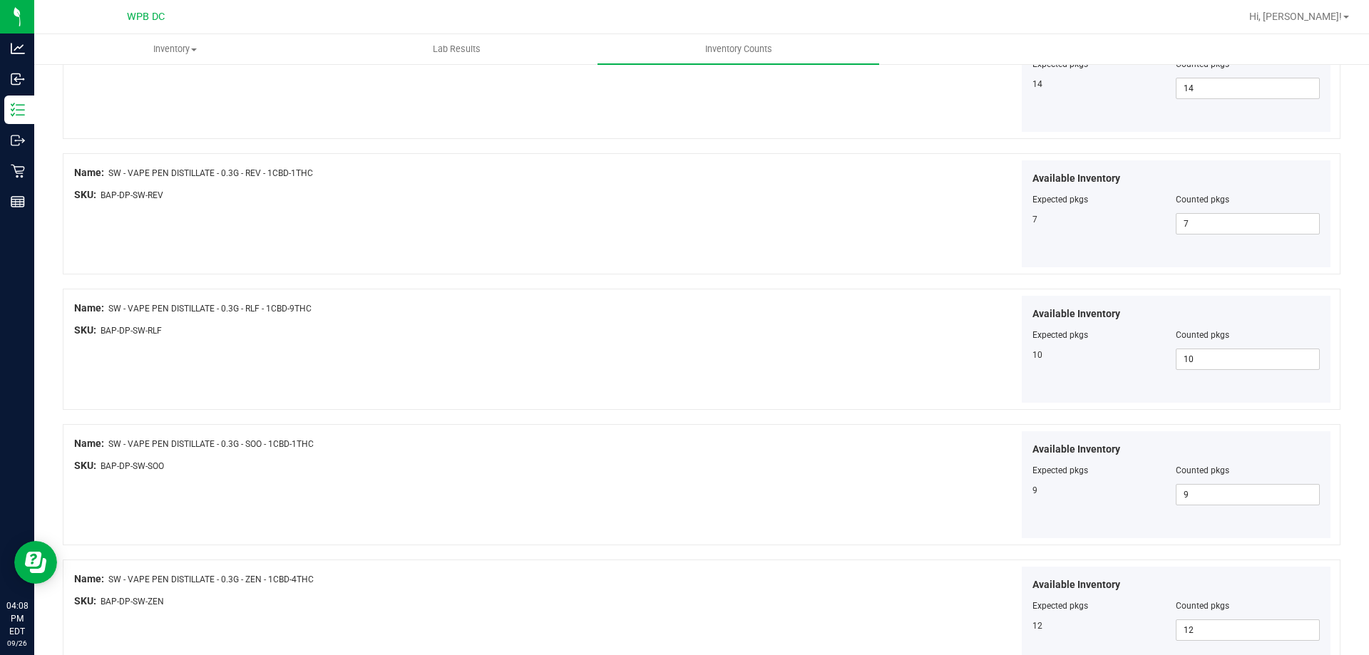
scroll to position [0, 0]
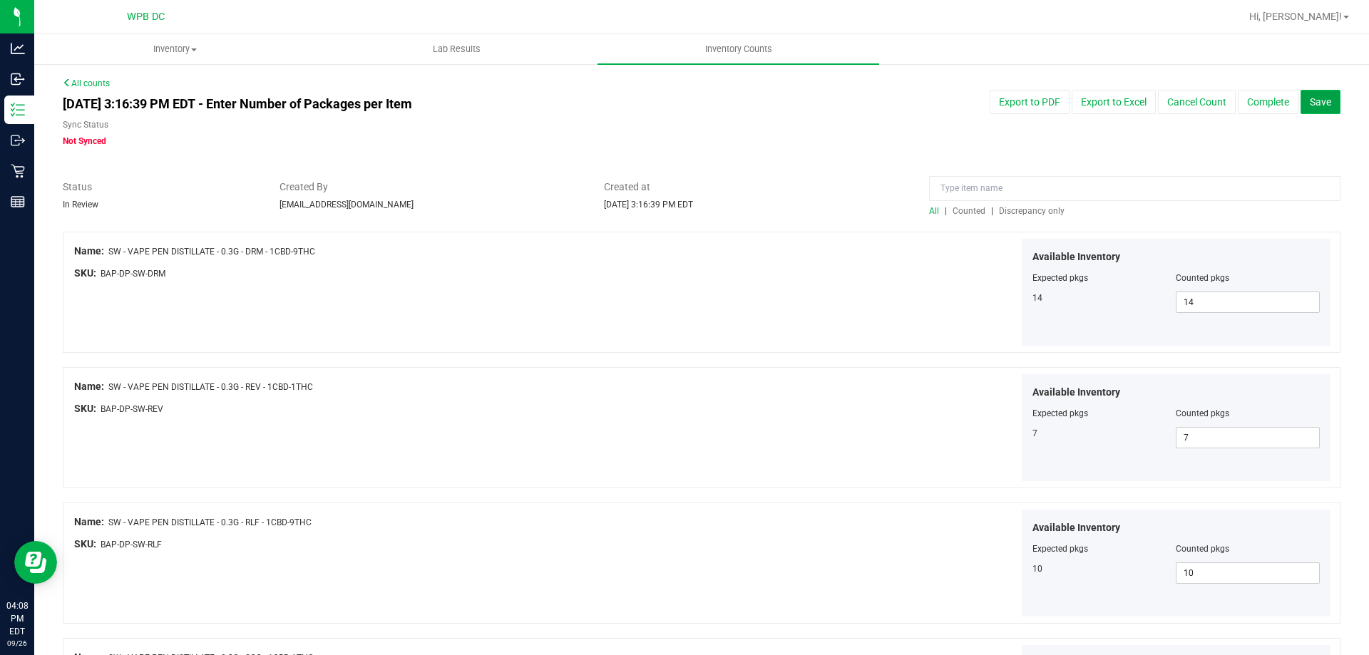
click at [1313, 103] on span "Save" at bounding box center [1320, 101] width 21 height 11
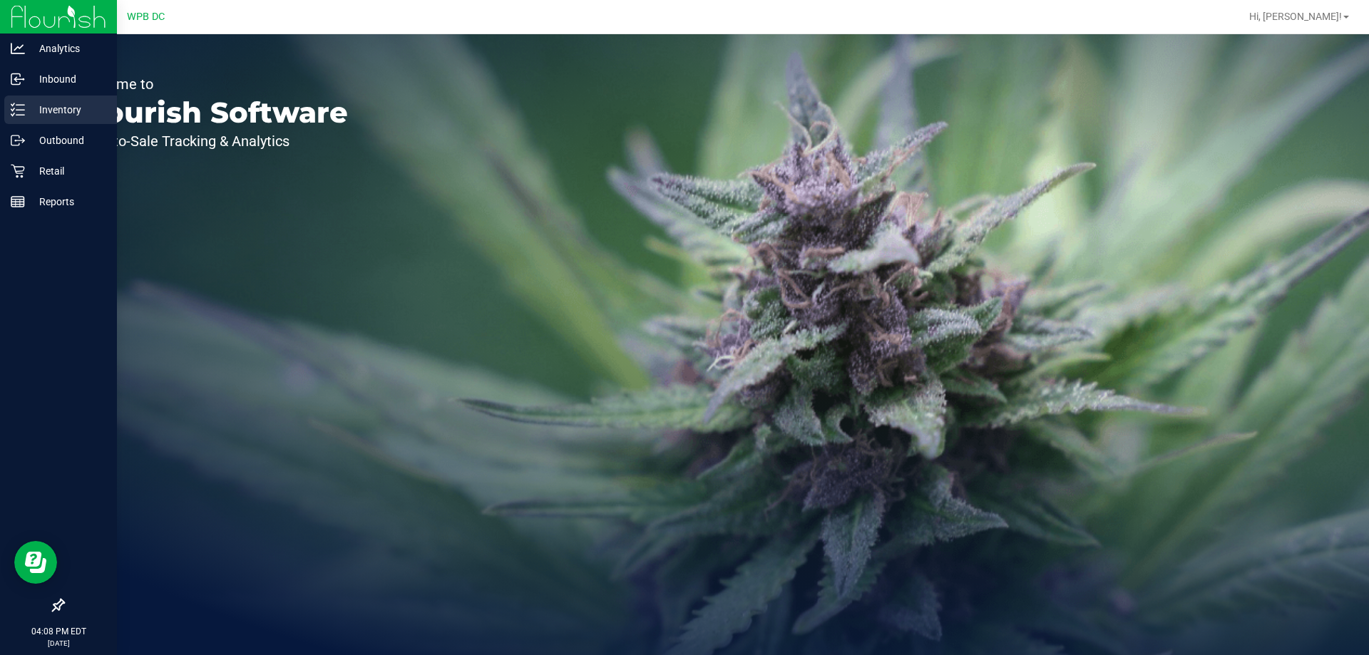
click at [47, 104] on p "Inventory" at bounding box center [68, 109] width 86 height 17
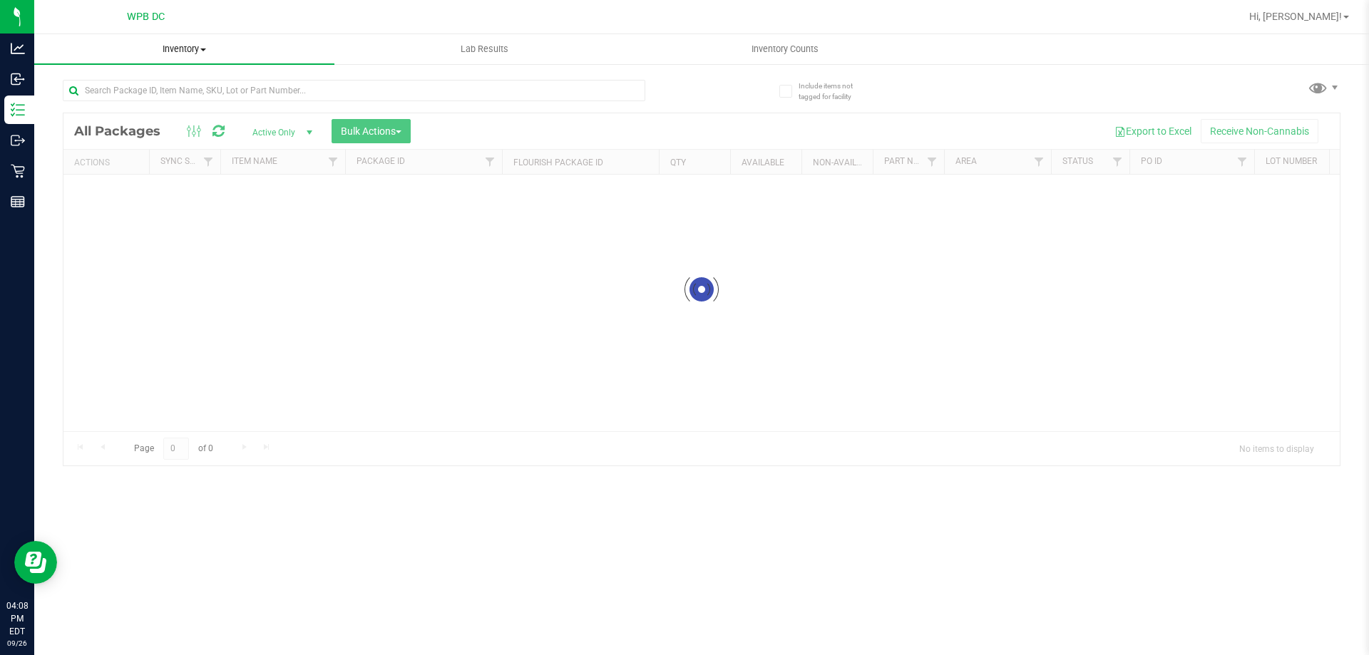
click at [206, 49] on span at bounding box center [203, 49] width 6 height 3
click at [147, 82] on li "All packages" at bounding box center [184, 86] width 300 height 17
